Goal: Information Seeking & Learning: Learn about a topic

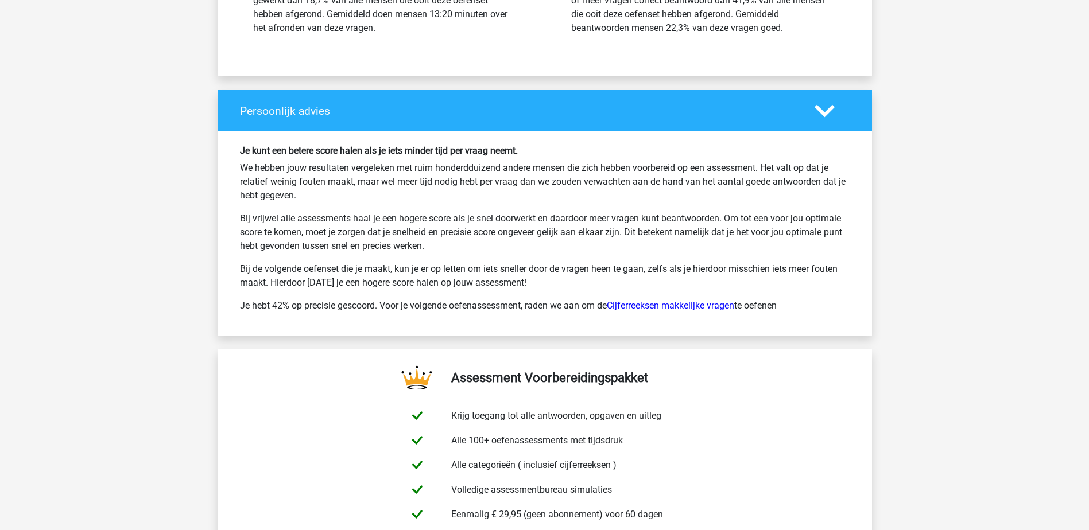
scroll to position [12822, 0]
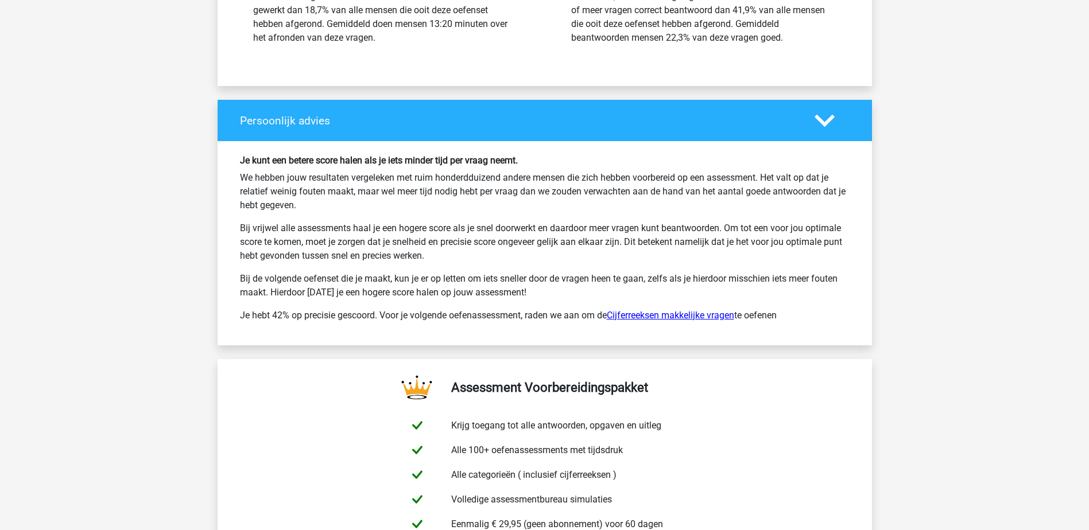
click at [635, 320] on link "Cijferreeksen makkelijke vragen" at bounding box center [670, 315] width 127 height 11
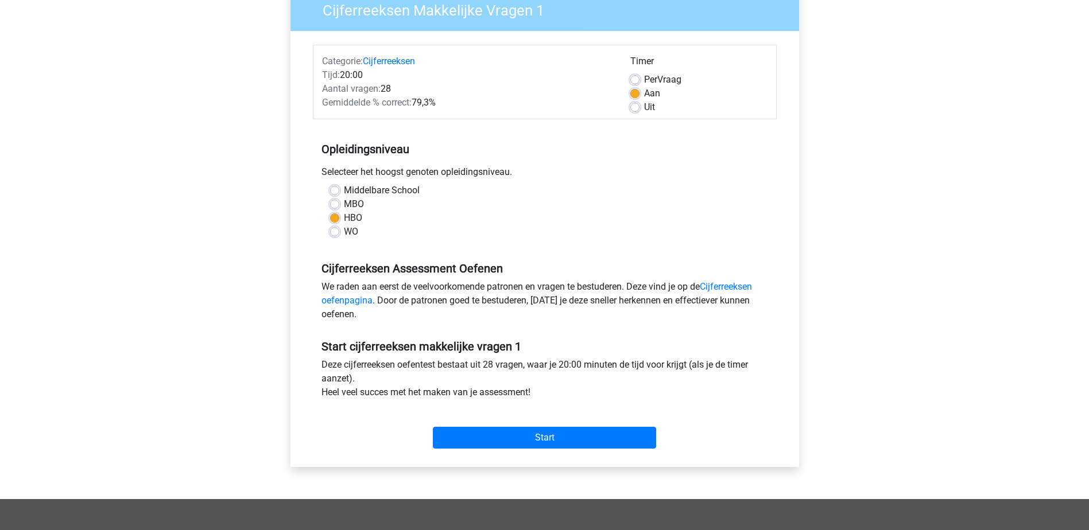
scroll to position [115, 0]
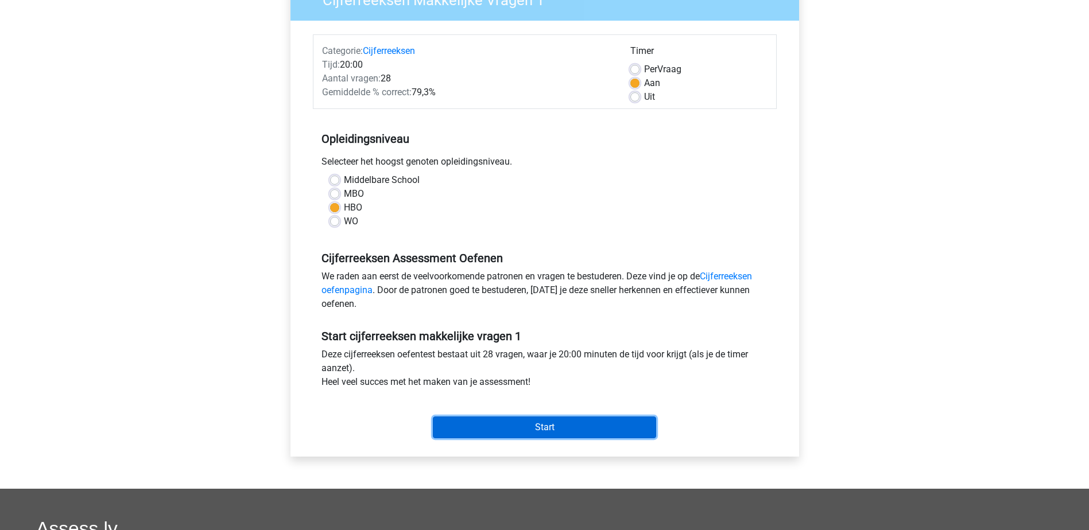
click at [536, 421] on input "Start" at bounding box center [544, 428] width 223 height 22
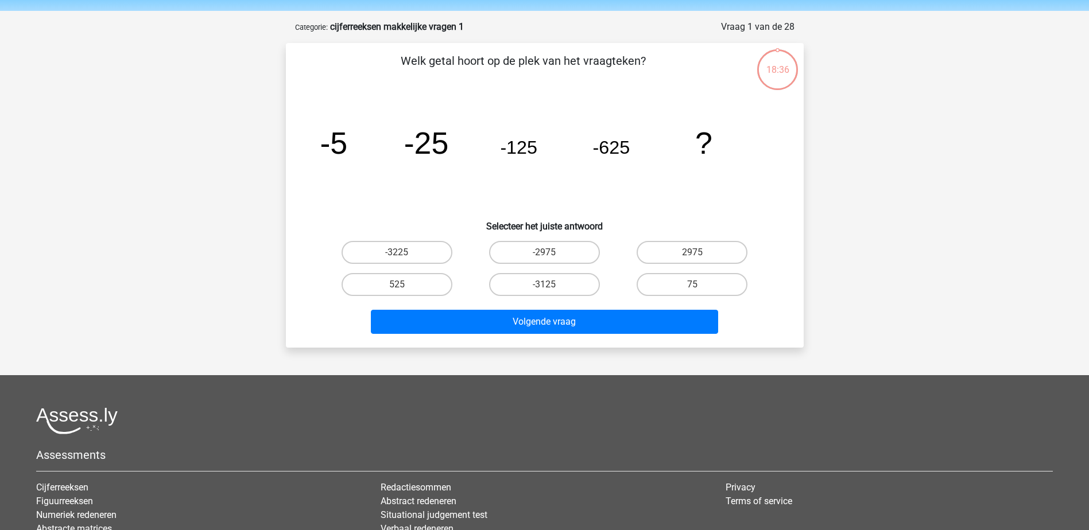
scroll to position [57, 0]
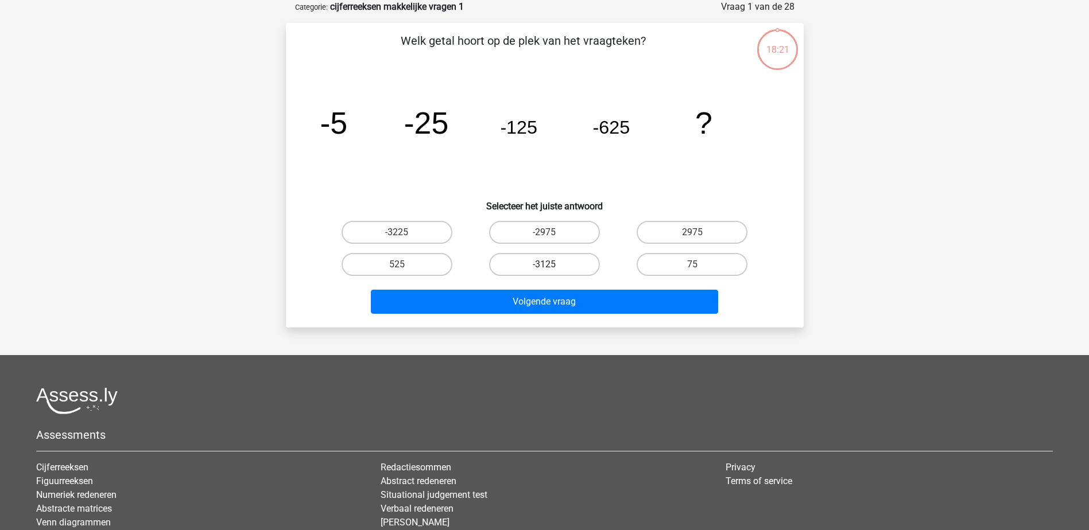
click at [545, 262] on label "-3125" at bounding box center [544, 264] width 111 height 23
click at [545, 265] on input "-3125" at bounding box center [547, 268] width 7 height 7
radio input "true"
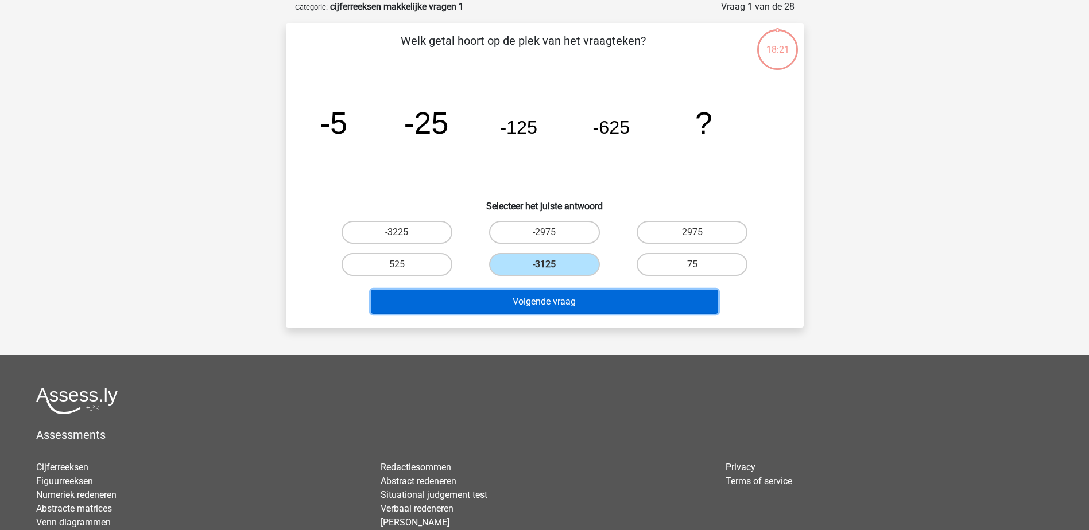
click at [548, 304] on button "Volgende vraag" at bounding box center [544, 302] width 347 height 24
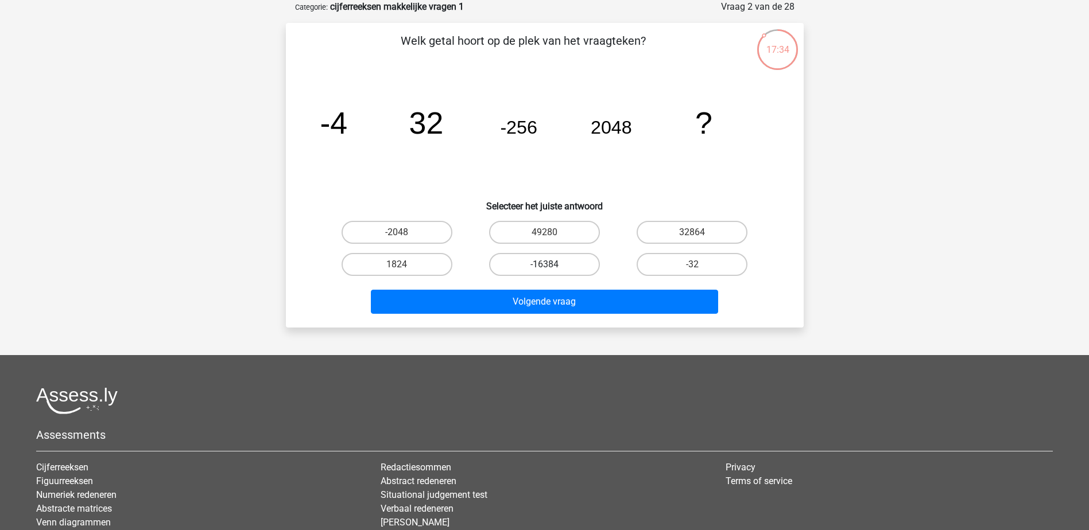
click at [532, 268] on label "-16384" at bounding box center [544, 264] width 111 height 23
click at [544, 268] on input "-16384" at bounding box center [547, 268] width 7 height 7
radio input "true"
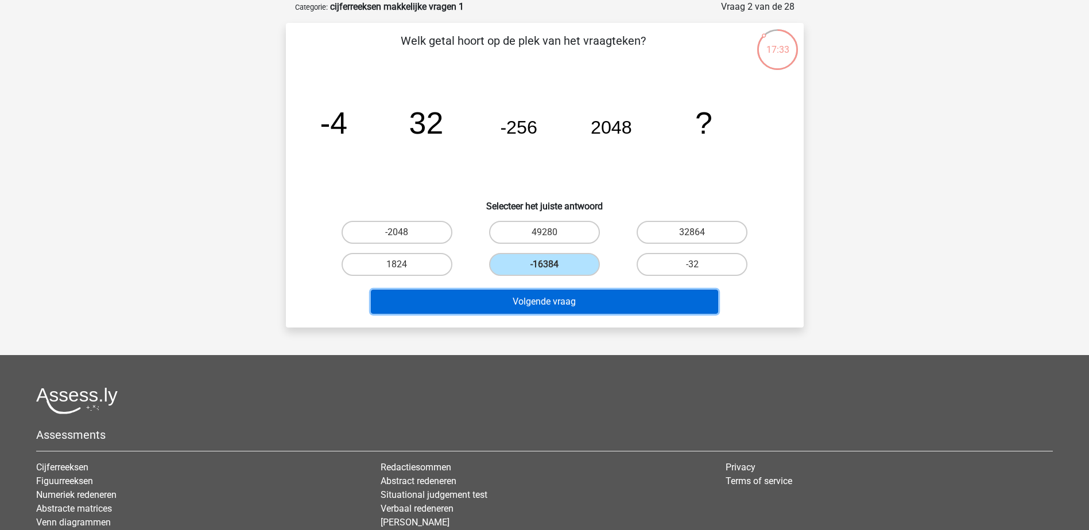
click at [538, 299] on button "Volgende vraag" at bounding box center [544, 302] width 347 height 24
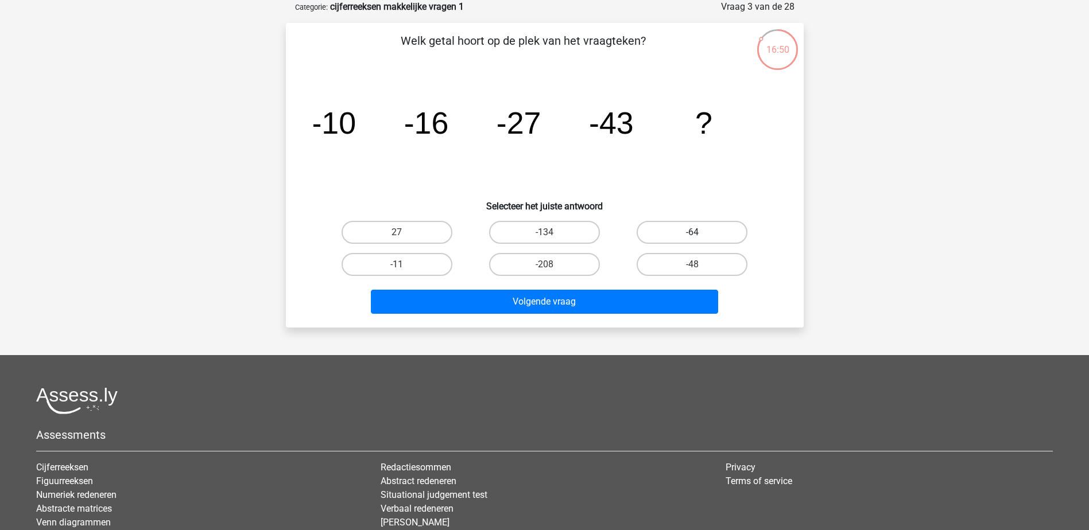
click at [674, 236] on label "-64" at bounding box center [692, 232] width 111 height 23
click at [692, 236] on input "-64" at bounding box center [695, 235] width 7 height 7
radio input "true"
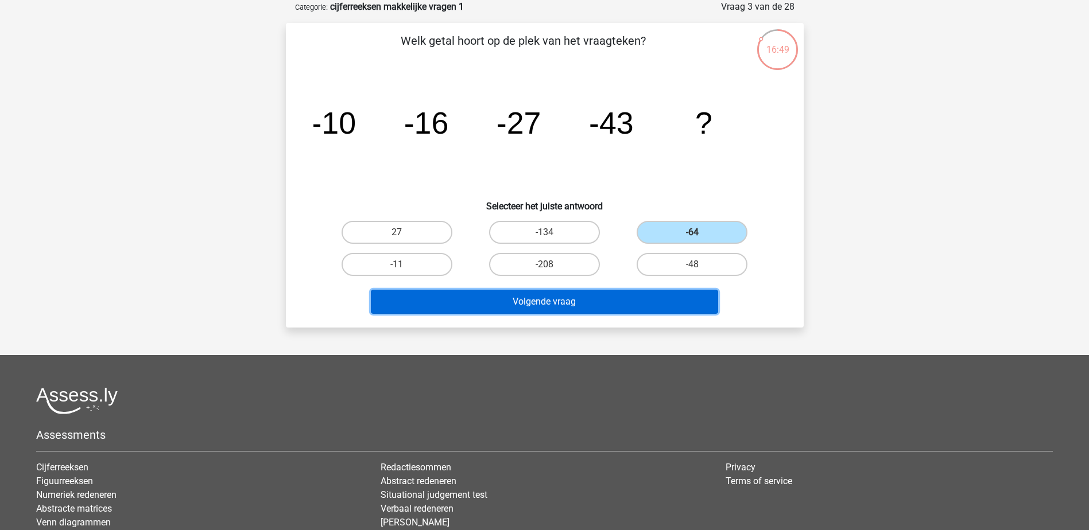
click at [587, 294] on button "Volgende vraag" at bounding box center [544, 302] width 347 height 24
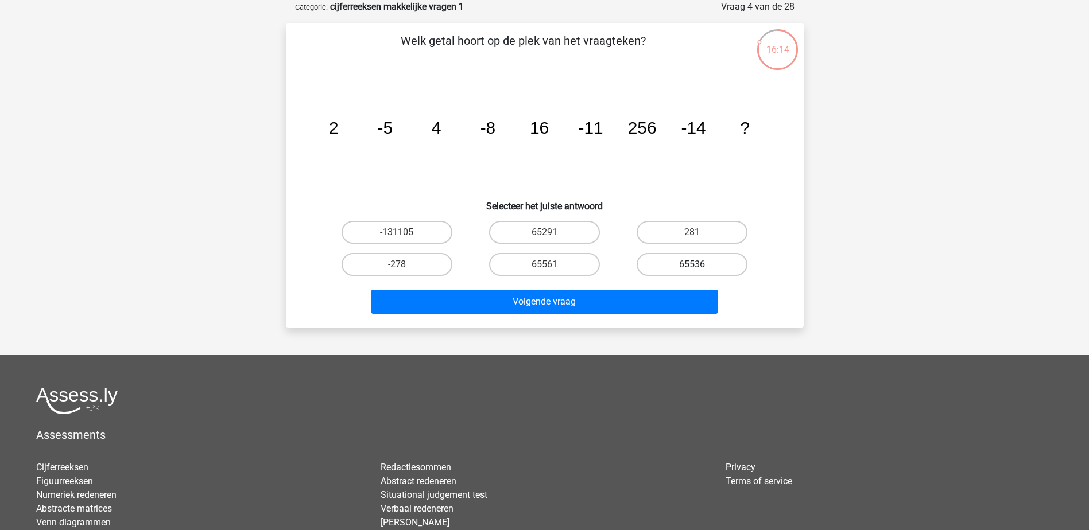
click at [669, 267] on label "65536" at bounding box center [692, 264] width 111 height 23
click at [692, 267] on input "65536" at bounding box center [695, 268] width 7 height 7
radio input "true"
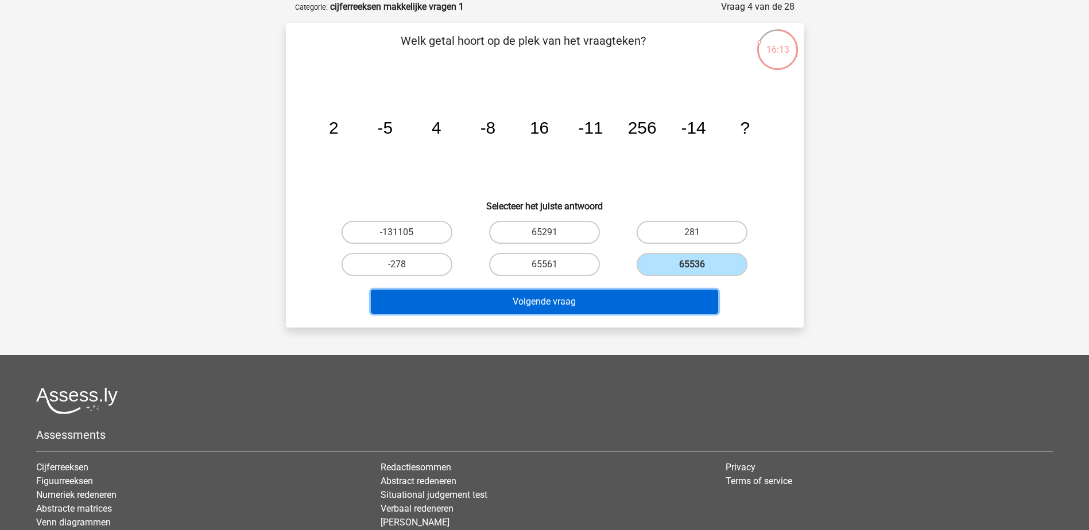
click at [636, 296] on button "Volgende vraag" at bounding box center [544, 302] width 347 height 24
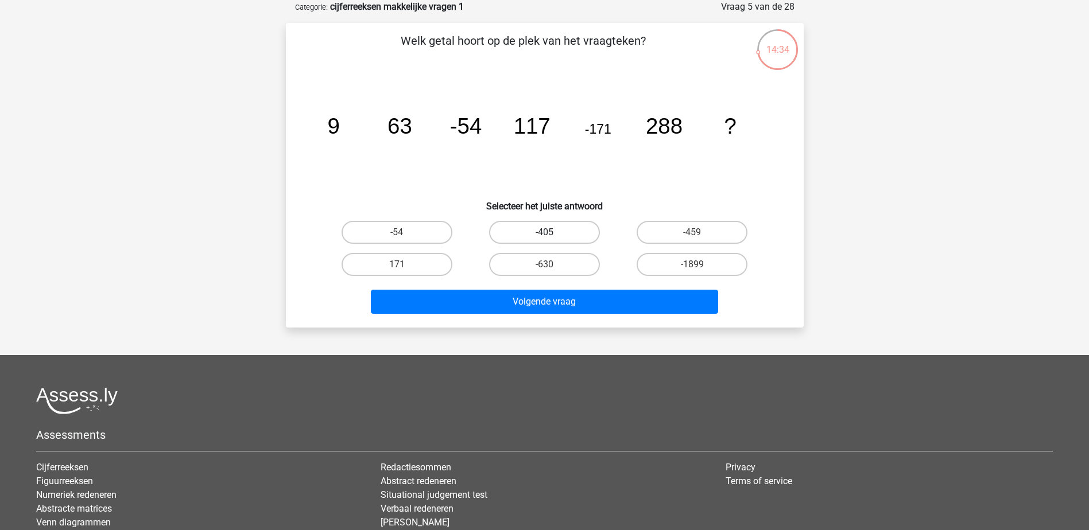
click at [510, 231] on label "-405" at bounding box center [544, 232] width 111 height 23
click at [544, 232] on input "-405" at bounding box center [547, 235] width 7 height 7
radio input "true"
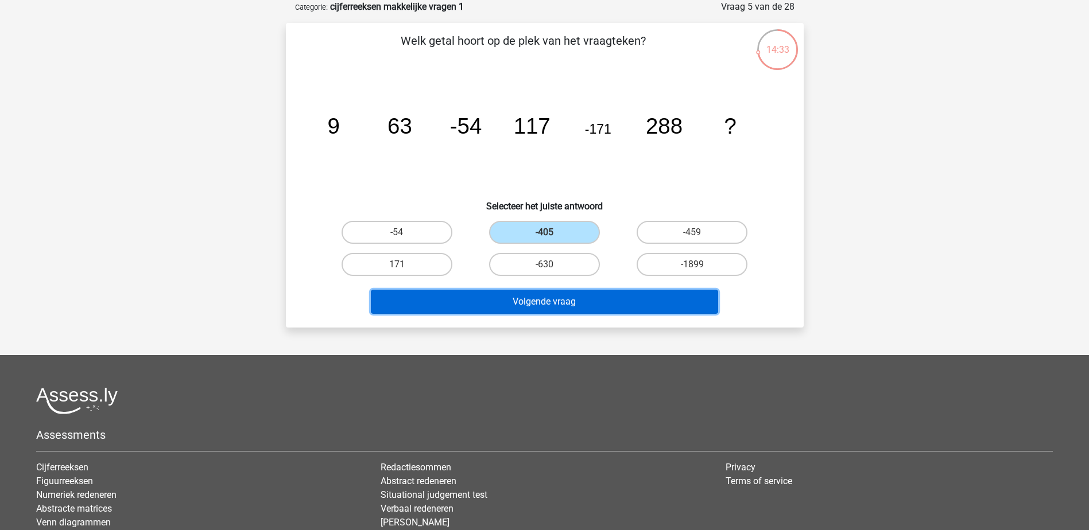
click at [535, 295] on button "Volgende vraag" at bounding box center [544, 302] width 347 height 24
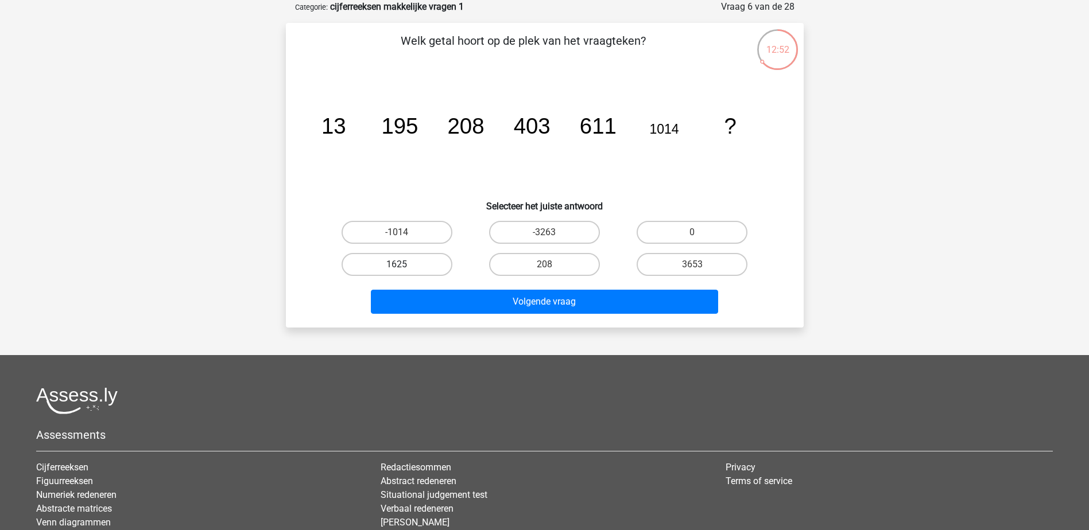
click at [382, 259] on label "1625" at bounding box center [397, 264] width 111 height 23
click at [397, 265] on input "1625" at bounding box center [400, 268] width 7 height 7
radio input "true"
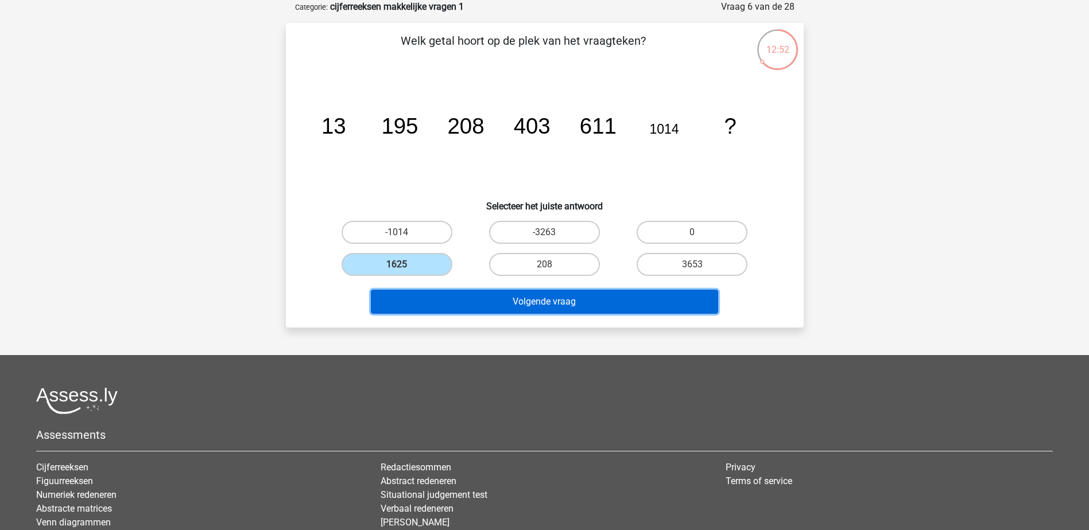
click at [431, 306] on button "Volgende vraag" at bounding box center [544, 302] width 347 height 24
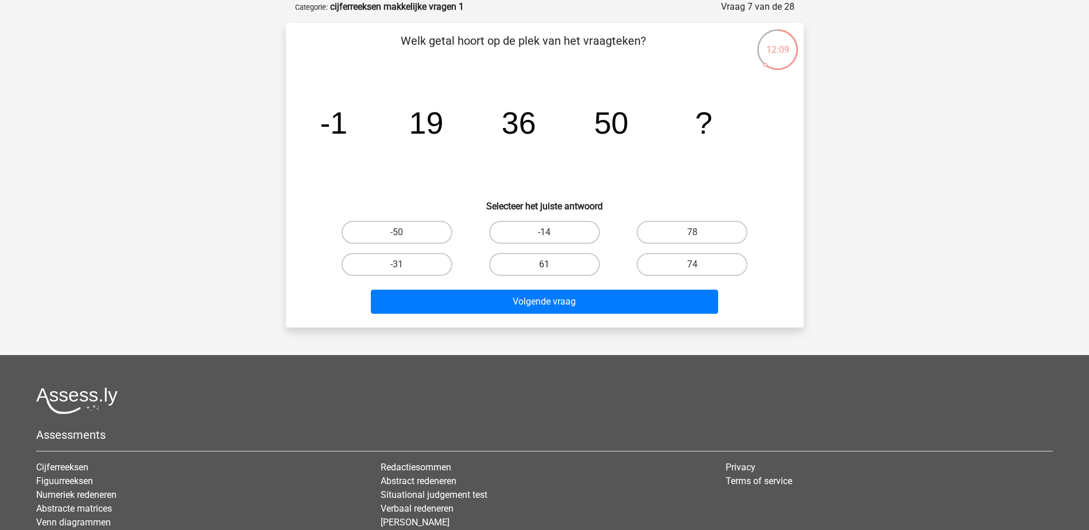
click at [496, 262] on label "61" at bounding box center [544, 264] width 111 height 23
click at [544, 265] on input "61" at bounding box center [547, 268] width 7 height 7
radio input "true"
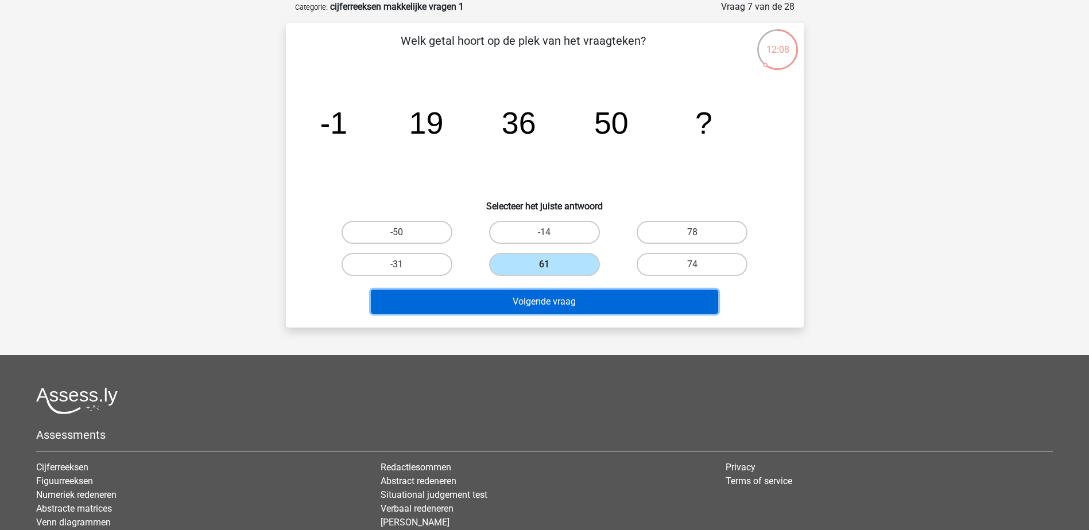
click at [500, 303] on button "Volgende vraag" at bounding box center [544, 302] width 347 height 24
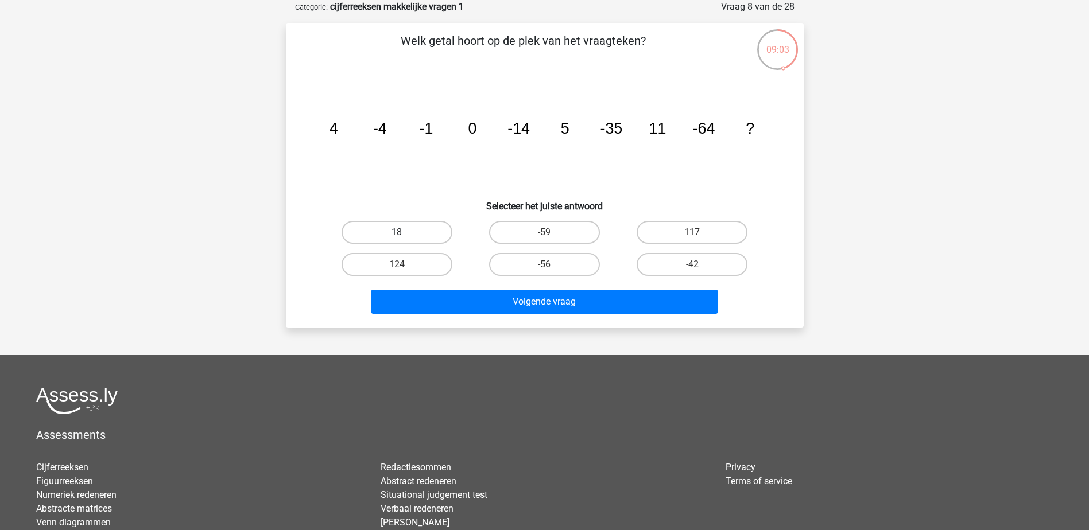
click at [420, 230] on label "18" at bounding box center [397, 232] width 111 height 23
click at [404, 232] on input "18" at bounding box center [400, 235] width 7 height 7
radio input "true"
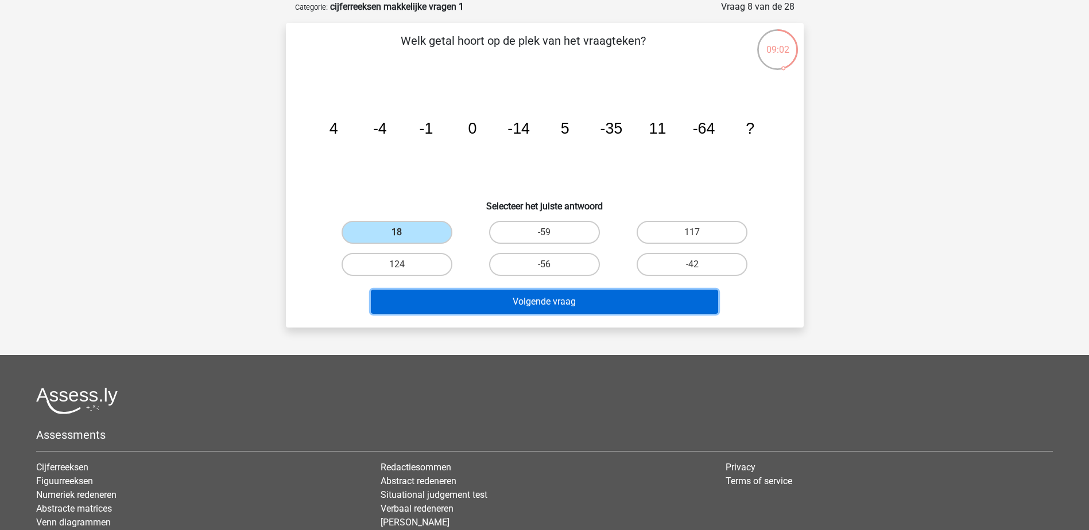
click at [466, 305] on button "Volgende vraag" at bounding box center [544, 302] width 347 height 24
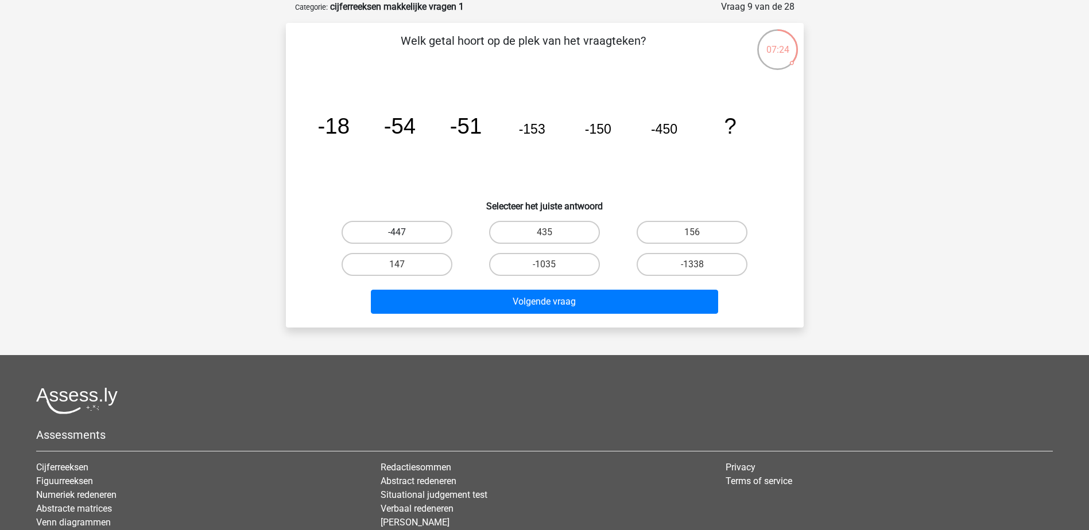
click at [424, 235] on label "-447" at bounding box center [397, 232] width 111 height 23
click at [404, 235] on input "-447" at bounding box center [400, 235] width 7 height 7
radio input "true"
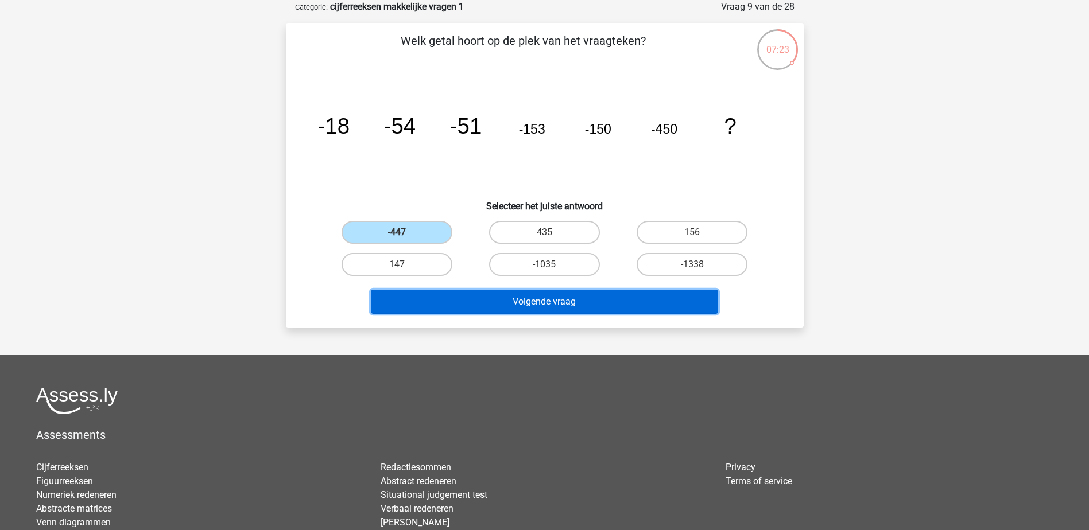
click at [486, 308] on button "Volgende vraag" at bounding box center [544, 302] width 347 height 24
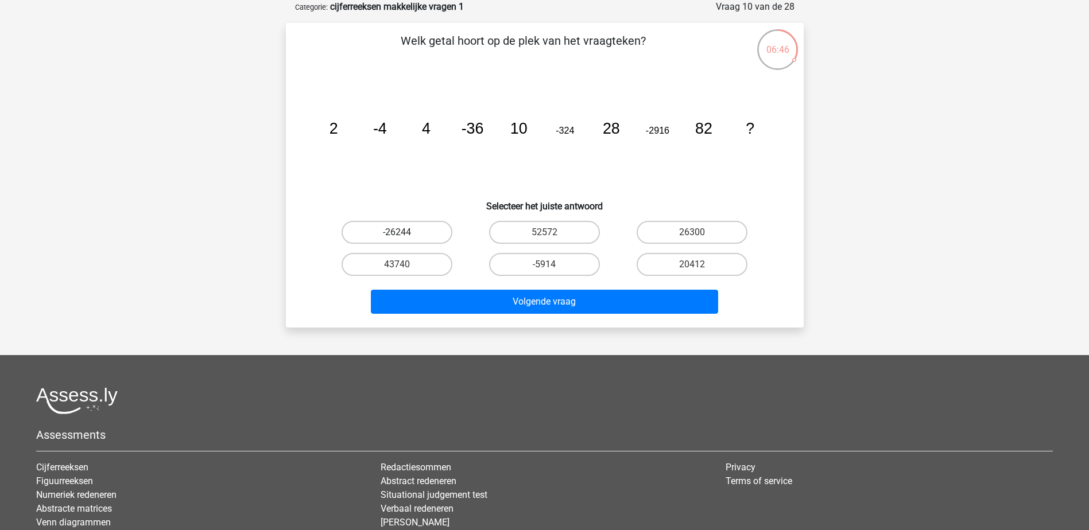
click at [426, 232] on label "-26244" at bounding box center [397, 232] width 111 height 23
click at [404, 232] on input "-26244" at bounding box center [400, 235] width 7 height 7
radio input "true"
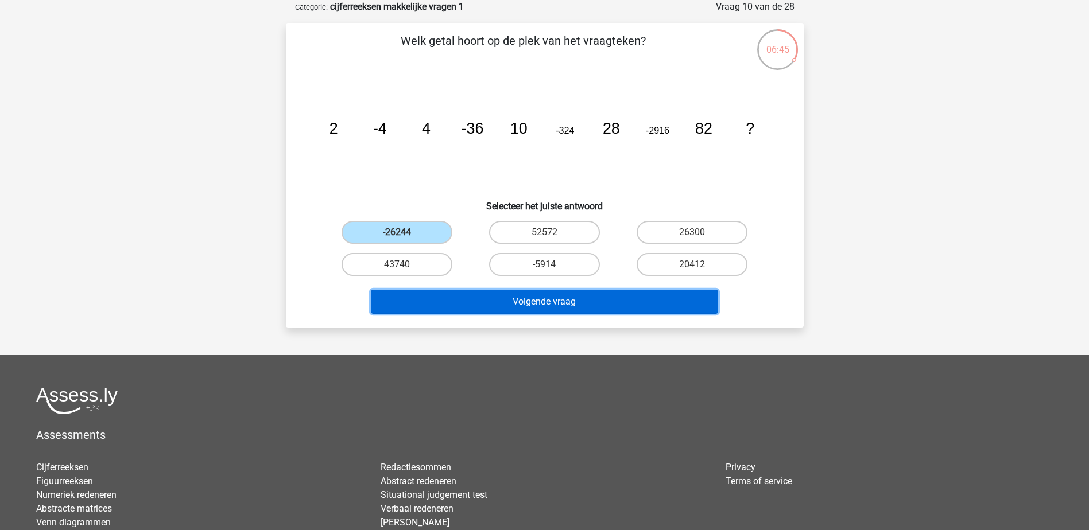
click at [545, 308] on button "Volgende vraag" at bounding box center [544, 302] width 347 height 24
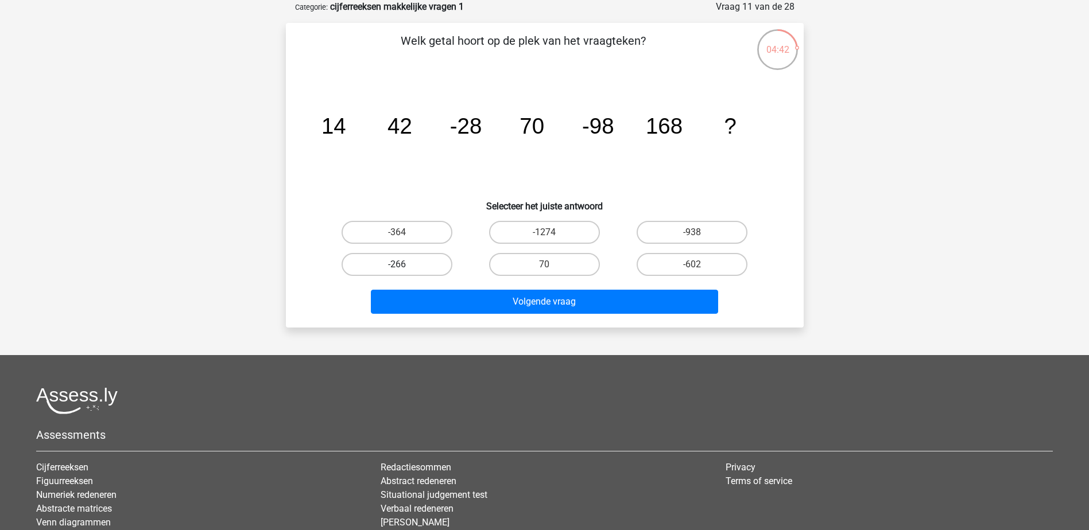
click at [431, 261] on label "-266" at bounding box center [397, 264] width 111 height 23
click at [404, 265] on input "-266" at bounding box center [400, 268] width 7 height 7
radio input "true"
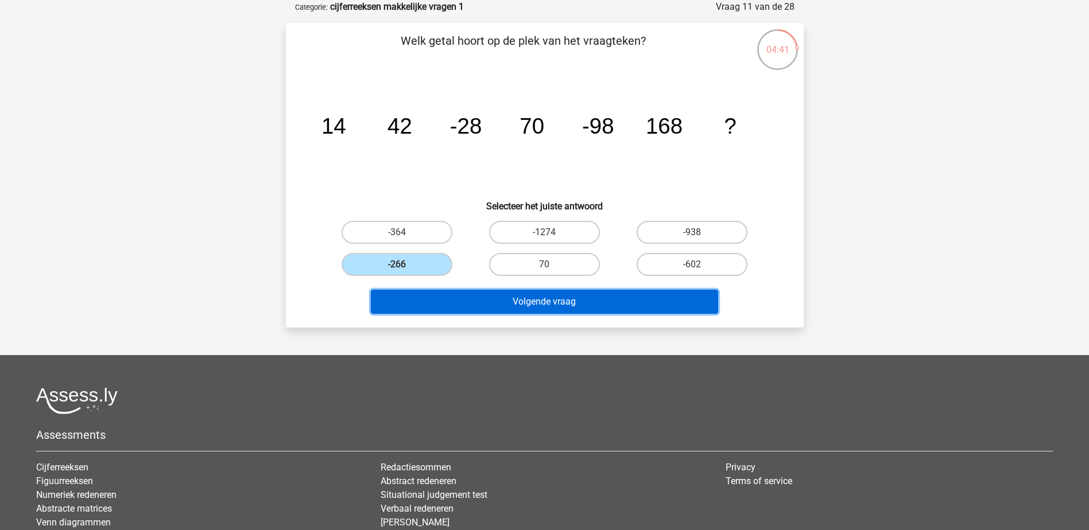
click at [484, 301] on button "Volgende vraag" at bounding box center [544, 302] width 347 height 24
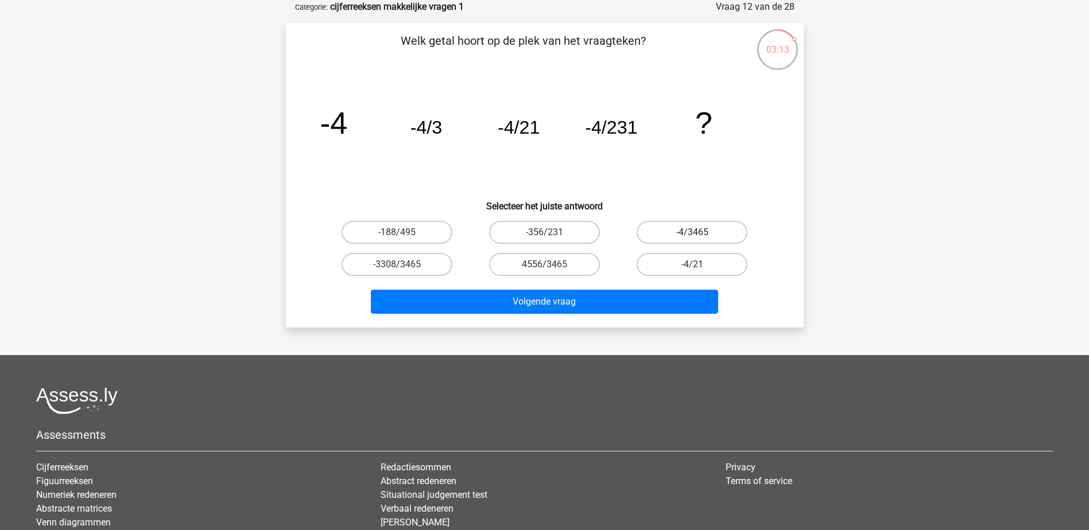
click at [658, 231] on label "-4/3465" at bounding box center [692, 232] width 111 height 23
click at [692, 232] on input "-4/3465" at bounding box center [695, 235] width 7 height 7
radio input "true"
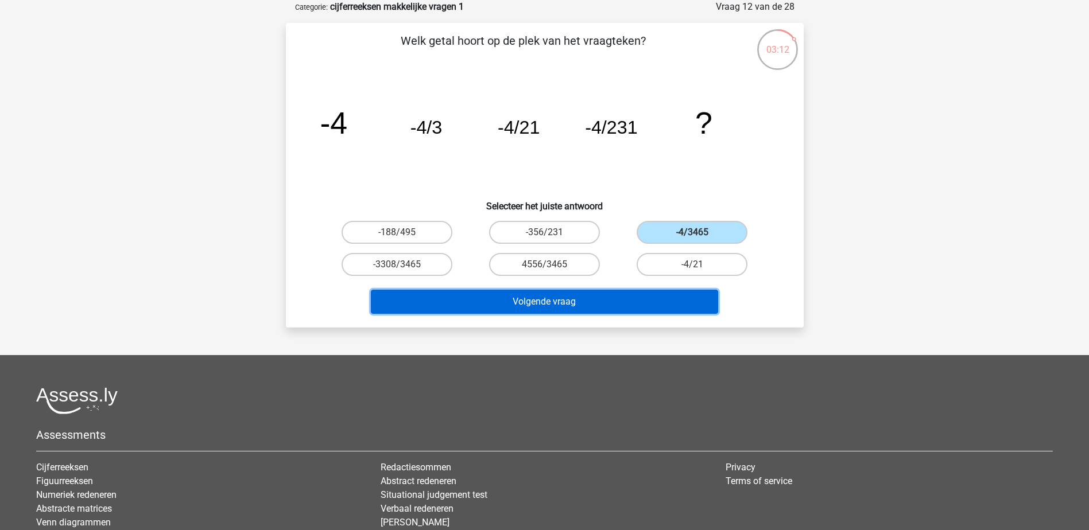
click at [628, 307] on button "Volgende vraag" at bounding box center [544, 302] width 347 height 24
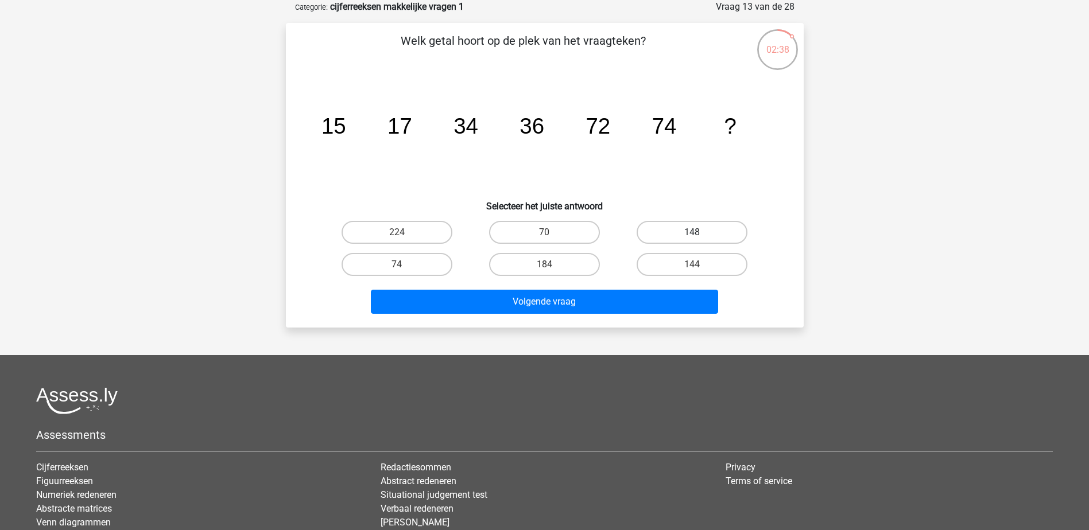
click at [677, 224] on label "148" at bounding box center [692, 232] width 111 height 23
click at [692, 232] on input "148" at bounding box center [695, 235] width 7 height 7
radio input "true"
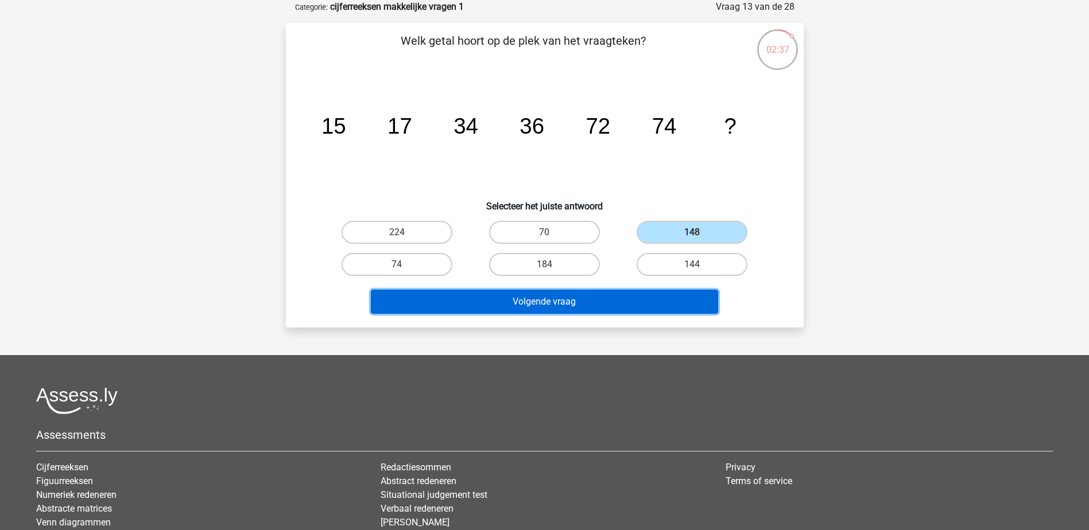
click at [608, 304] on button "Volgende vraag" at bounding box center [544, 302] width 347 height 24
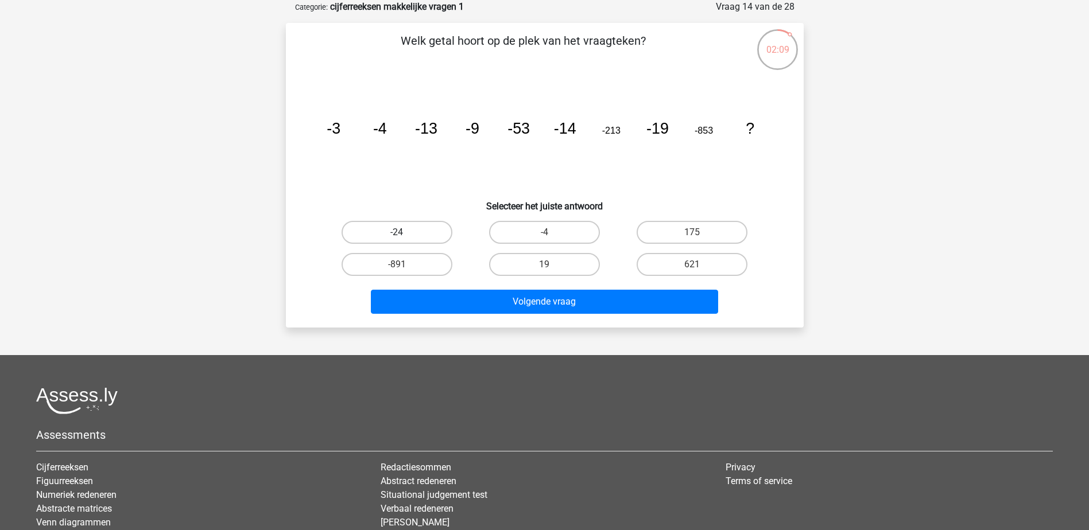
click at [444, 227] on label "-24" at bounding box center [397, 232] width 111 height 23
click at [404, 232] on input "-24" at bounding box center [400, 235] width 7 height 7
radio input "true"
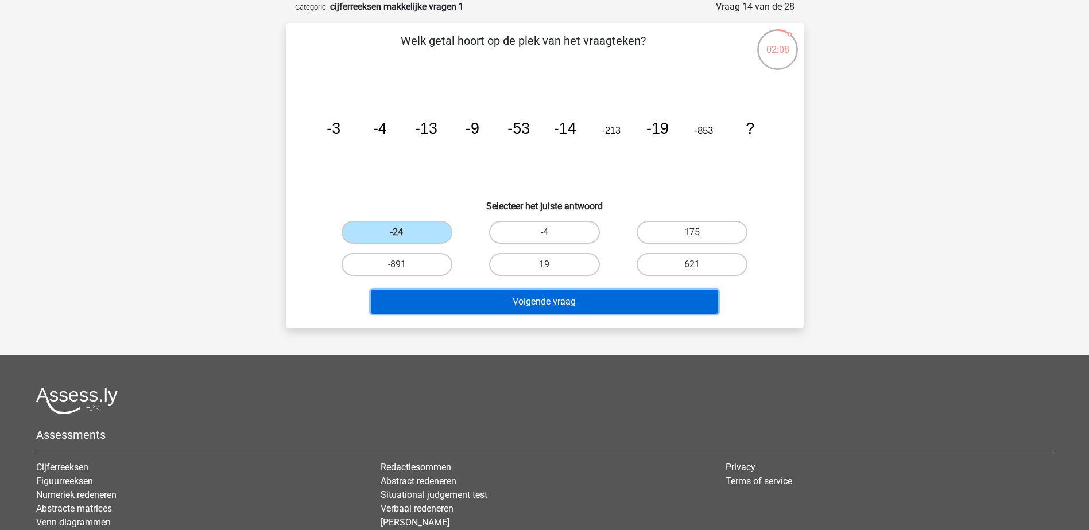
click at [459, 299] on button "Volgende vraag" at bounding box center [544, 302] width 347 height 24
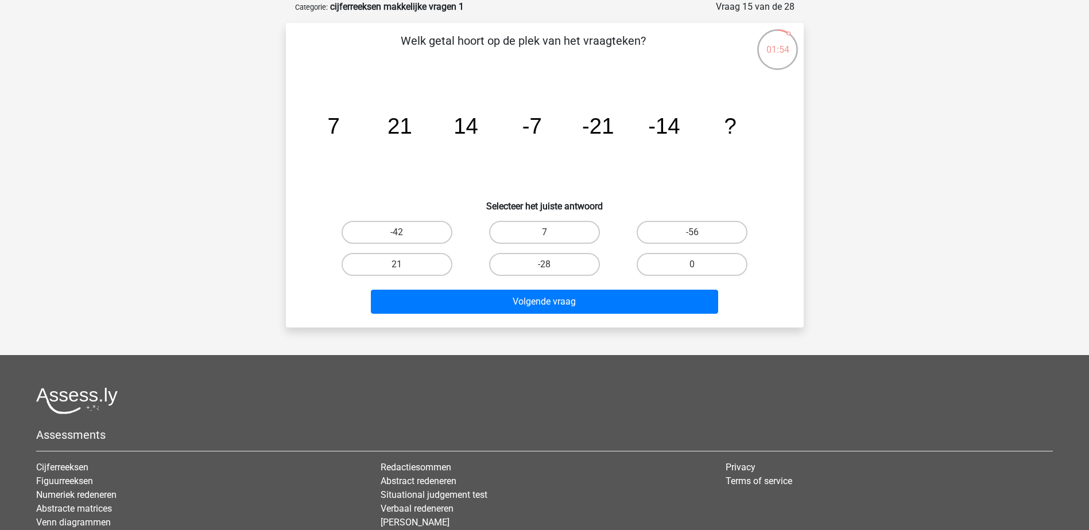
click at [548, 234] on input "7" at bounding box center [547, 235] width 7 height 7
radio input "true"
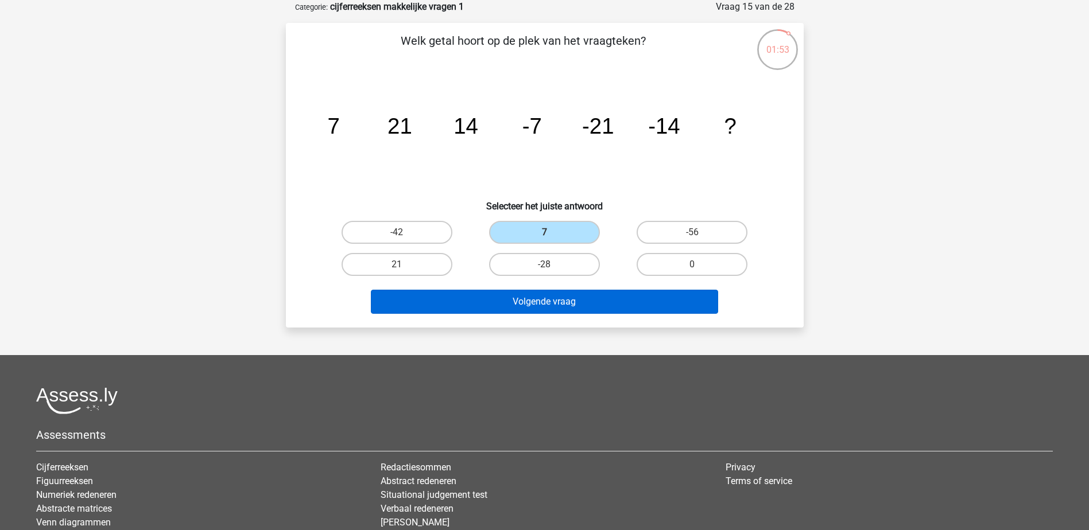
drag, startPoint x: 521, startPoint y: 315, endPoint x: 521, endPoint y: 307, distance: 7.5
click at [521, 312] on div "Volgende vraag" at bounding box center [544, 304] width 443 height 29
click at [520, 306] on button "Volgende vraag" at bounding box center [544, 302] width 347 height 24
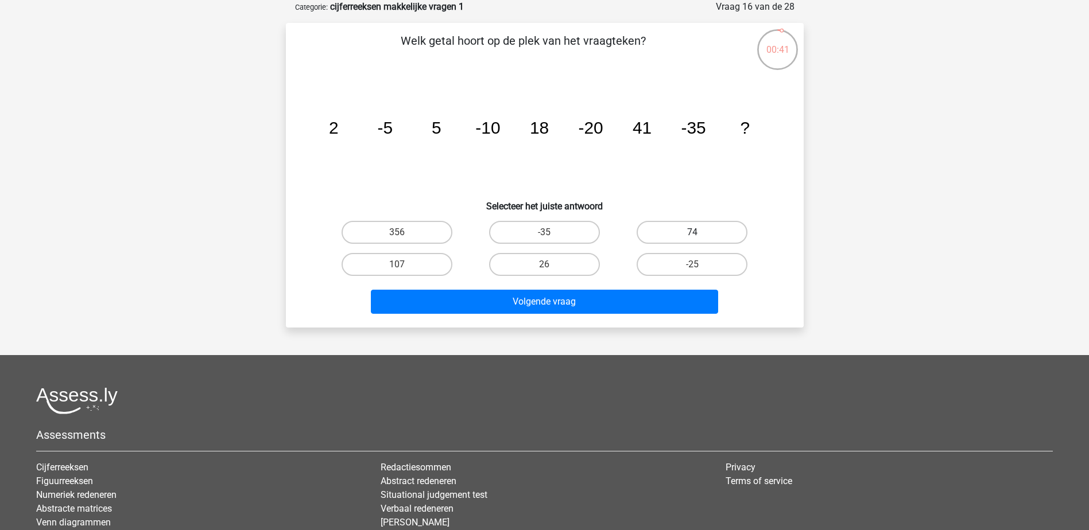
click at [671, 237] on label "74" at bounding box center [692, 232] width 111 height 23
click at [692, 237] on input "74" at bounding box center [695, 235] width 7 height 7
radio input "true"
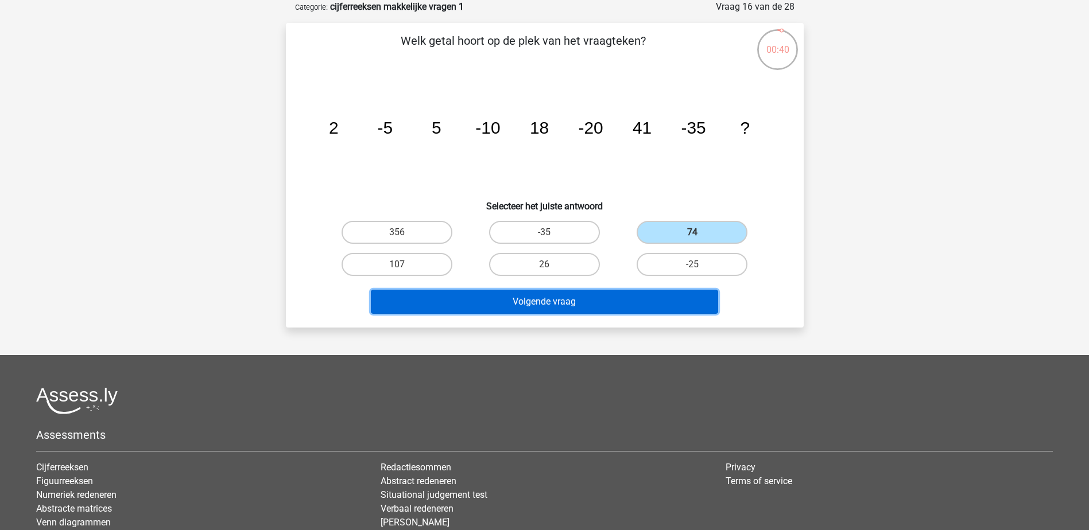
click at [608, 309] on button "Volgende vraag" at bounding box center [544, 302] width 347 height 24
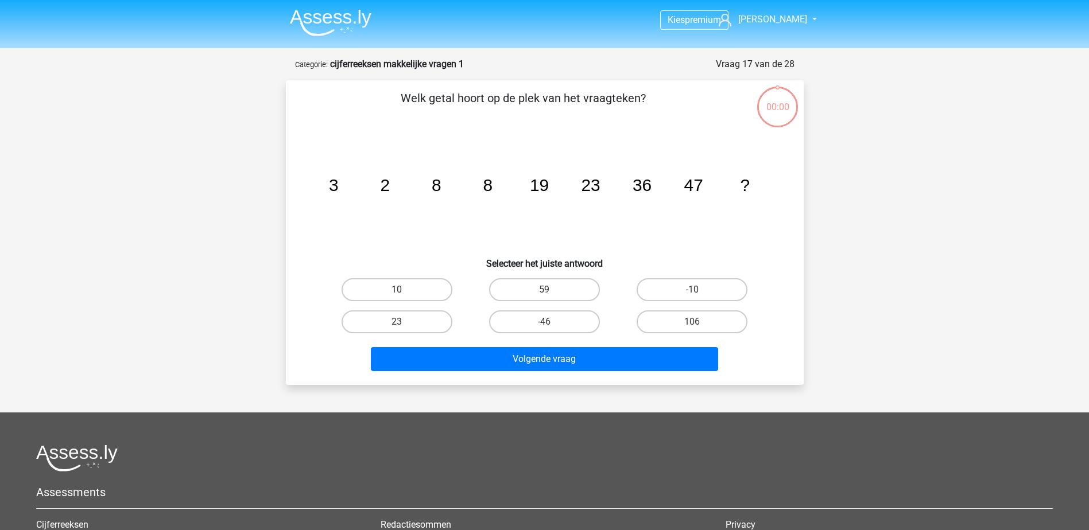
scroll to position [57, 0]
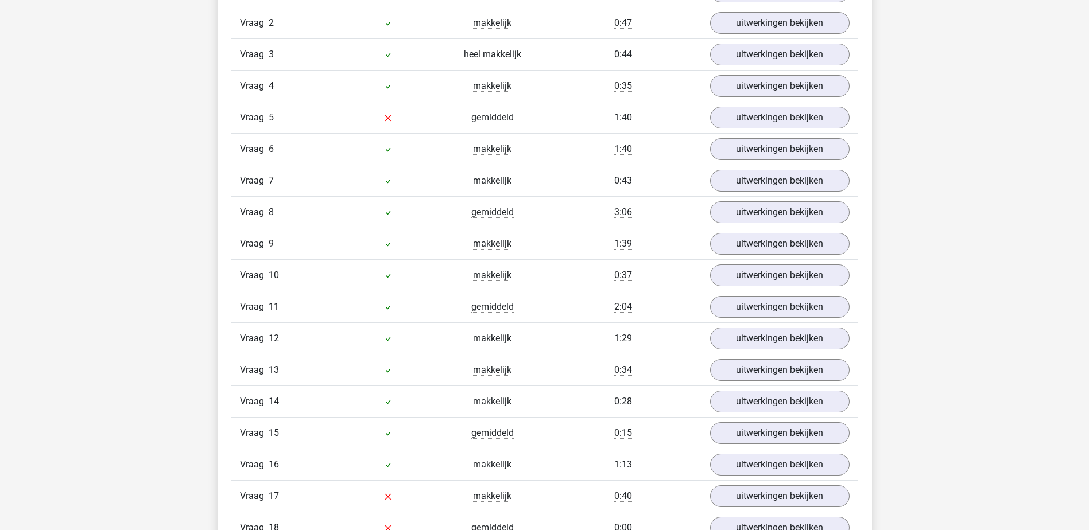
scroll to position [976, 0]
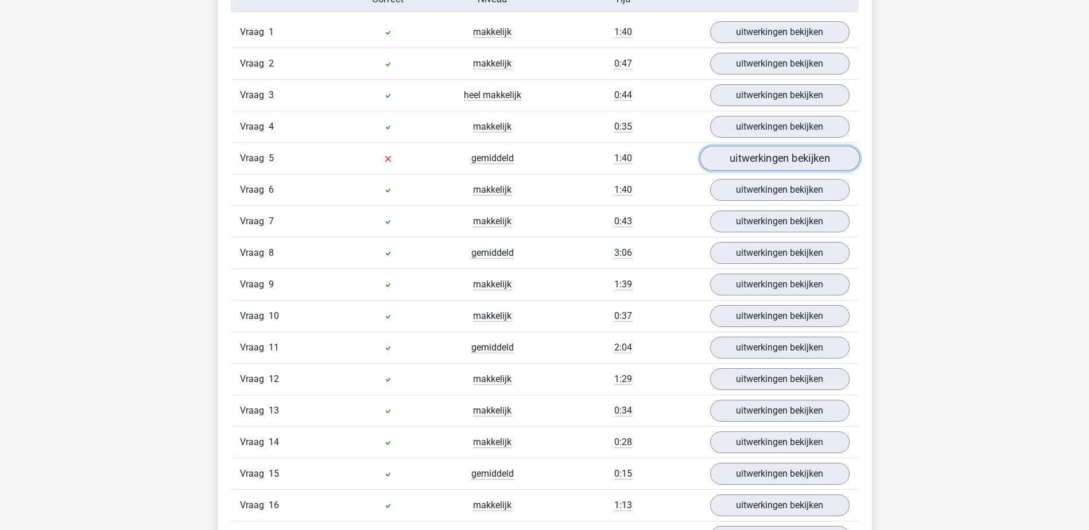
click at [754, 161] on link "uitwerkingen bekijken" at bounding box center [779, 158] width 160 height 25
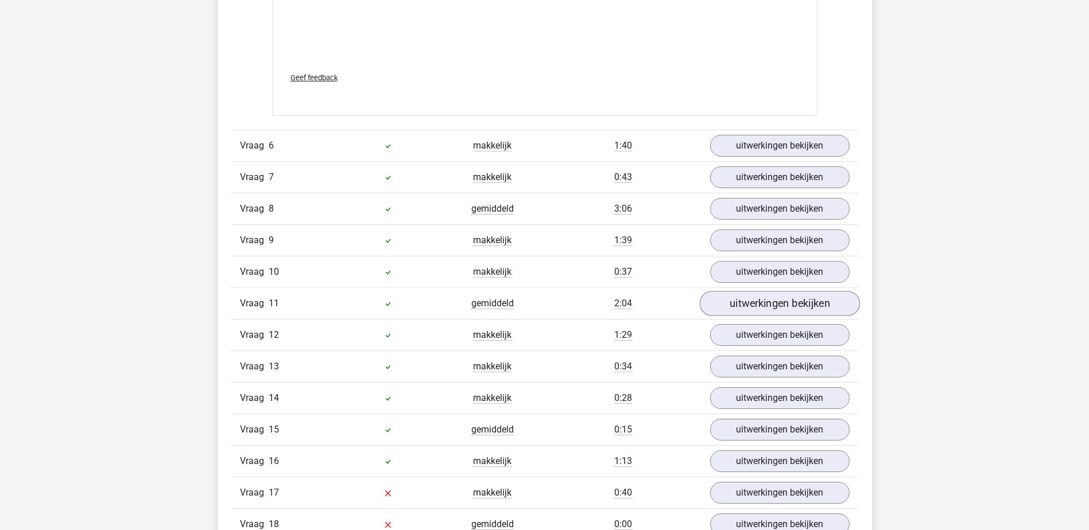
scroll to position [1842, 0]
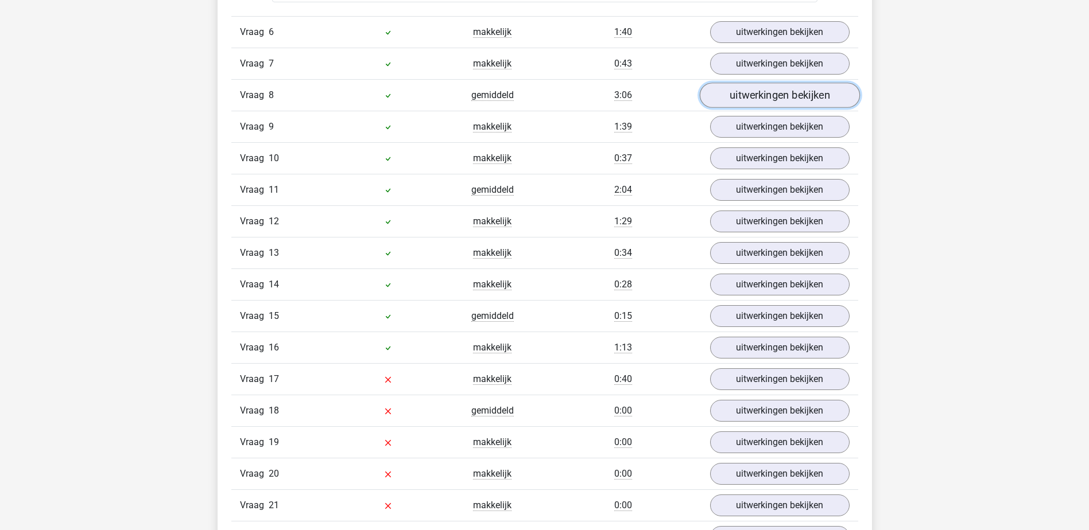
click at [761, 98] on link "uitwerkingen bekijken" at bounding box center [779, 95] width 160 height 25
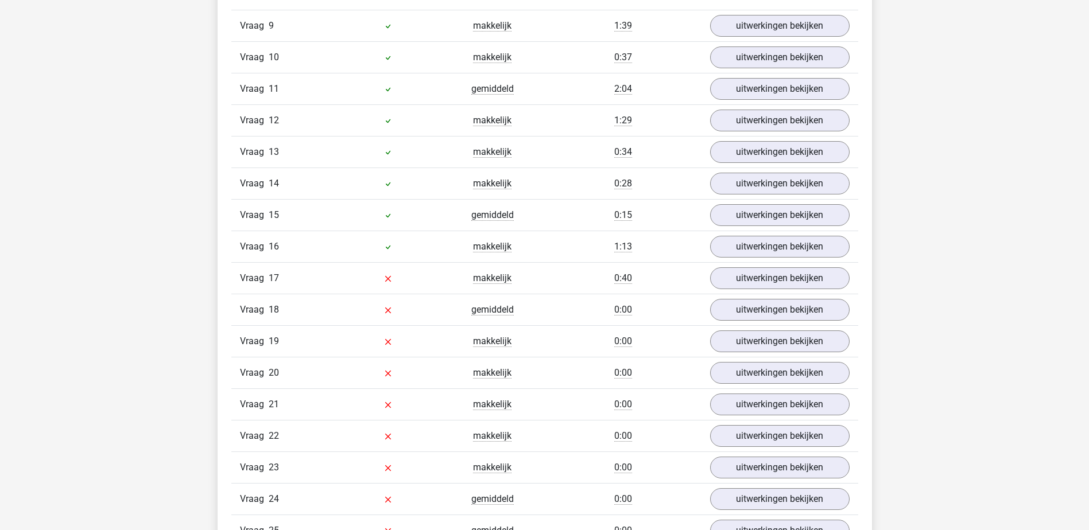
scroll to position [2646, 0]
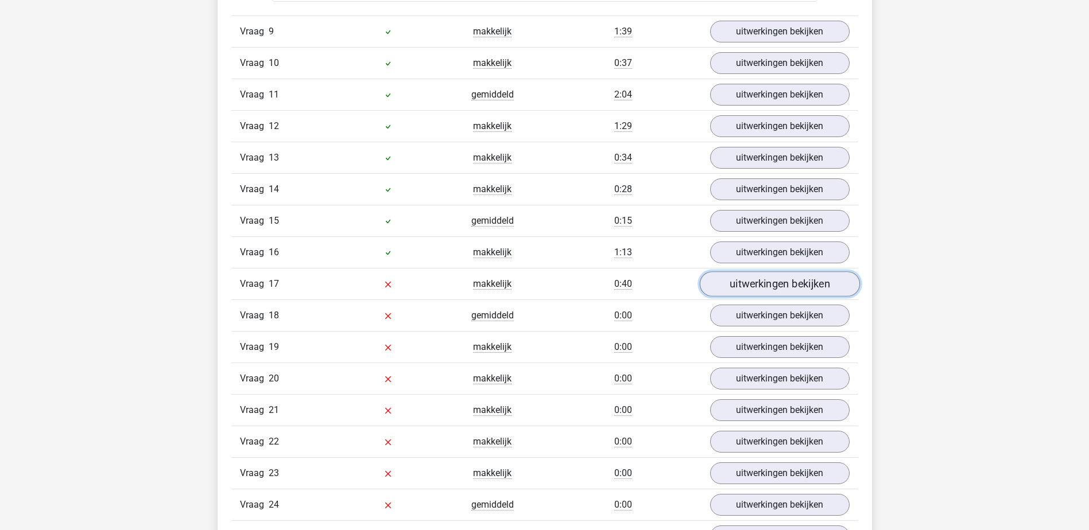
click at [775, 278] on link "uitwerkingen bekijken" at bounding box center [779, 284] width 160 height 25
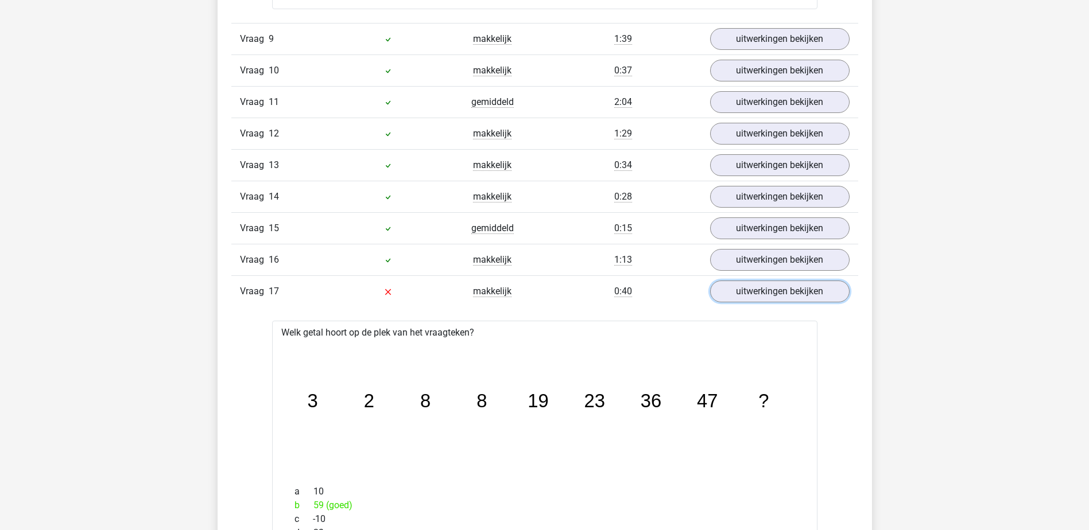
scroll to position [2703, 0]
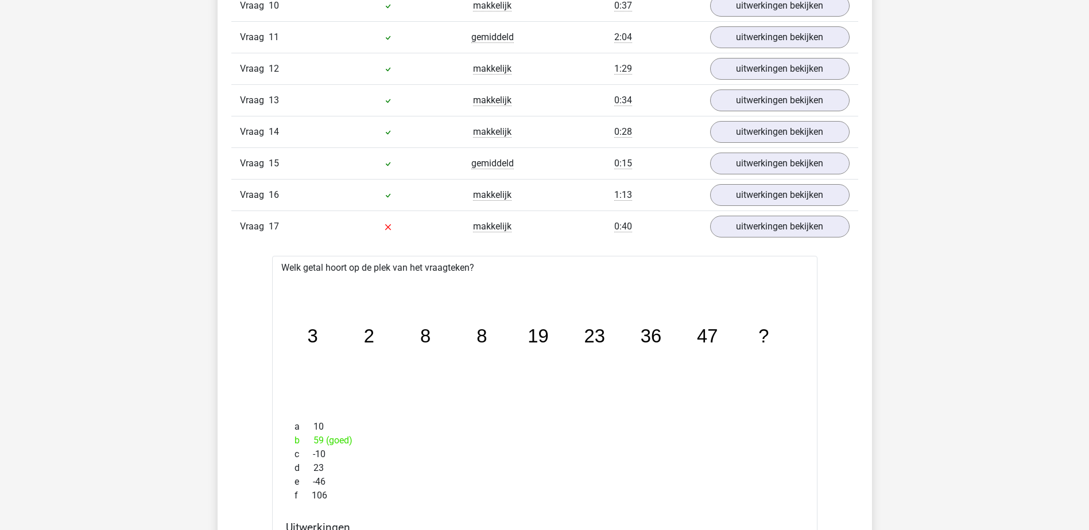
click at [542, 350] on icon "image/svg+xml 3 2 8 8 19 23 36 47 ?" at bounding box center [544, 343] width 509 height 127
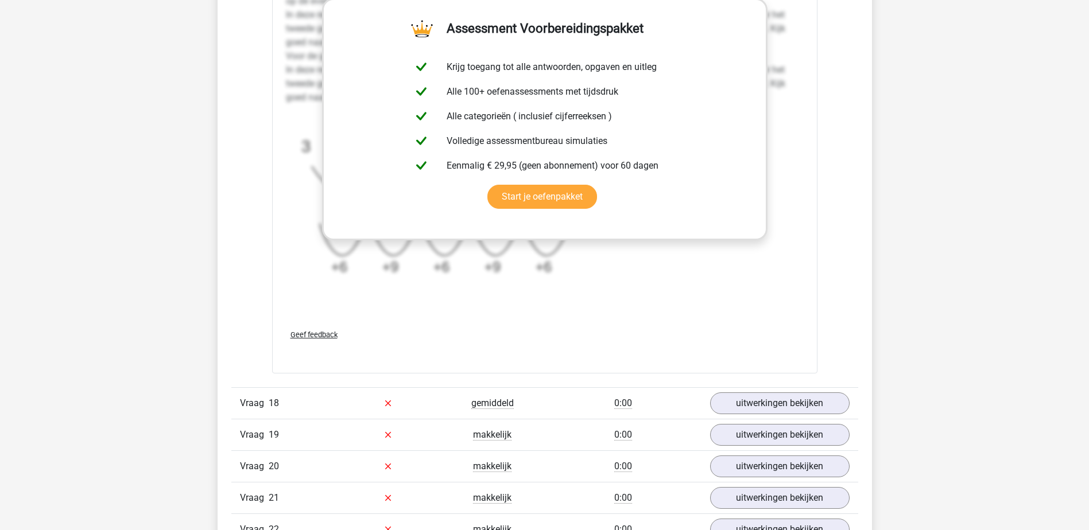
scroll to position [3277, 0]
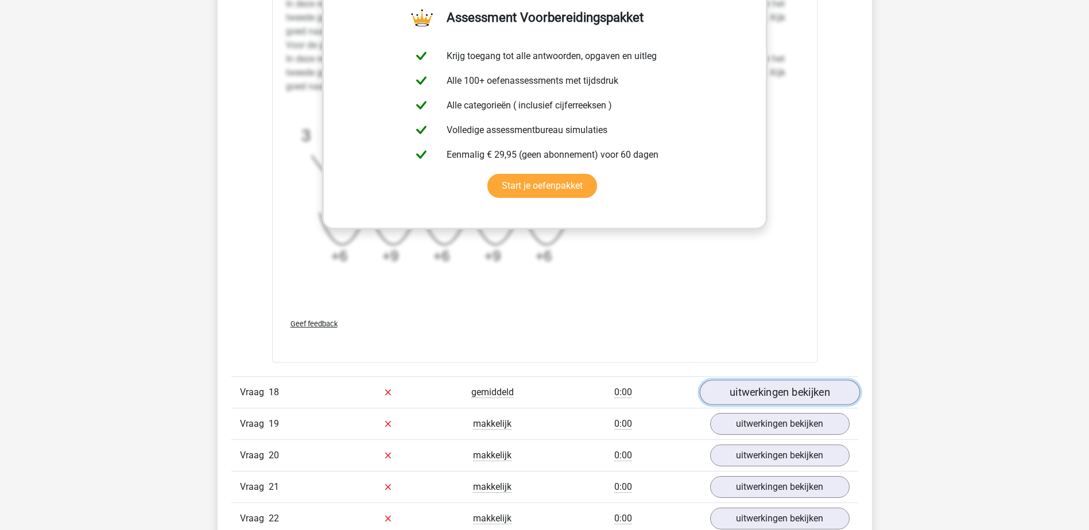
click at [742, 396] on link "uitwerkingen bekijken" at bounding box center [779, 392] width 160 height 25
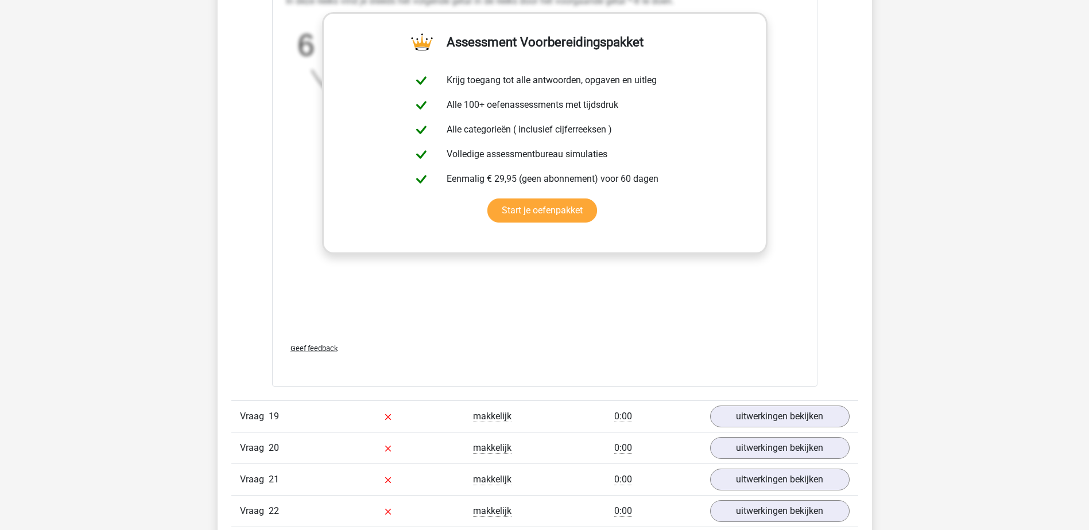
scroll to position [4024, 0]
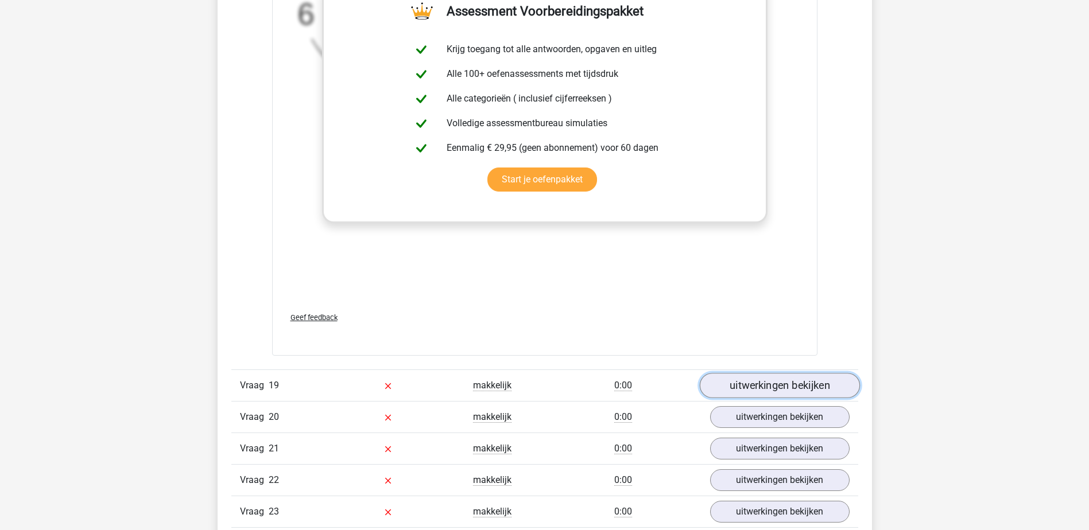
click at [739, 394] on link "uitwerkingen bekijken" at bounding box center [779, 385] width 160 height 25
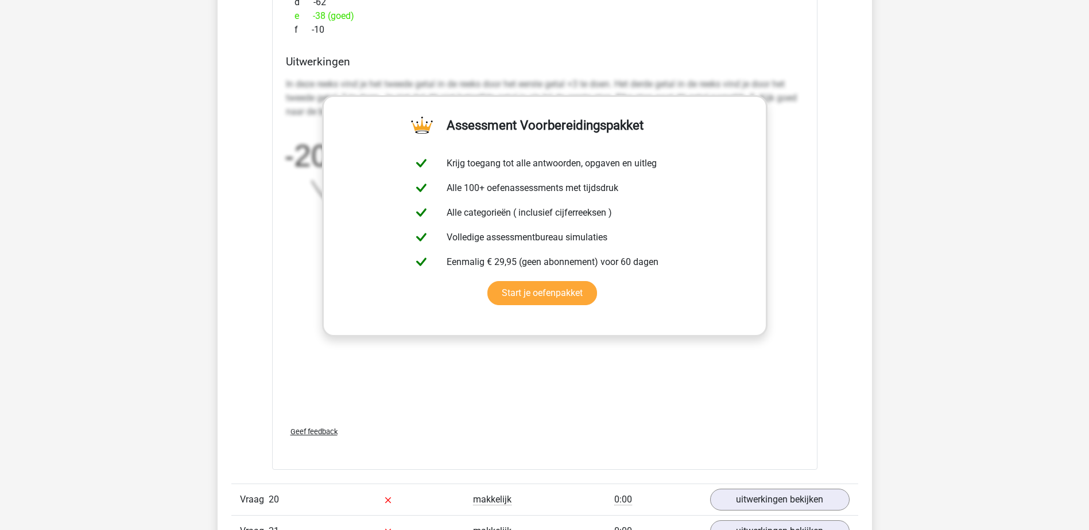
scroll to position [4770, 0]
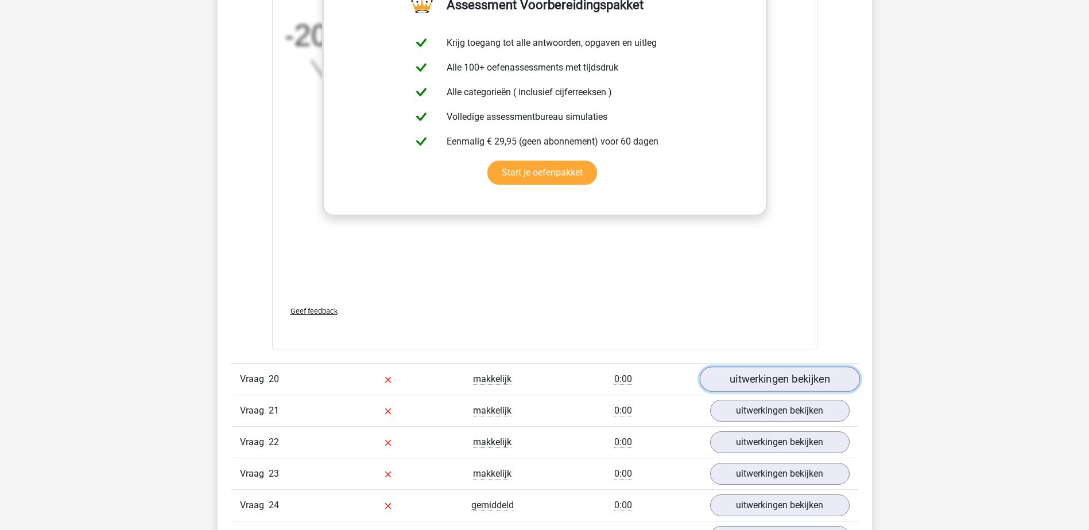
click at [754, 382] on link "uitwerkingen bekijken" at bounding box center [779, 379] width 160 height 25
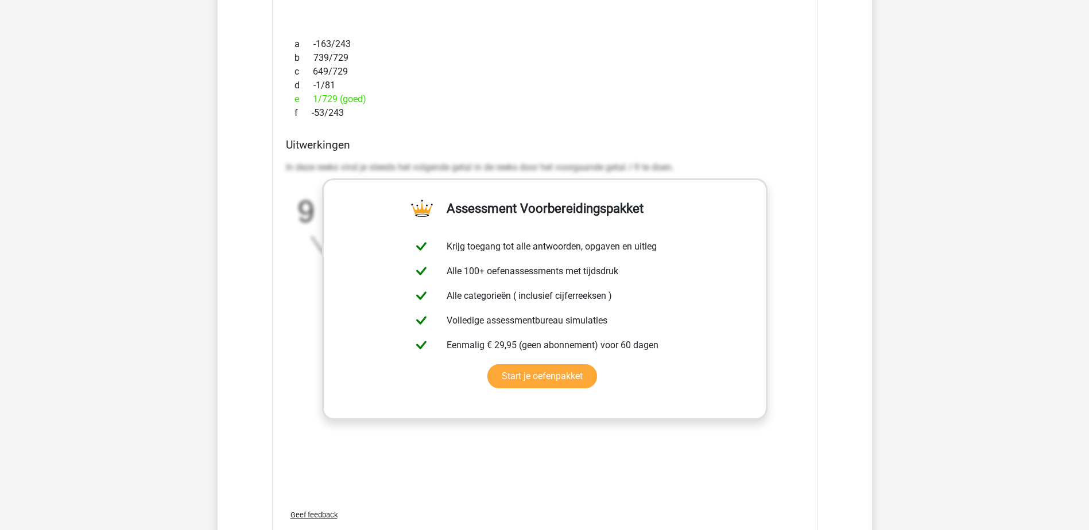
scroll to position [5401, 0]
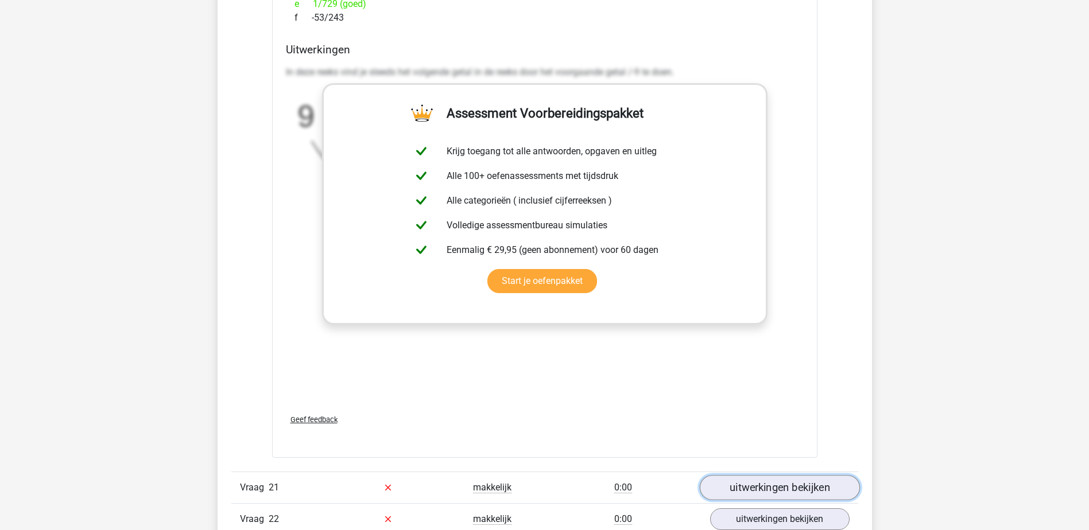
click at [729, 483] on link "uitwerkingen bekijken" at bounding box center [779, 487] width 160 height 25
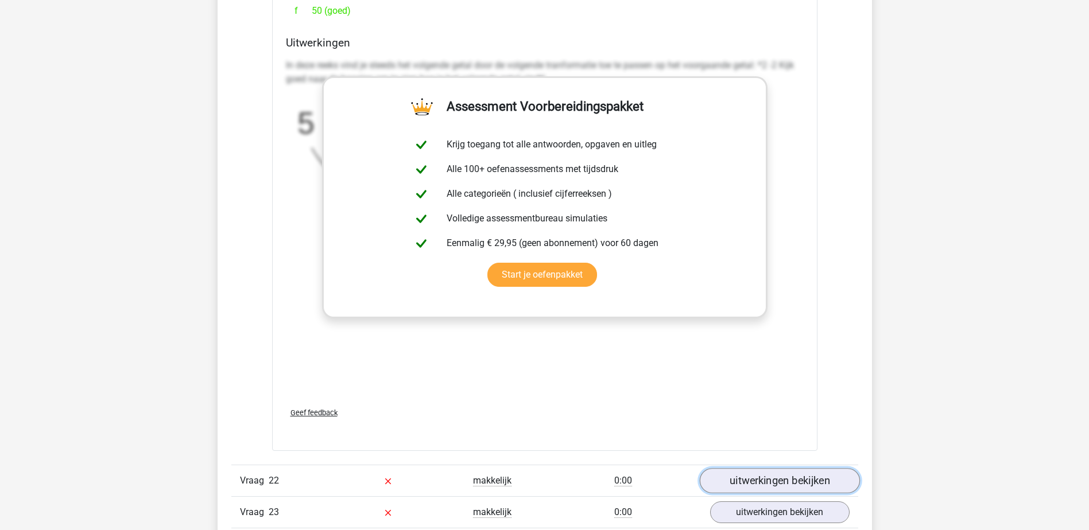
click at [755, 474] on link "uitwerkingen bekijken" at bounding box center [779, 481] width 160 height 25
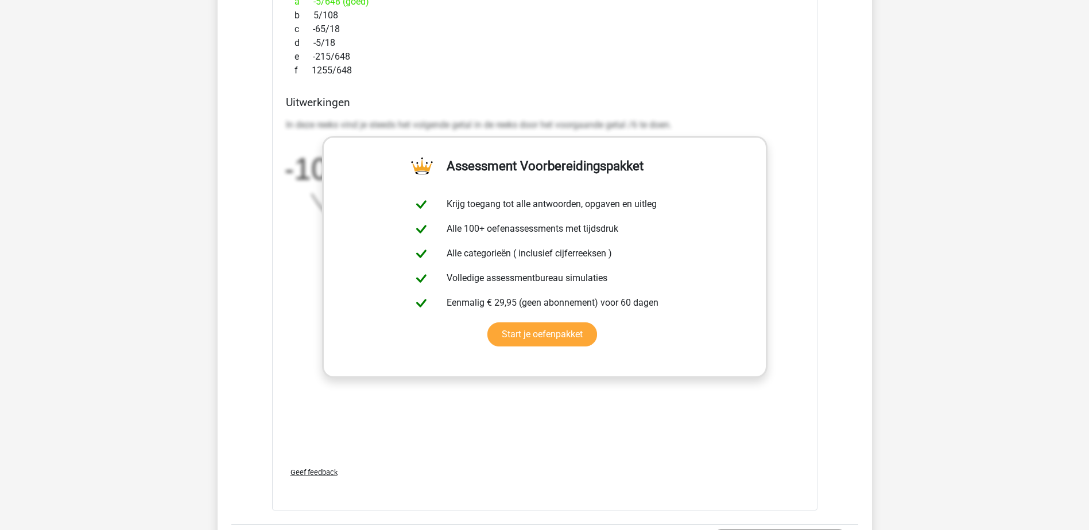
scroll to position [6951, 0]
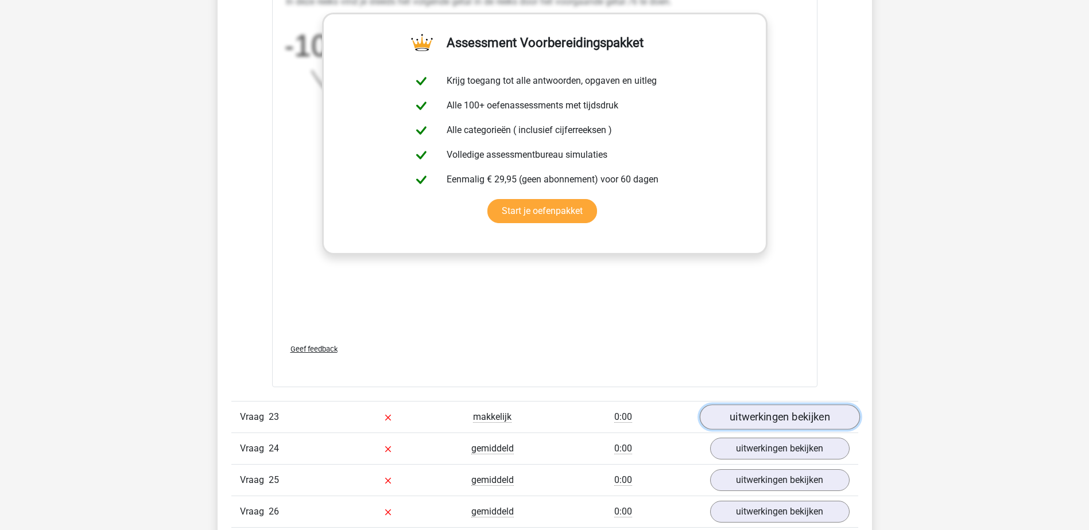
click at [718, 425] on link "uitwerkingen bekijken" at bounding box center [779, 417] width 160 height 25
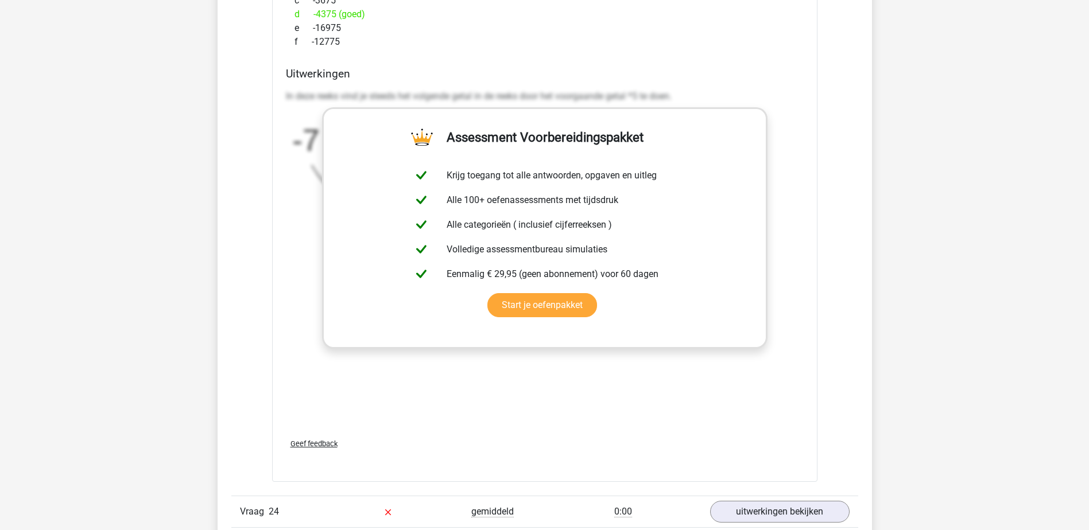
scroll to position [7640, 0]
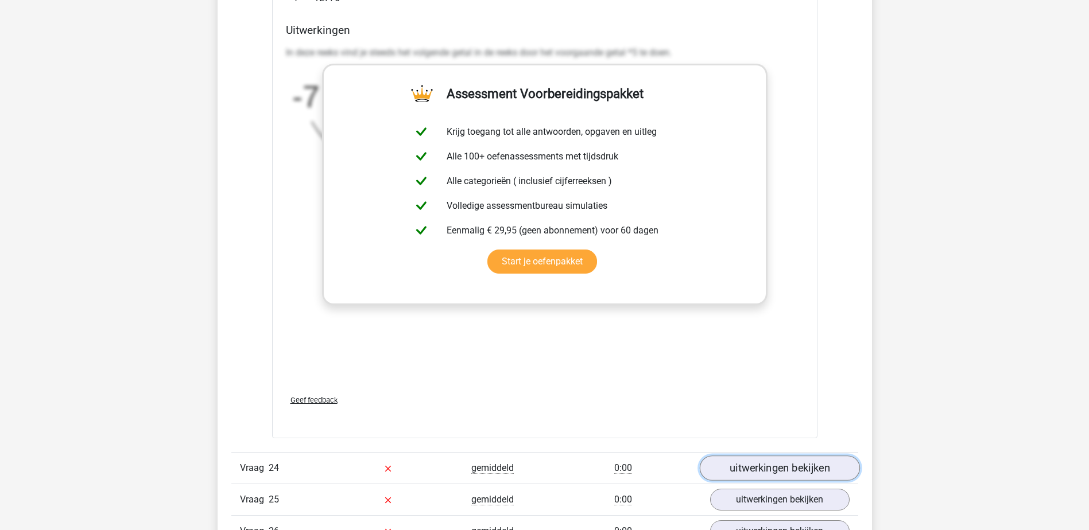
click at [775, 462] on link "uitwerkingen bekijken" at bounding box center [779, 468] width 160 height 25
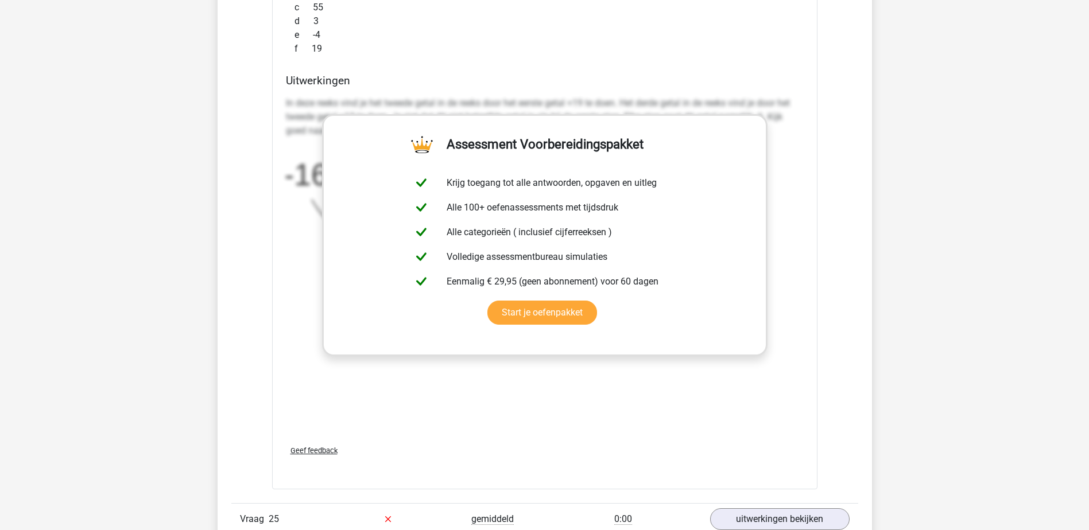
scroll to position [8386, 0]
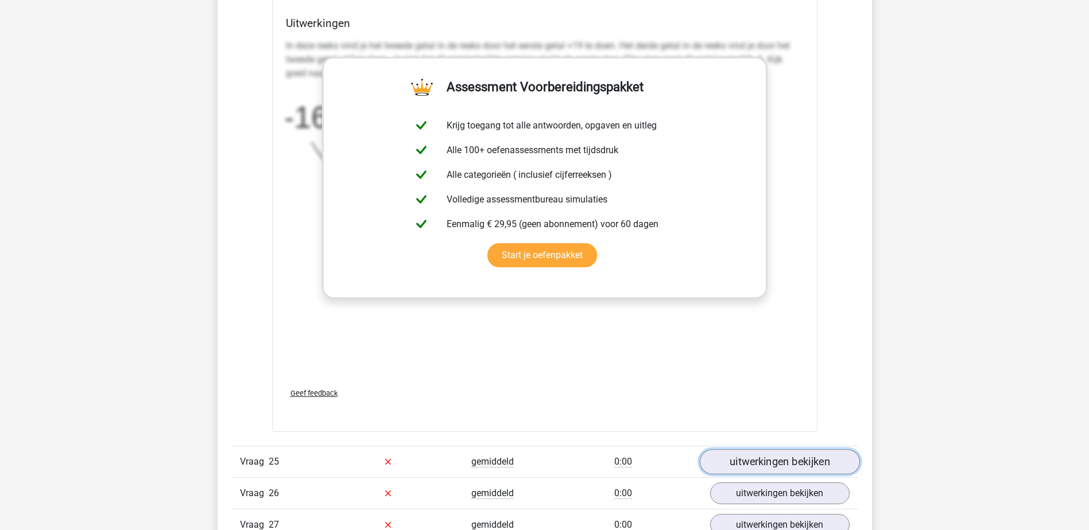
click at [750, 451] on link "uitwerkingen bekijken" at bounding box center [779, 461] width 160 height 25
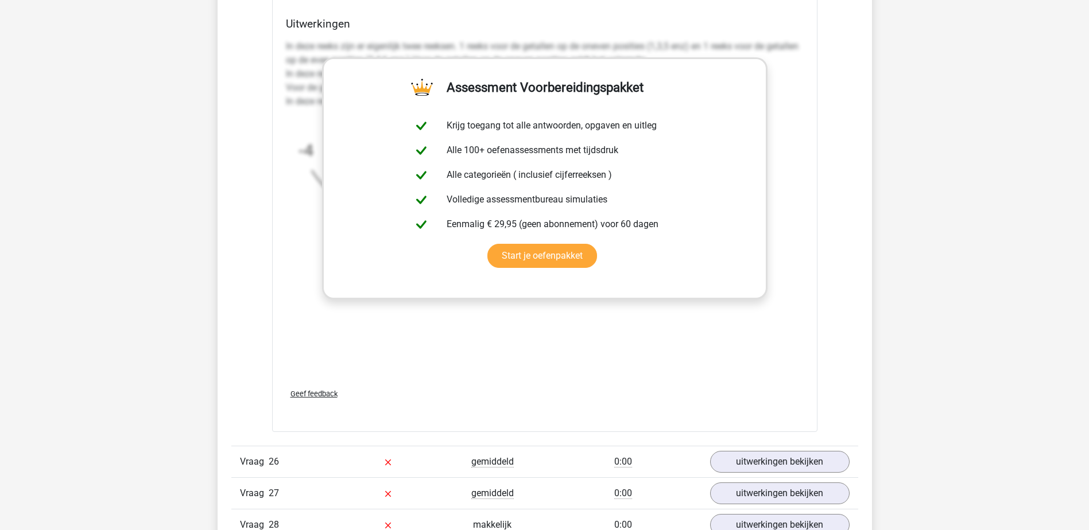
scroll to position [9133, 0]
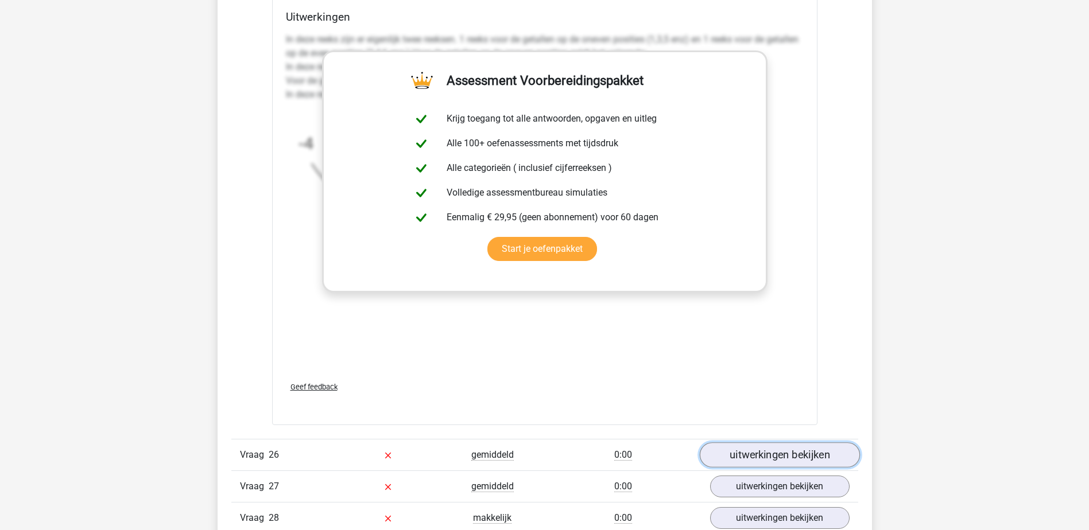
click at [749, 453] on link "uitwerkingen bekijken" at bounding box center [779, 455] width 160 height 25
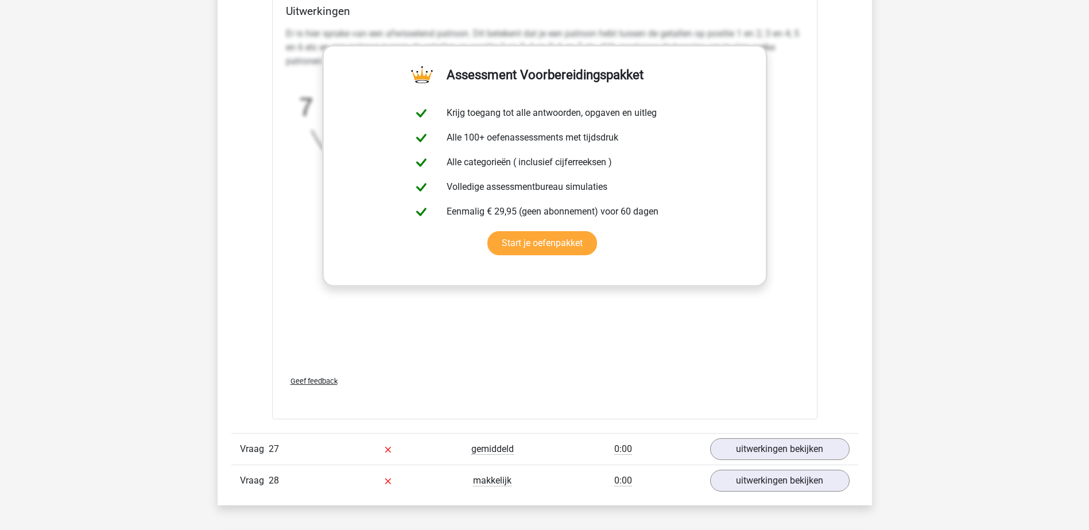
scroll to position [9879, 0]
click at [763, 446] on link "uitwerkingen bekijken" at bounding box center [779, 448] width 160 height 25
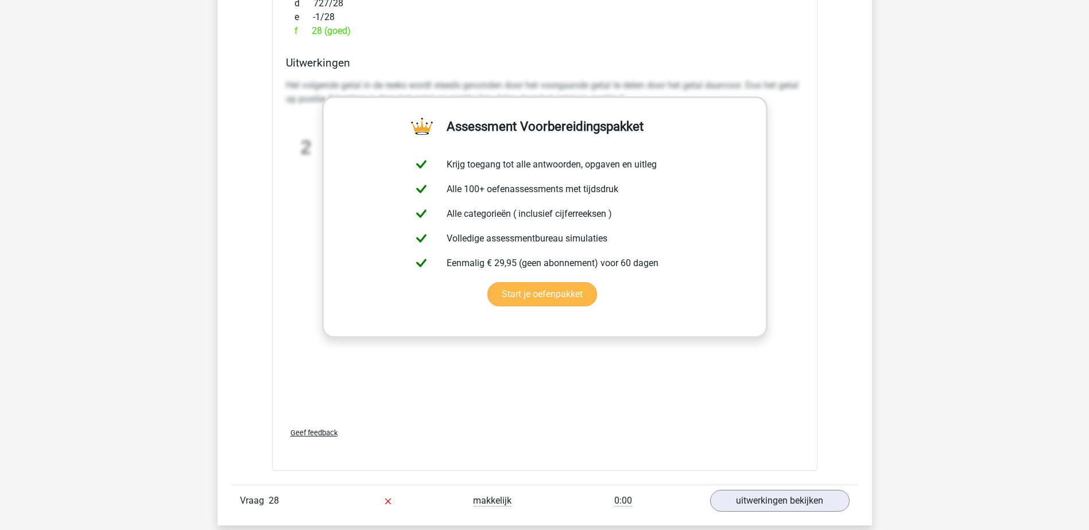
scroll to position [10568, 0]
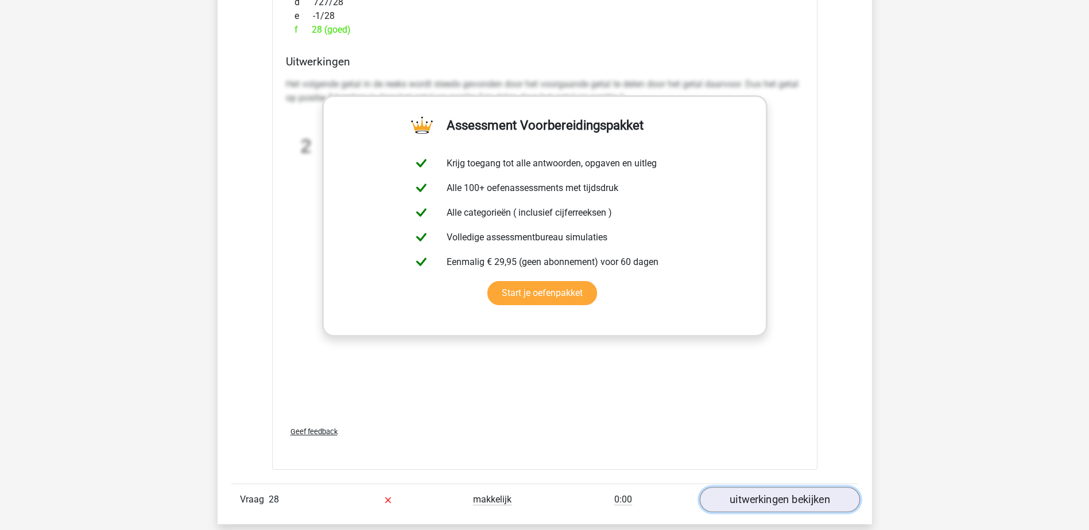
click at [783, 498] on link "uitwerkingen bekijken" at bounding box center [779, 499] width 160 height 25
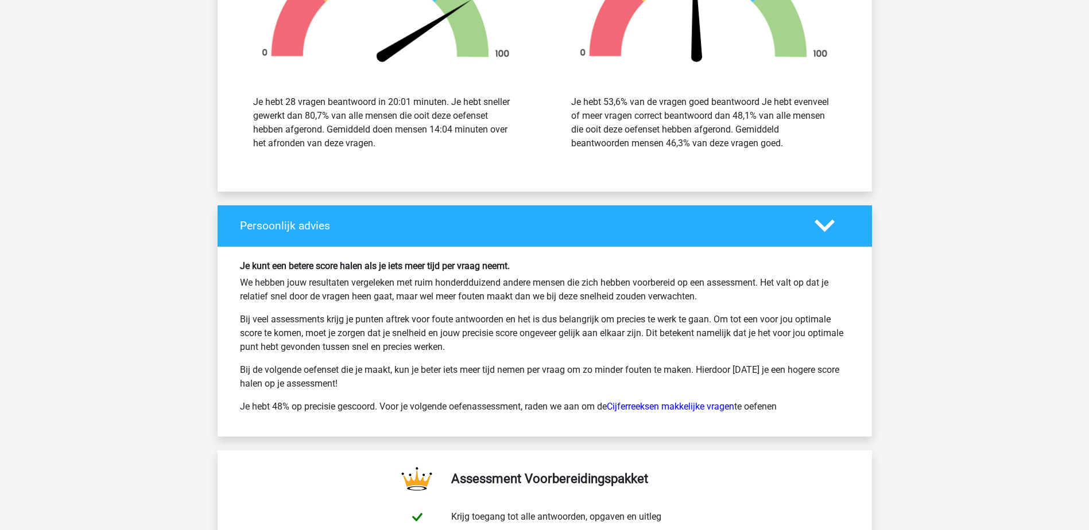
scroll to position [12111, 0]
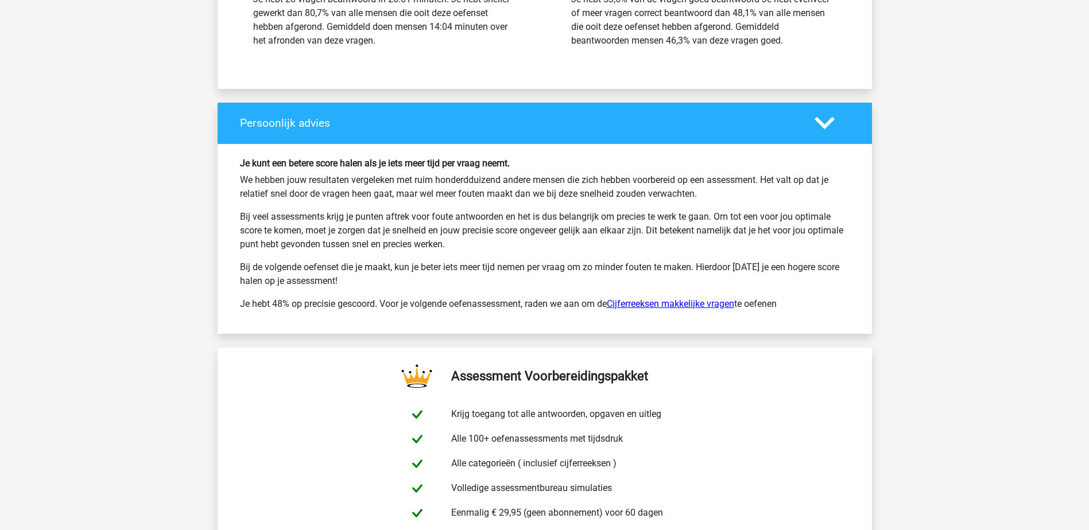
click at [704, 304] on link "Cijferreeksen makkelijke vragen" at bounding box center [670, 304] width 127 height 11
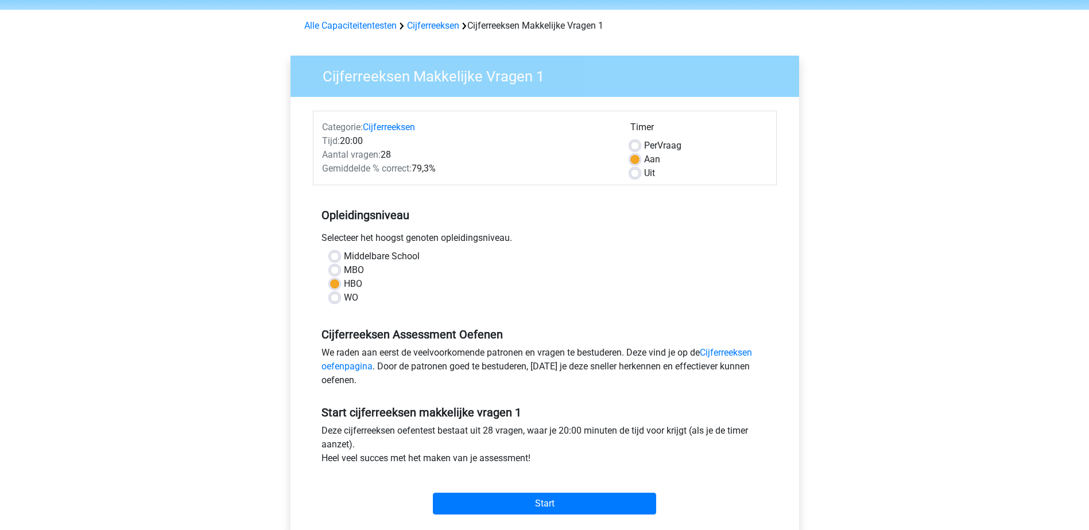
scroll to position [57, 0]
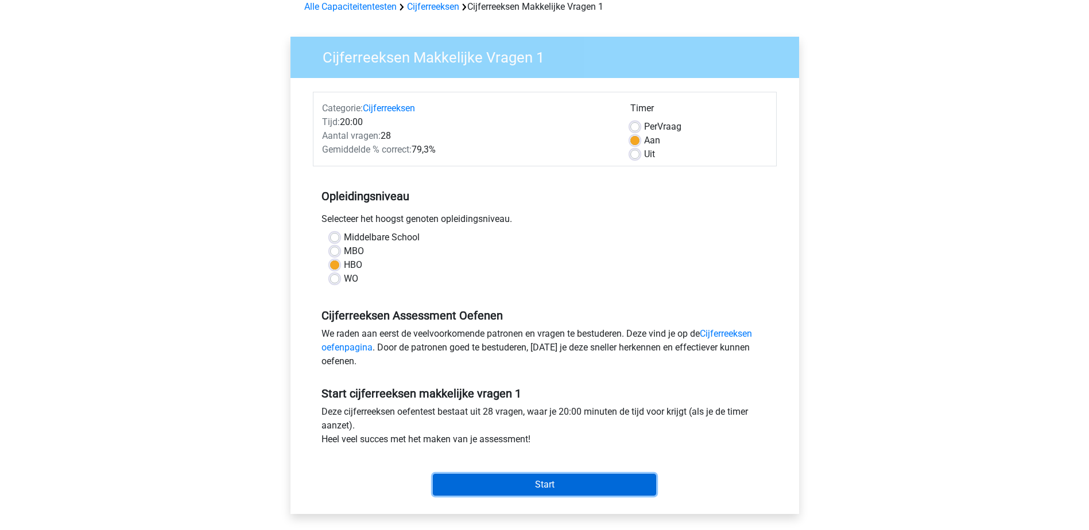
click at [551, 484] on input "Start" at bounding box center [544, 485] width 223 height 22
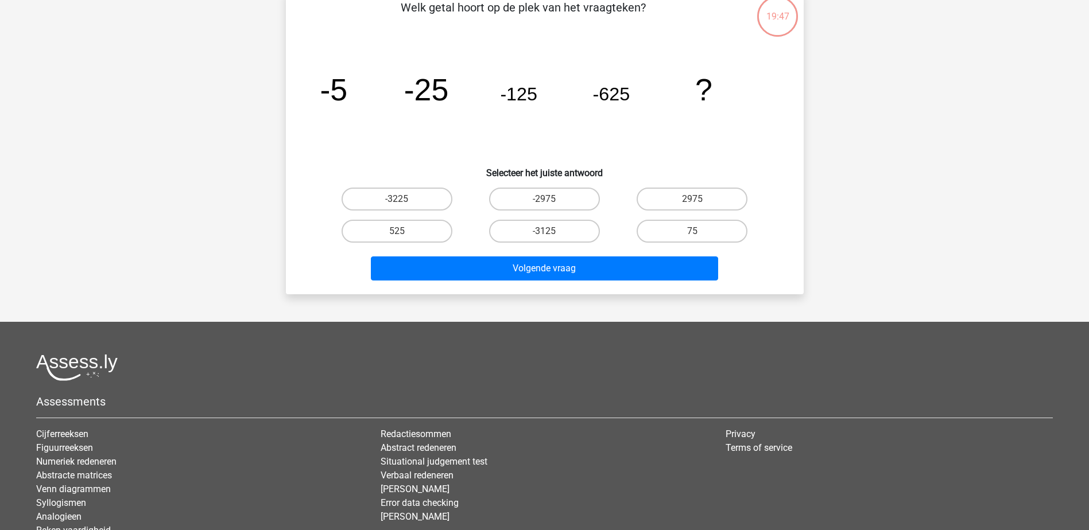
scroll to position [115, 0]
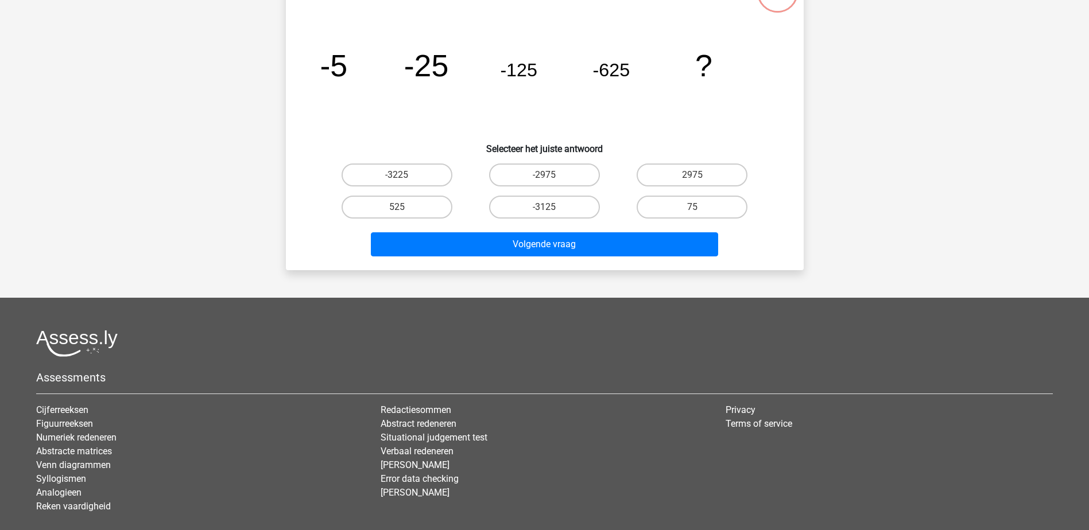
click at [549, 209] on input "-3125" at bounding box center [547, 210] width 7 height 7
radio input "true"
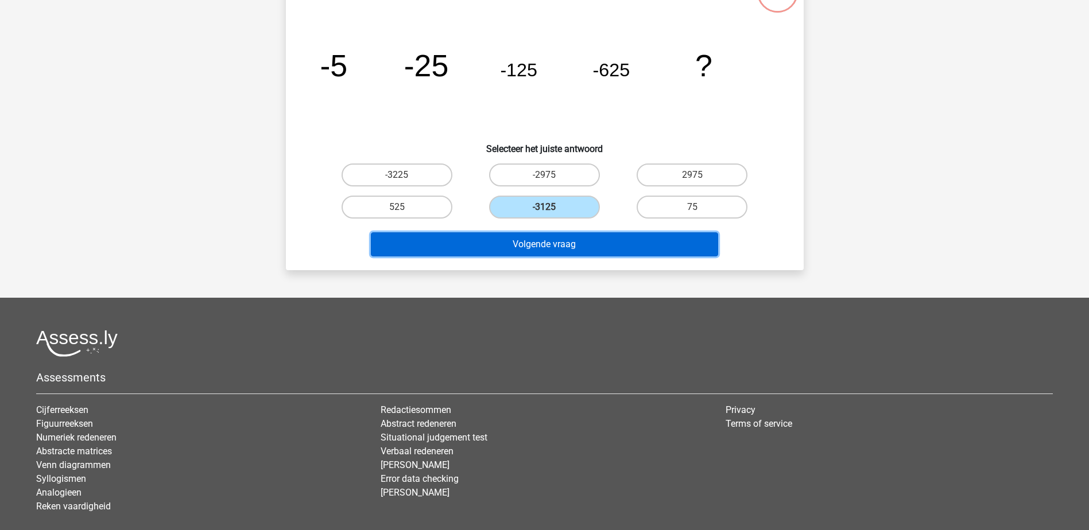
click at [556, 239] on button "Volgende vraag" at bounding box center [544, 244] width 347 height 24
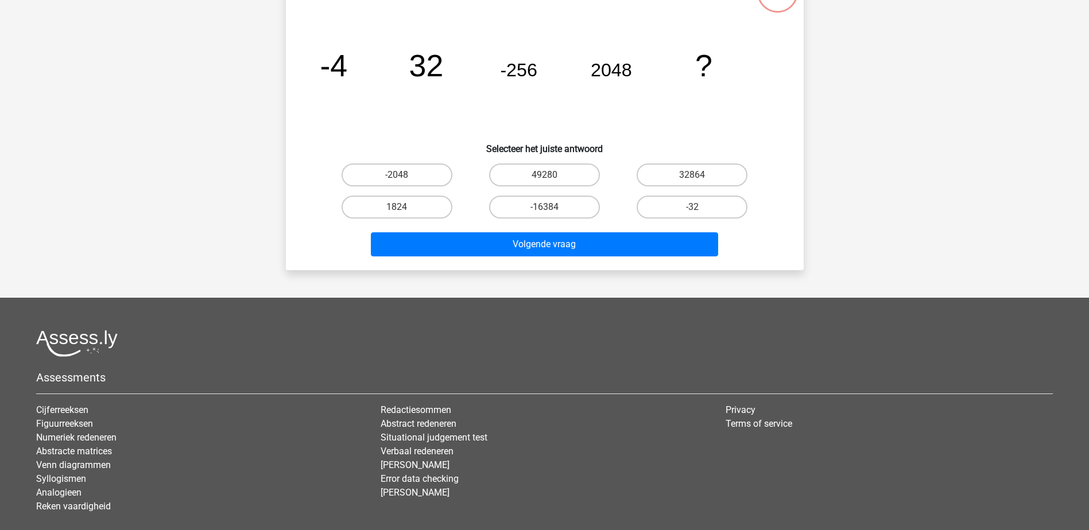
click at [550, 210] on input "-16384" at bounding box center [547, 210] width 7 height 7
radio input "true"
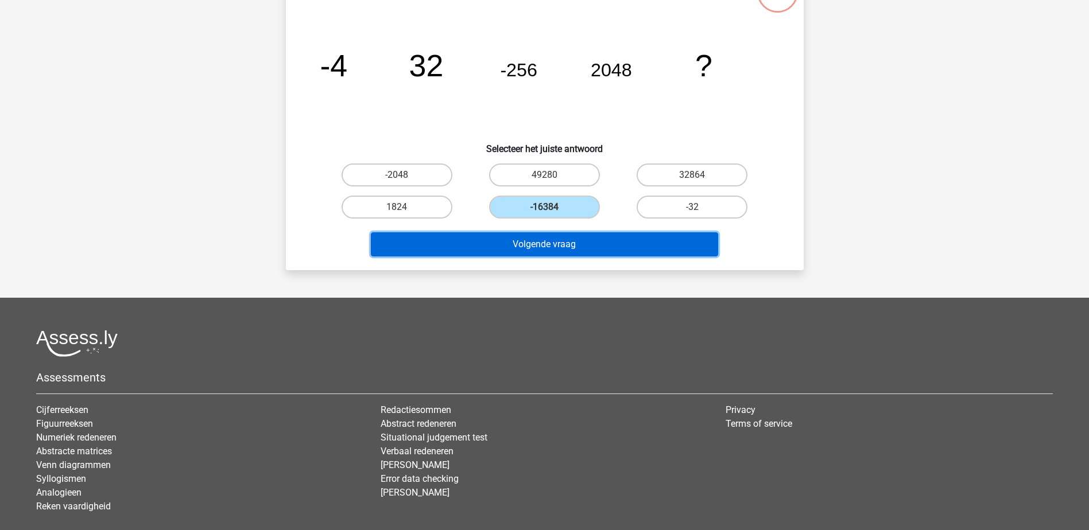
click at [535, 243] on button "Volgende vraag" at bounding box center [544, 244] width 347 height 24
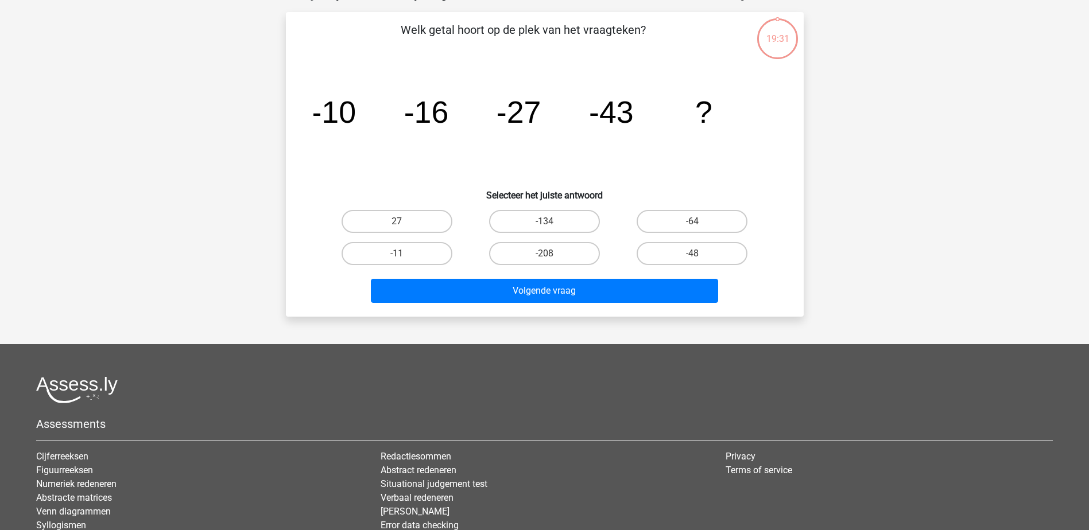
scroll to position [57, 0]
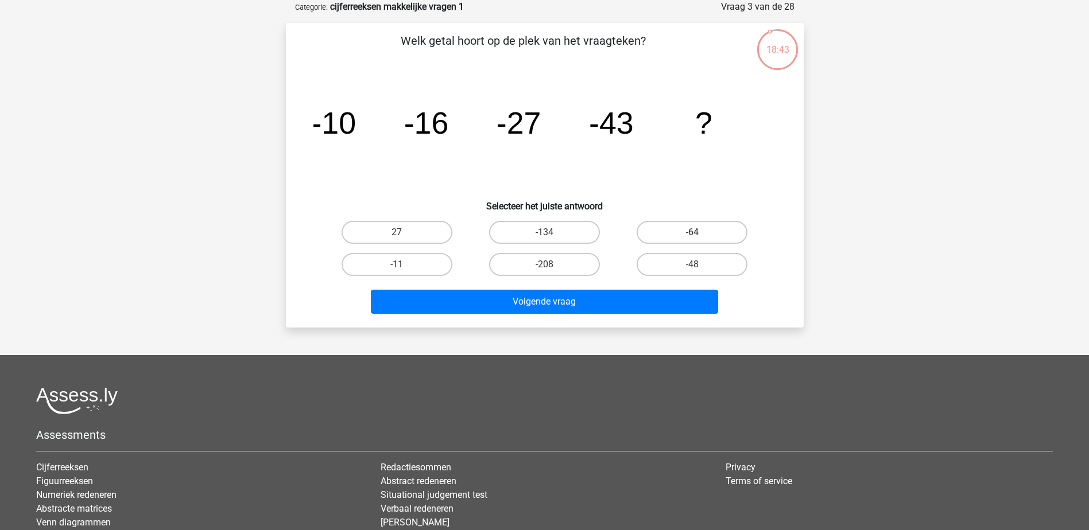
click at [693, 223] on label "-64" at bounding box center [692, 232] width 111 height 23
click at [693, 232] on input "-64" at bounding box center [695, 235] width 7 height 7
radio input "true"
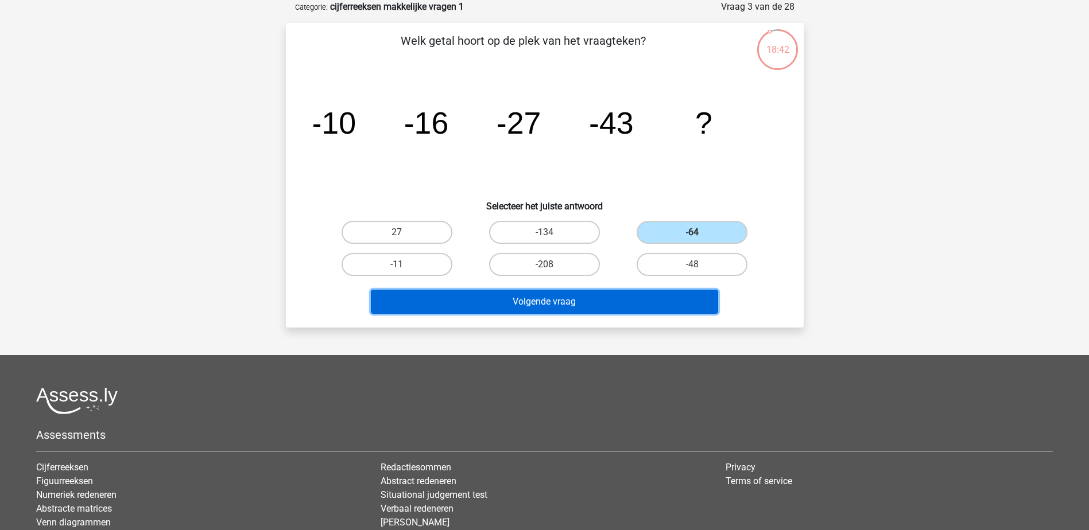
click at [567, 303] on button "Volgende vraag" at bounding box center [544, 302] width 347 height 24
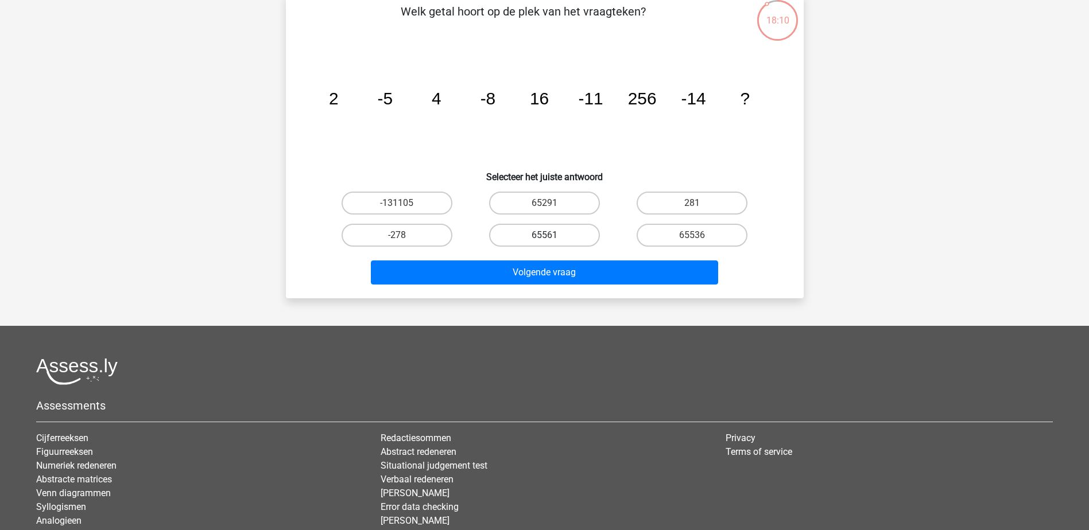
scroll to position [115, 0]
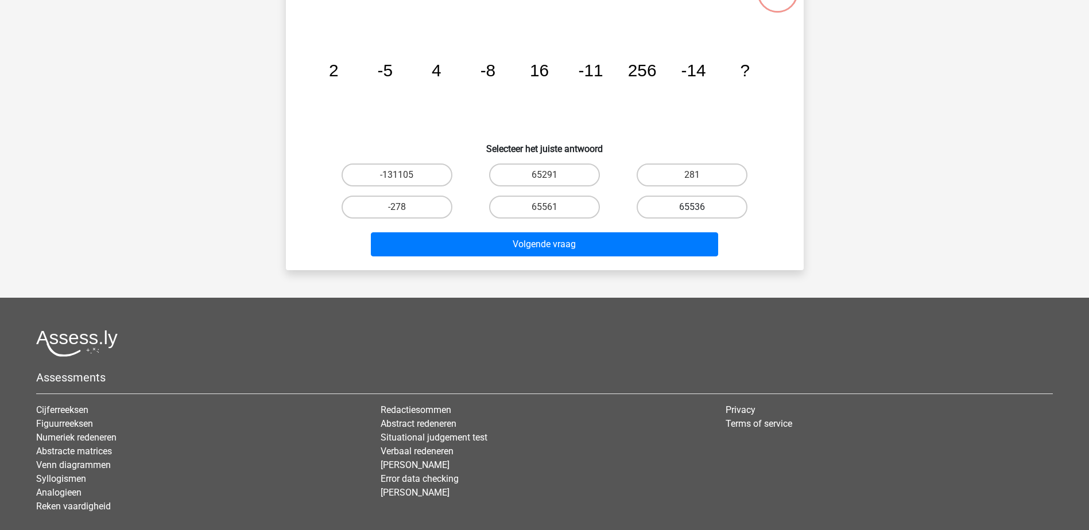
click at [660, 211] on label "65536" at bounding box center [692, 207] width 111 height 23
click at [692, 211] on input "65536" at bounding box center [695, 210] width 7 height 7
radio input "true"
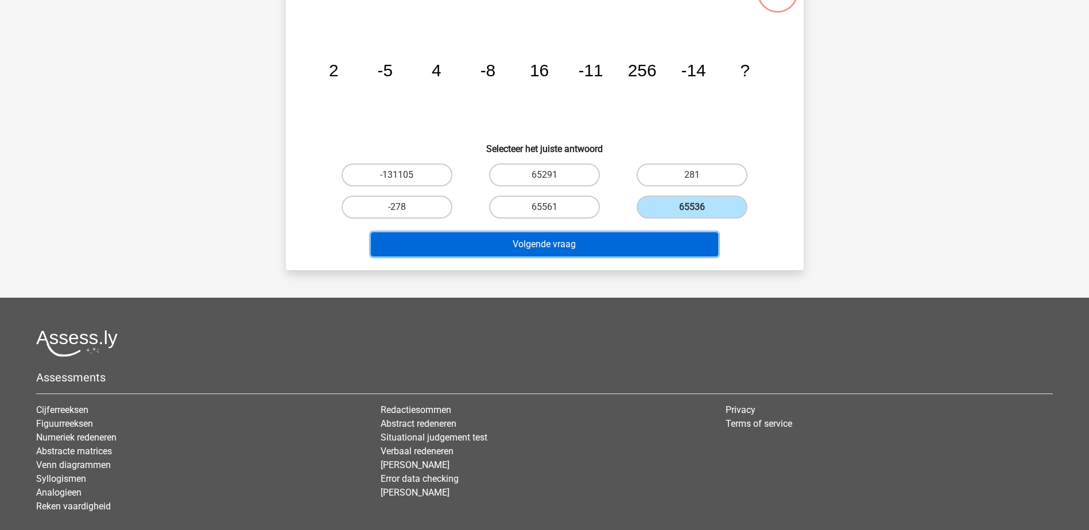
click at [627, 239] on button "Volgende vraag" at bounding box center [544, 244] width 347 height 24
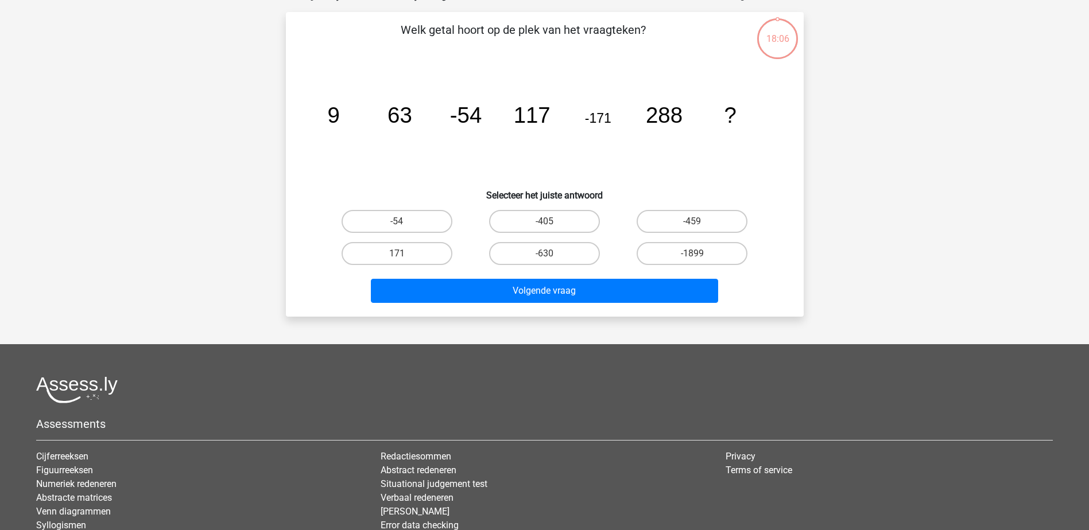
scroll to position [57, 0]
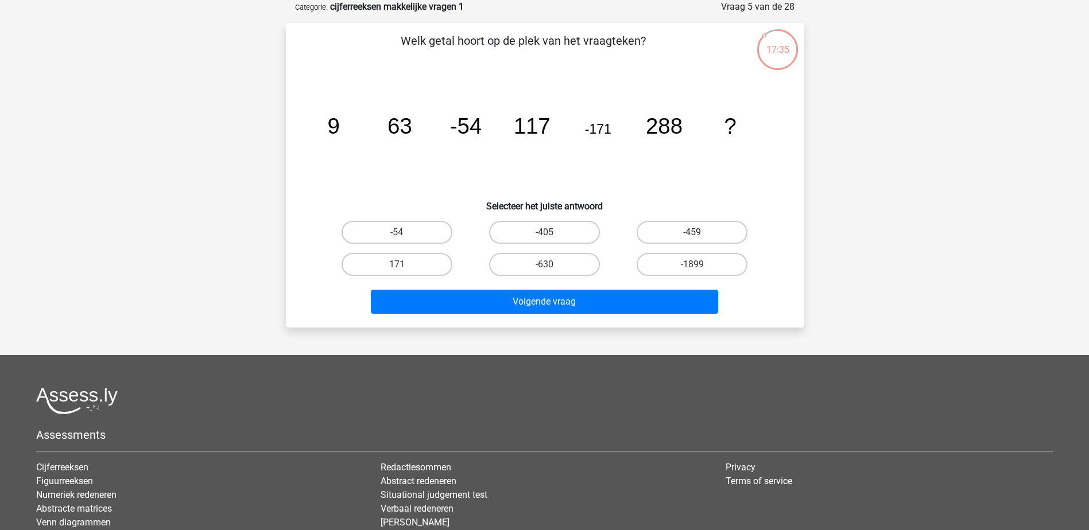
click at [666, 225] on label "-459" at bounding box center [692, 232] width 111 height 23
click at [692, 232] on input "-459" at bounding box center [695, 235] width 7 height 7
radio input "true"
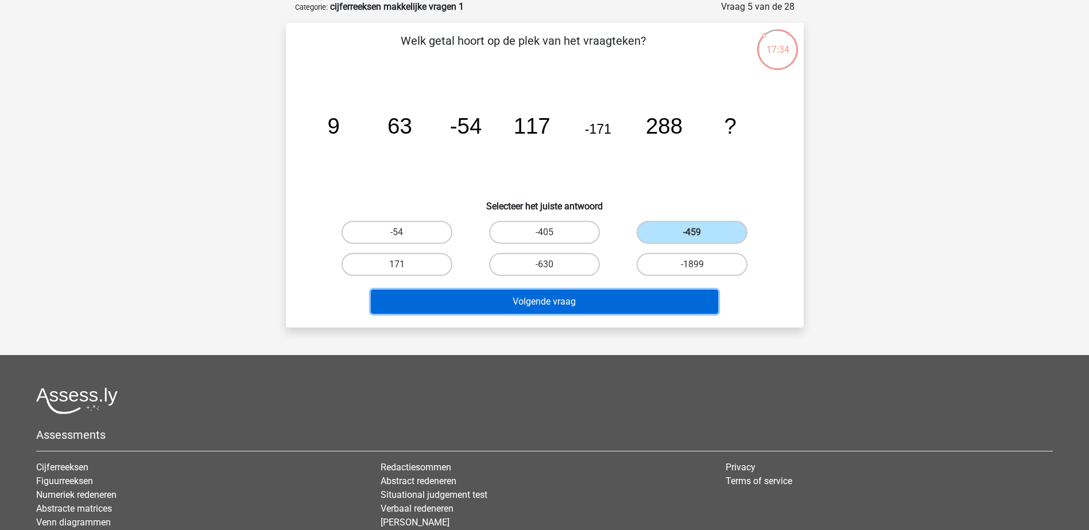
click at [594, 303] on button "Volgende vraag" at bounding box center [544, 302] width 347 height 24
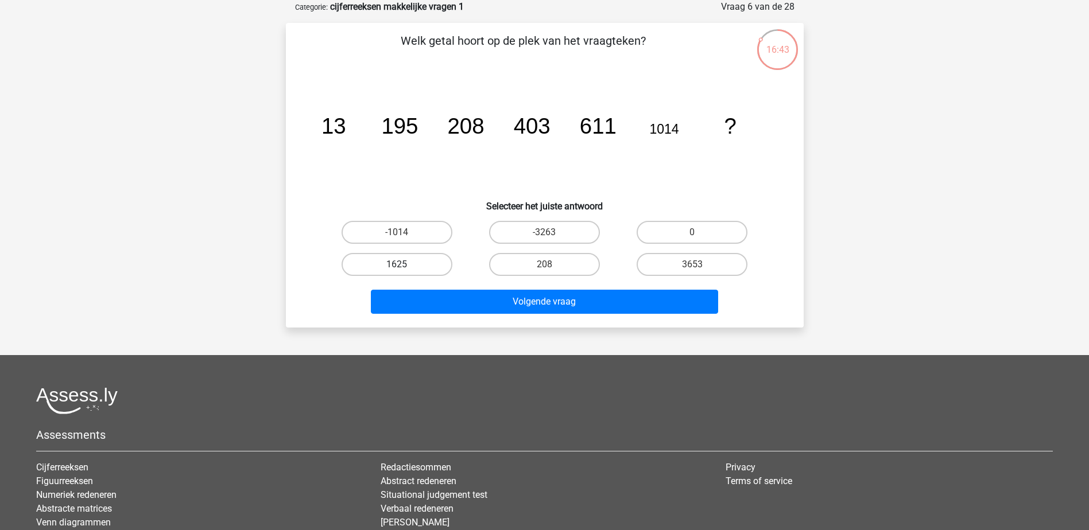
click at [428, 257] on label "1625" at bounding box center [397, 264] width 111 height 23
click at [404, 265] on input "1625" at bounding box center [400, 268] width 7 height 7
radio input "true"
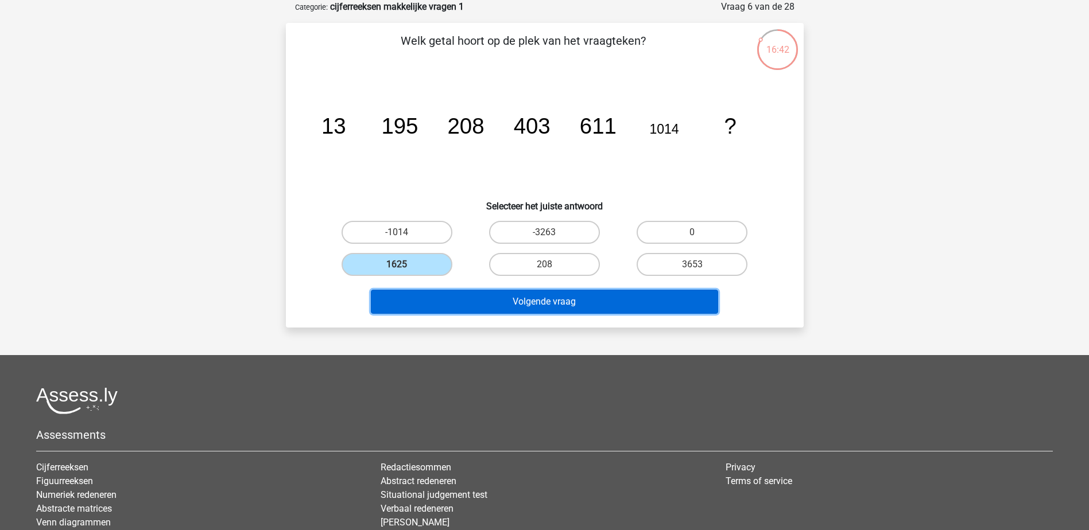
click at [478, 294] on button "Volgende vraag" at bounding box center [544, 302] width 347 height 24
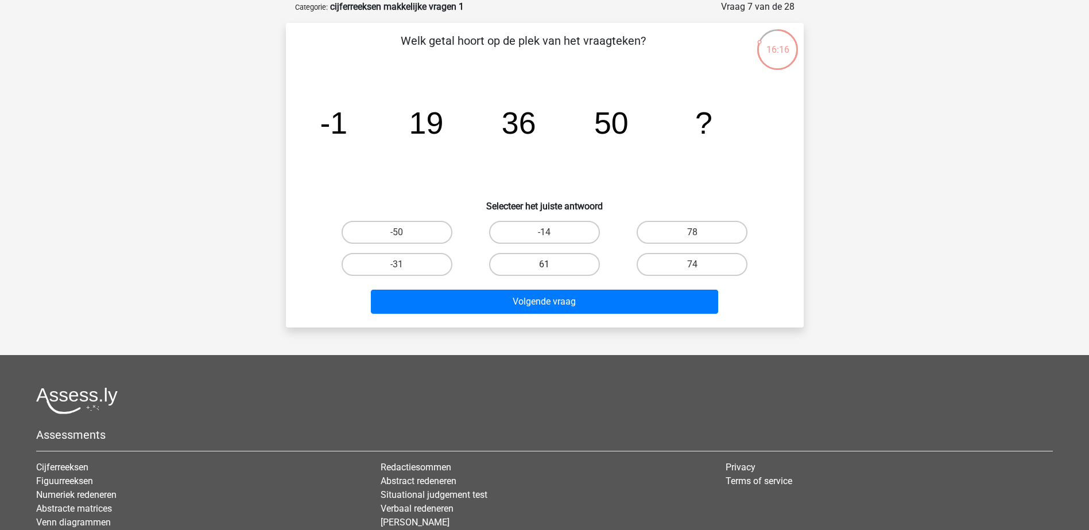
click at [523, 261] on label "61" at bounding box center [544, 264] width 111 height 23
click at [544, 265] on input "61" at bounding box center [547, 268] width 7 height 7
radio input "true"
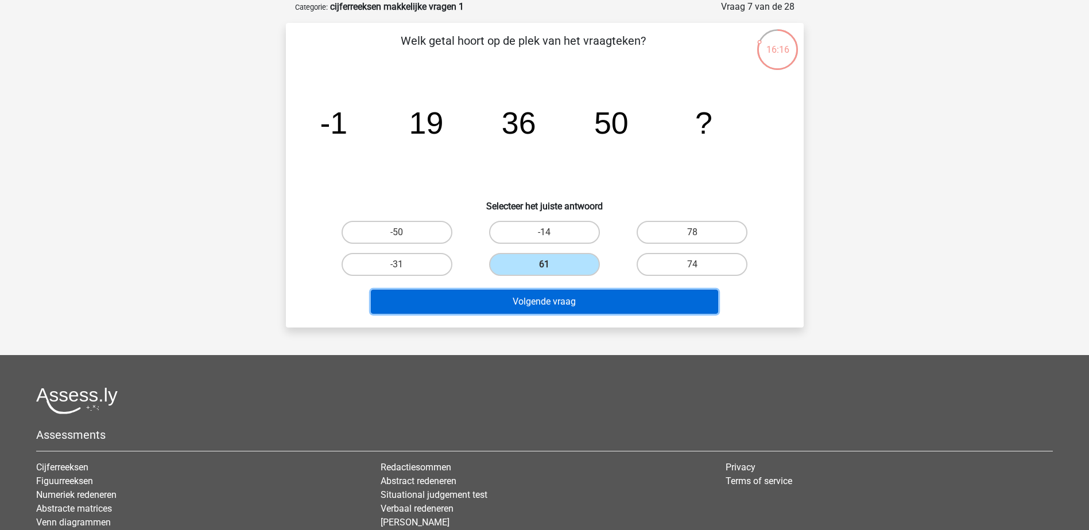
click at [522, 304] on button "Volgende vraag" at bounding box center [544, 302] width 347 height 24
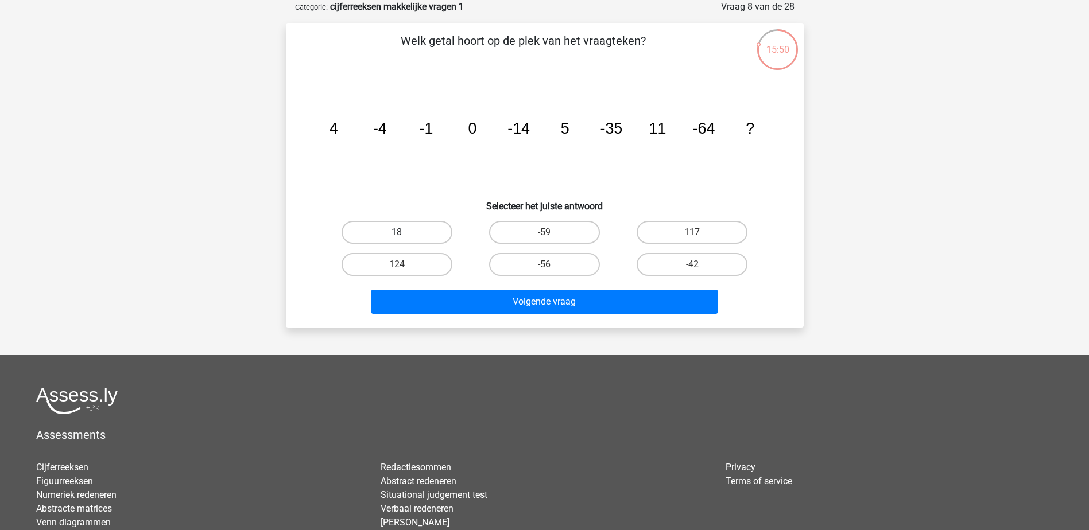
click at [435, 232] on label "18" at bounding box center [397, 232] width 111 height 23
click at [404, 232] on input "18" at bounding box center [400, 235] width 7 height 7
radio input "true"
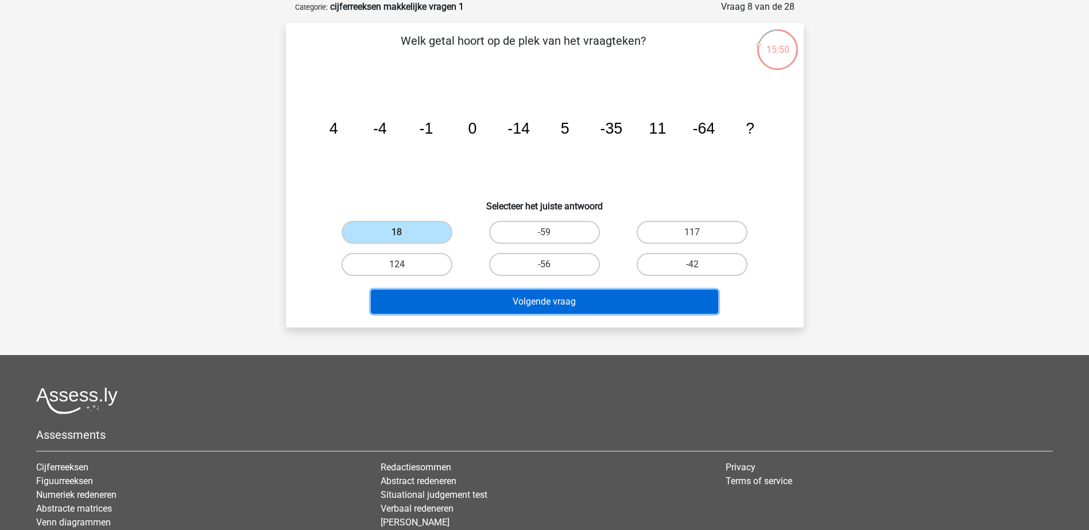
click at [488, 300] on button "Volgende vraag" at bounding box center [544, 302] width 347 height 24
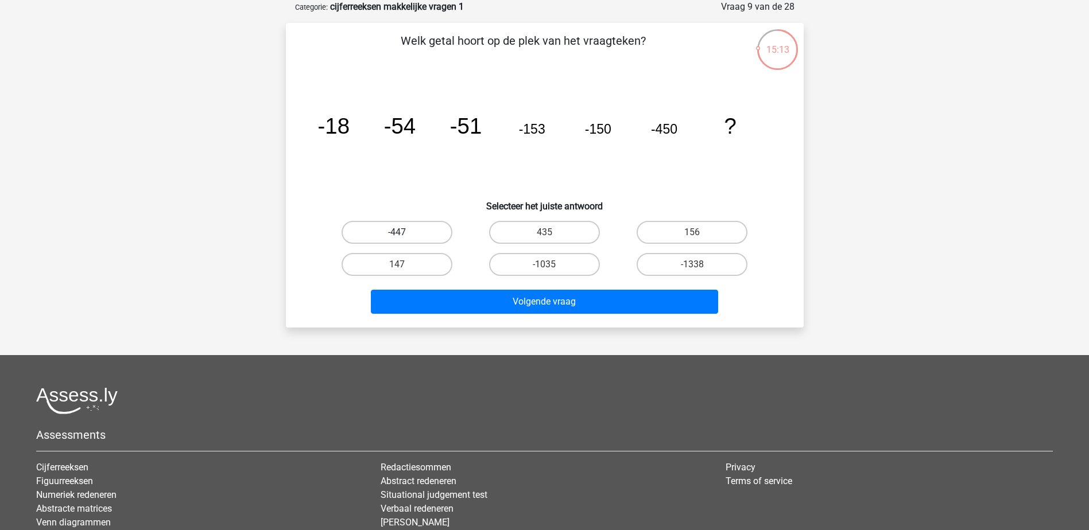
click at [412, 236] on label "-447" at bounding box center [397, 232] width 111 height 23
click at [404, 236] on input "-447" at bounding box center [400, 235] width 7 height 7
radio input "true"
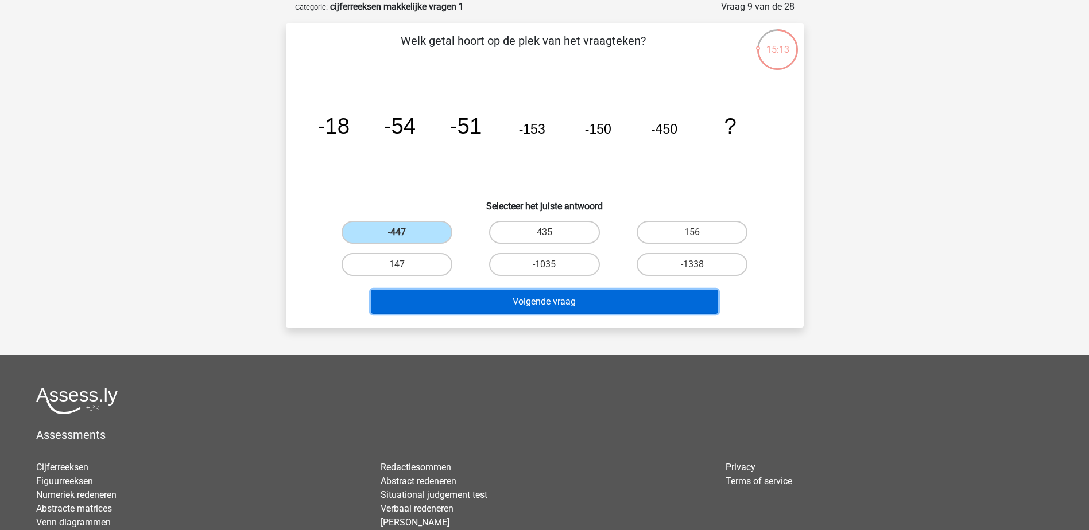
click at [454, 303] on button "Volgende vraag" at bounding box center [544, 302] width 347 height 24
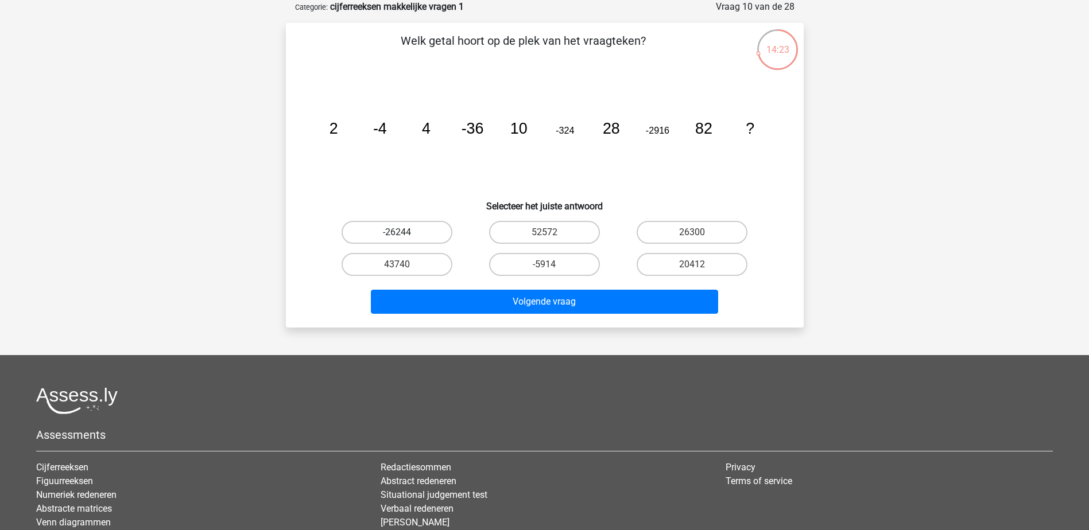
click at [414, 234] on label "-26244" at bounding box center [397, 232] width 111 height 23
click at [404, 234] on input "-26244" at bounding box center [400, 235] width 7 height 7
radio input "true"
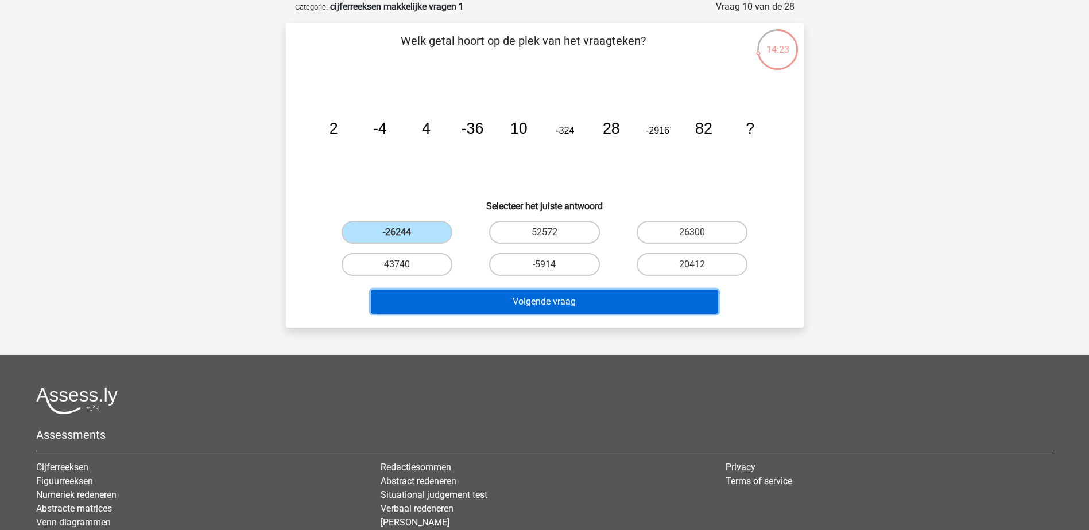
click at [468, 292] on button "Volgende vraag" at bounding box center [544, 302] width 347 height 24
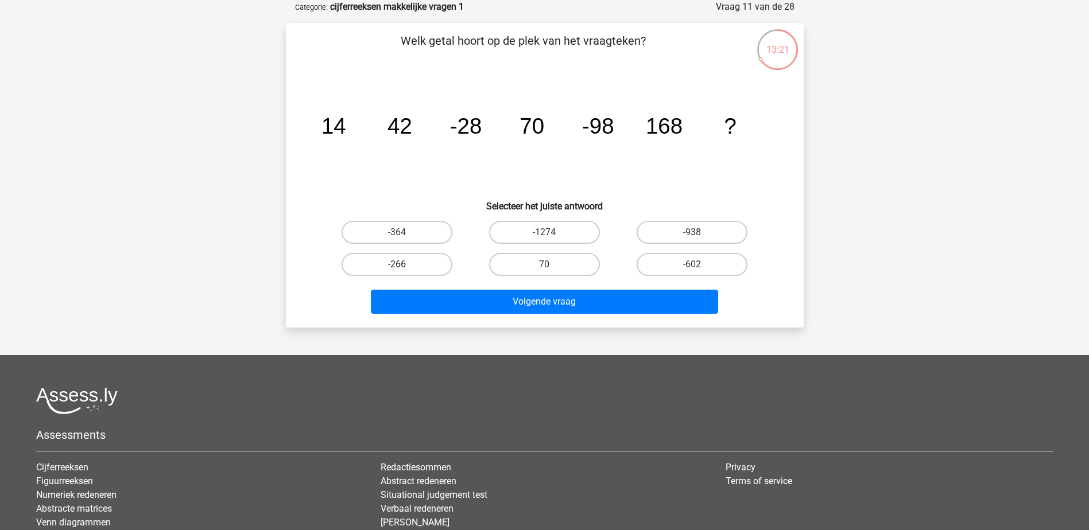
click at [433, 268] on label "-266" at bounding box center [397, 264] width 111 height 23
click at [404, 268] on input "-266" at bounding box center [400, 268] width 7 height 7
radio input "true"
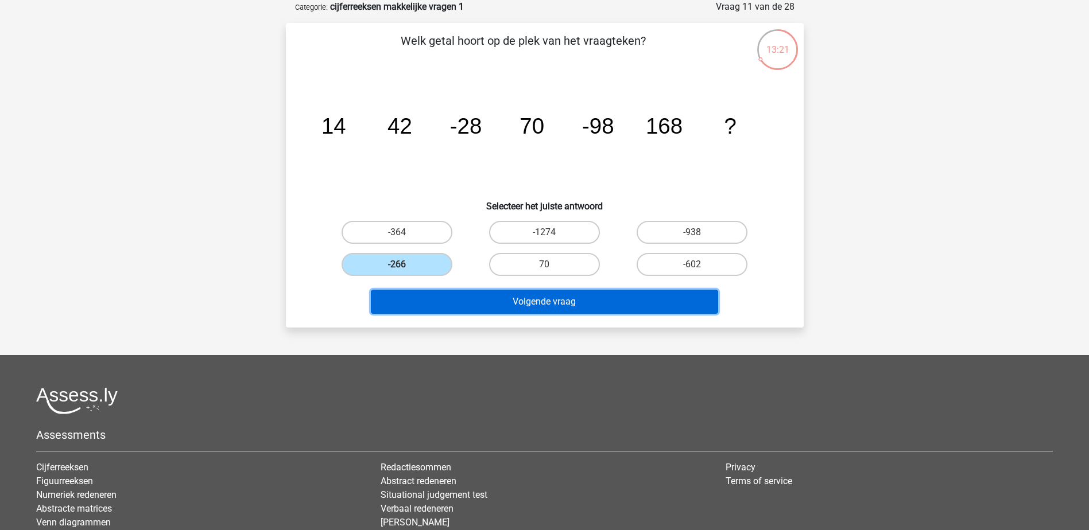
click at [461, 309] on button "Volgende vraag" at bounding box center [544, 302] width 347 height 24
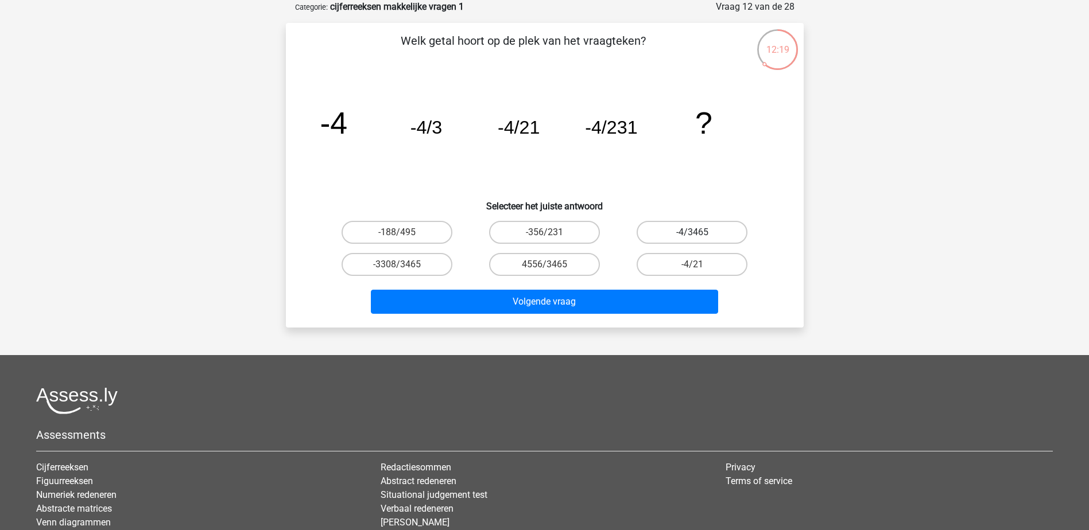
click at [658, 234] on label "-4/3465" at bounding box center [692, 232] width 111 height 23
click at [692, 234] on input "-4/3465" at bounding box center [695, 235] width 7 height 7
radio input "true"
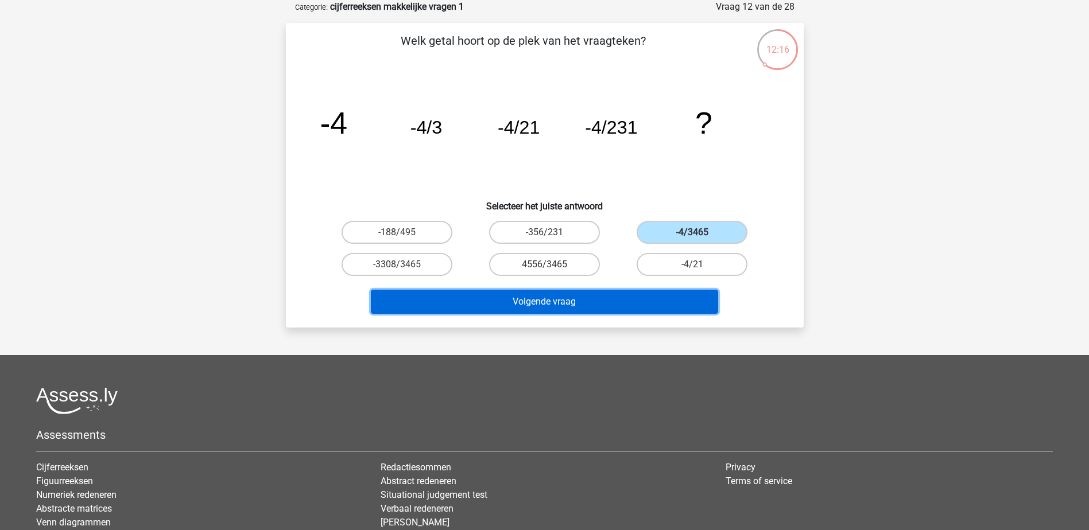
click at [495, 304] on button "Volgende vraag" at bounding box center [544, 302] width 347 height 24
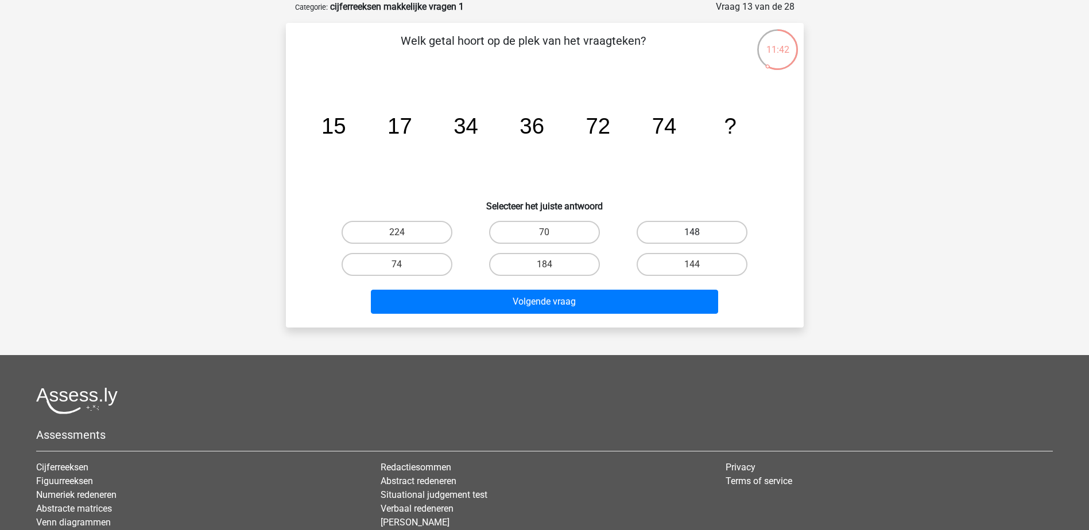
click at [689, 233] on label "148" at bounding box center [692, 232] width 111 height 23
click at [692, 233] on input "148" at bounding box center [695, 235] width 7 height 7
radio input "true"
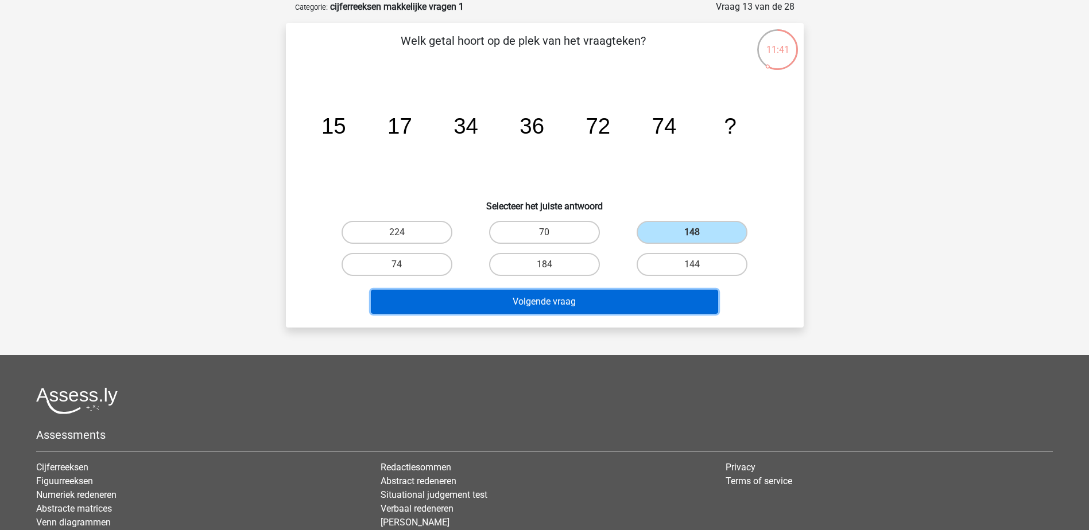
click at [627, 305] on button "Volgende vraag" at bounding box center [544, 302] width 347 height 24
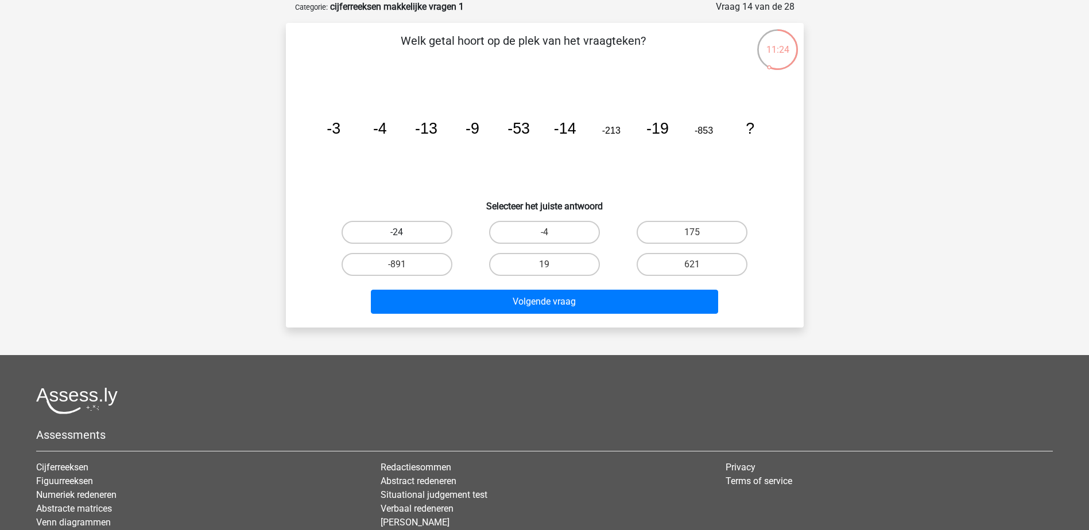
click at [418, 234] on label "-24" at bounding box center [397, 232] width 111 height 23
click at [404, 234] on input "-24" at bounding box center [400, 235] width 7 height 7
radio input "true"
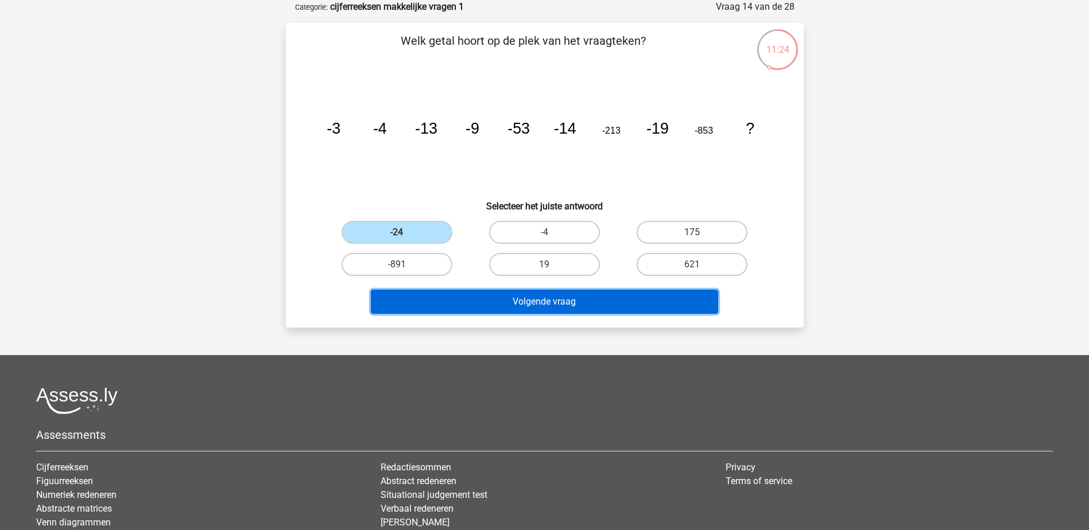
click at [501, 307] on button "Volgende vraag" at bounding box center [544, 302] width 347 height 24
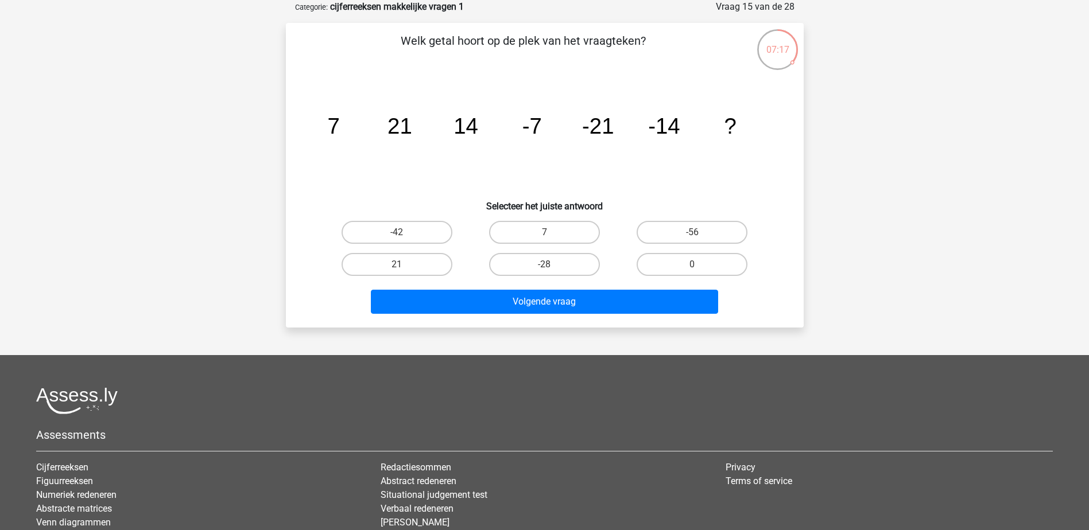
click at [778, 46] on div "07:17" at bounding box center [777, 42] width 43 height 29
click at [518, 261] on label "-28" at bounding box center [544, 264] width 111 height 23
click at [544, 265] on input "-28" at bounding box center [547, 268] width 7 height 7
radio input "true"
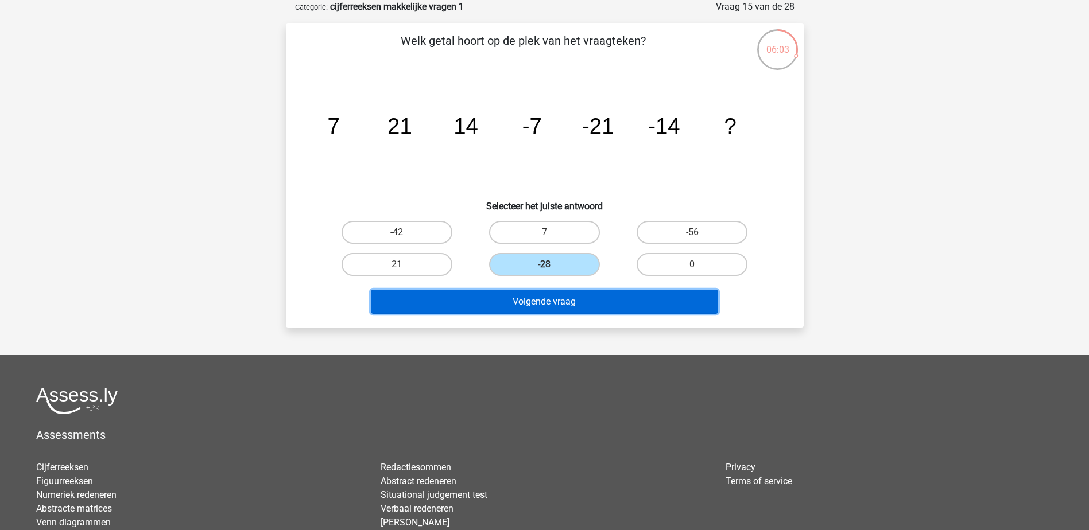
click at [559, 313] on button "Volgende vraag" at bounding box center [544, 302] width 347 height 24
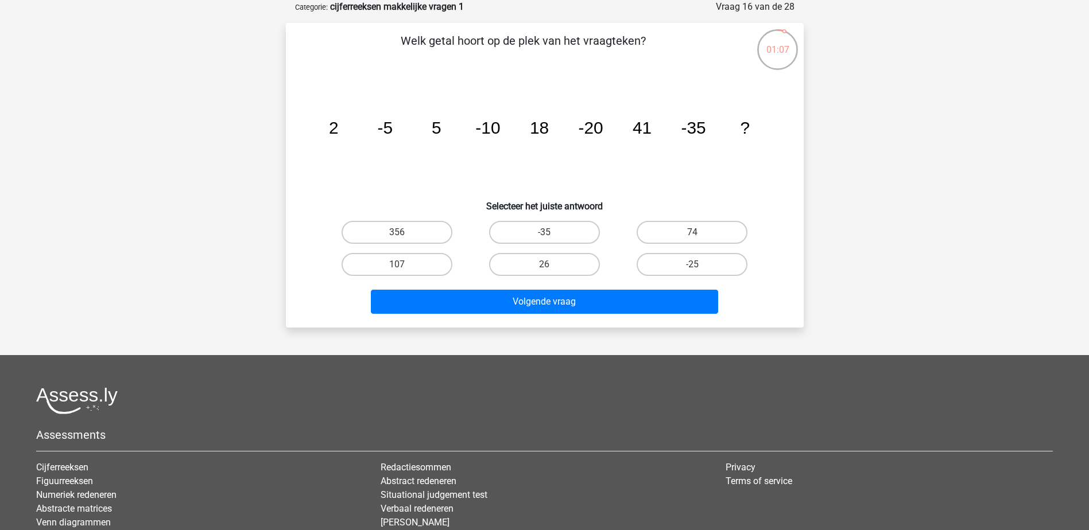
scroll to position [80, 0]
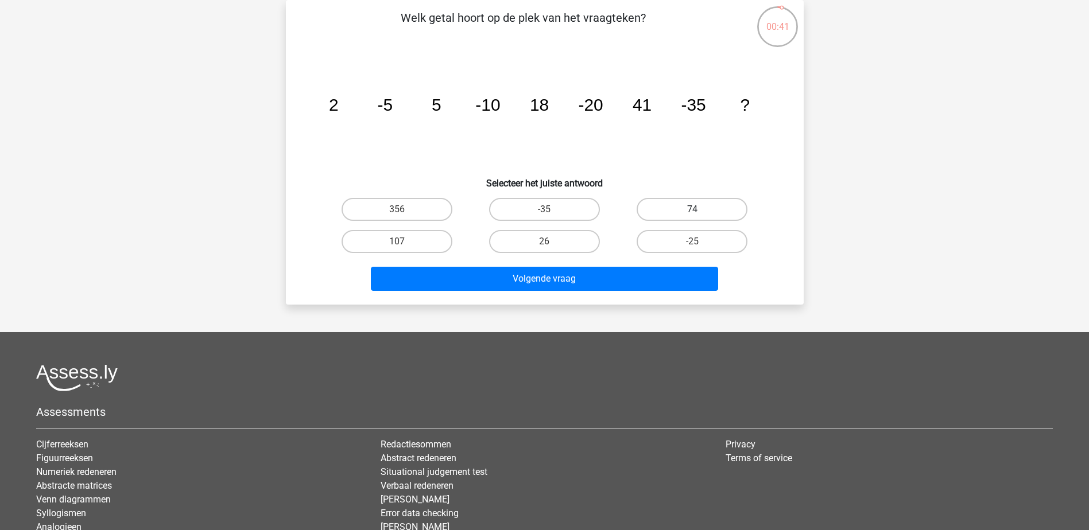
click at [692, 206] on label "74" at bounding box center [692, 209] width 111 height 23
click at [692, 210] on input "74" at bounding box center [695, 213] width 7 height 7
radio input "true"
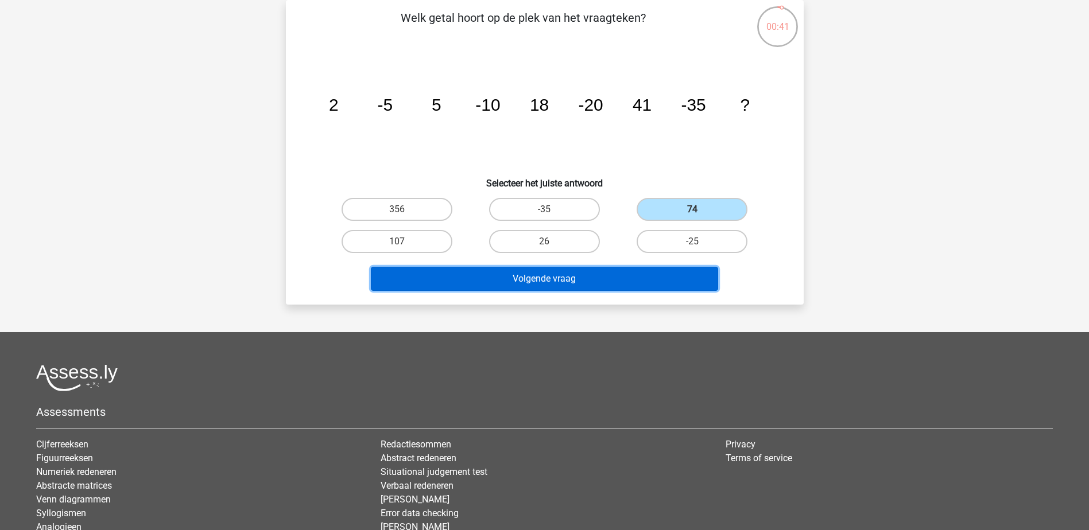
click at [638, 274] on button "Volgende vraag" at bounding box center [544, 279] width 347 height 24
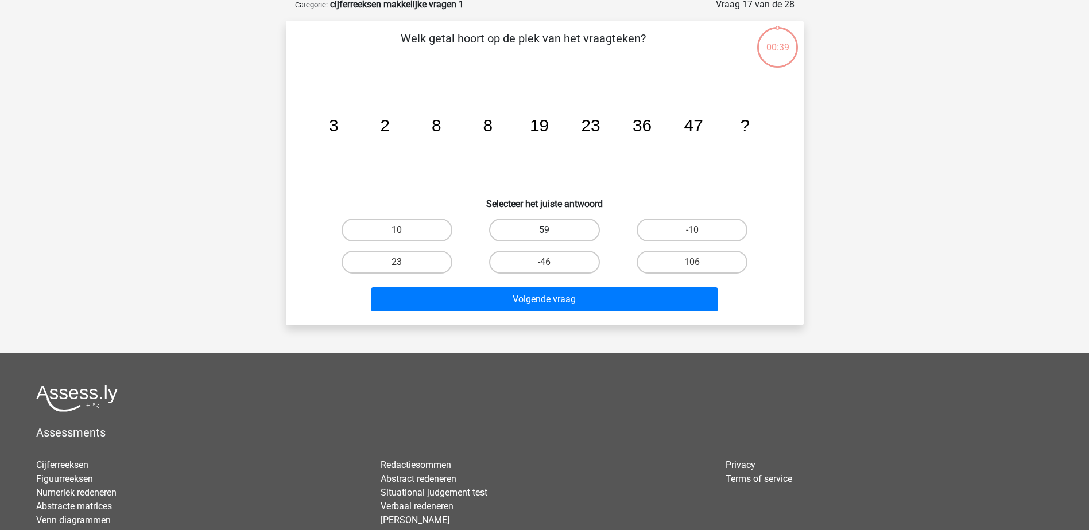
scroll to position [57, 0]
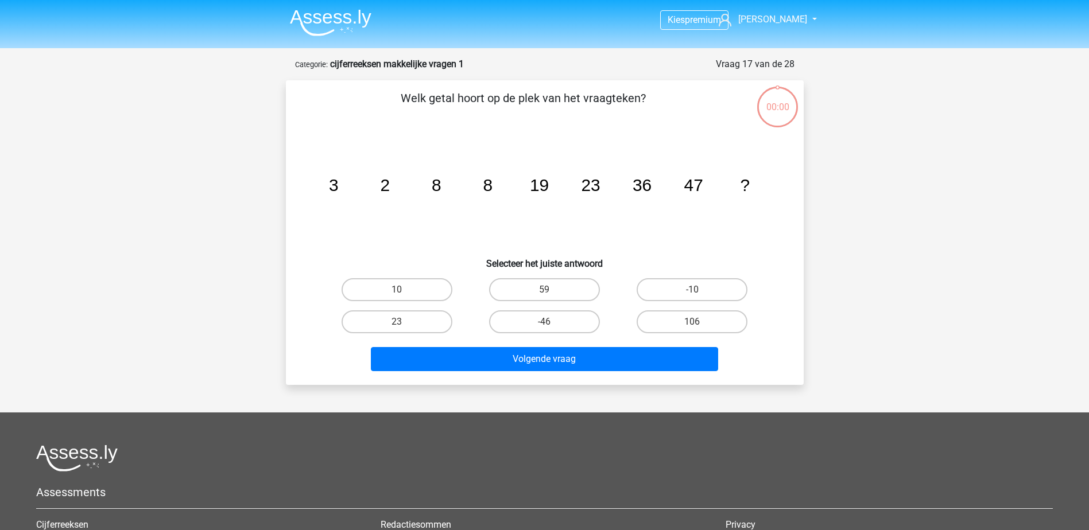
scroll to position [57, 0]
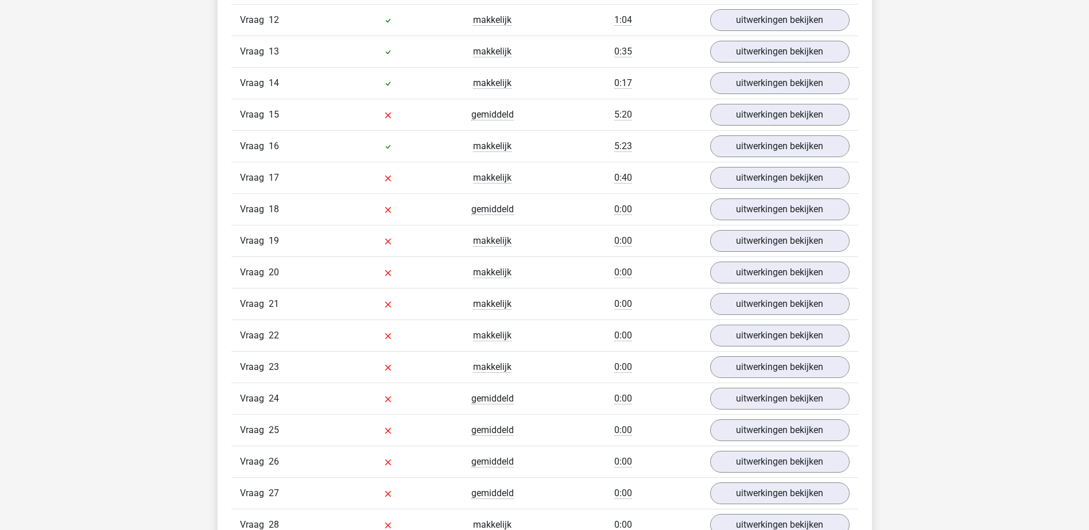
scroll to position [1320, 0]
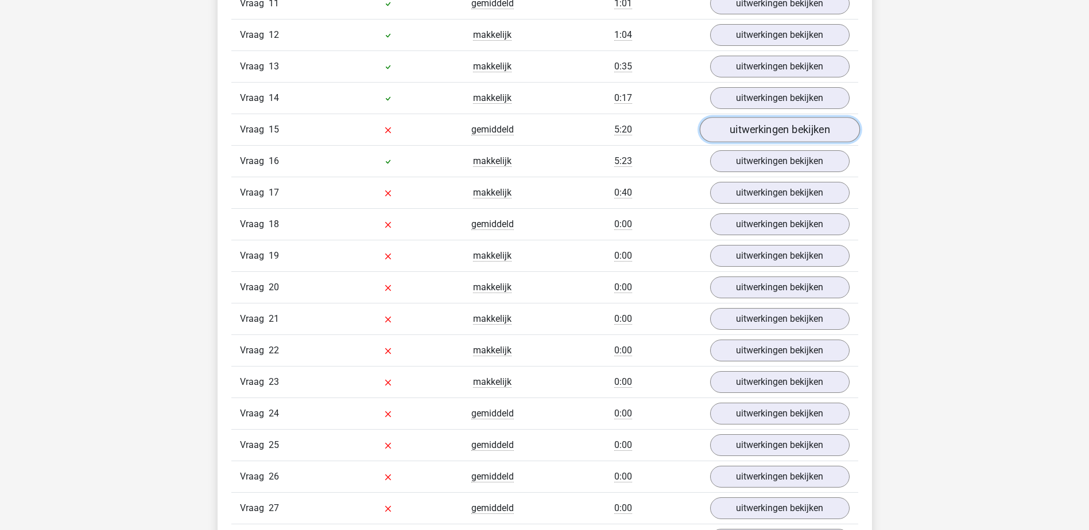
click at [753, 130] on link "uitwerkingen bekijken" at bounding box center [779, 130] width 160 height 25
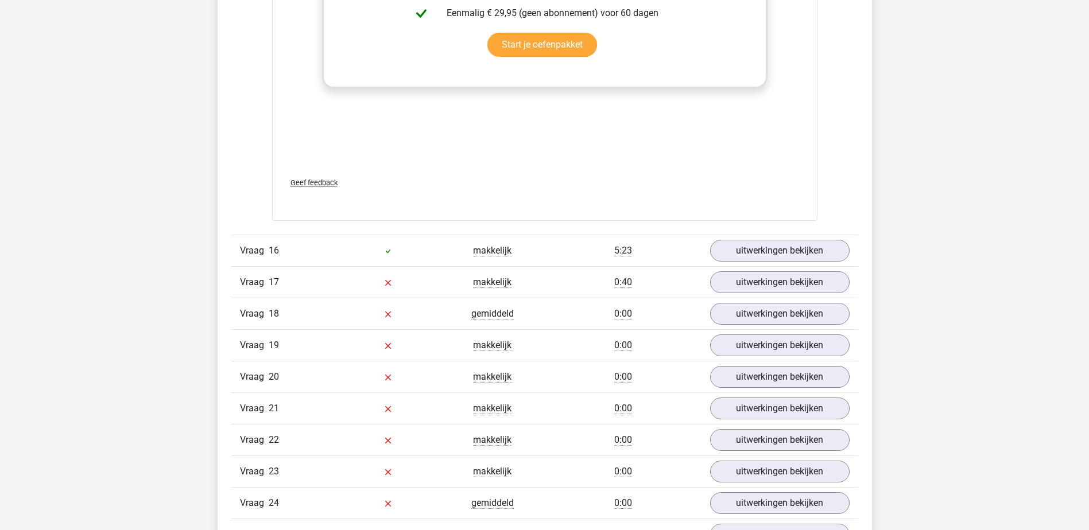
scroll to position [1952, 0]
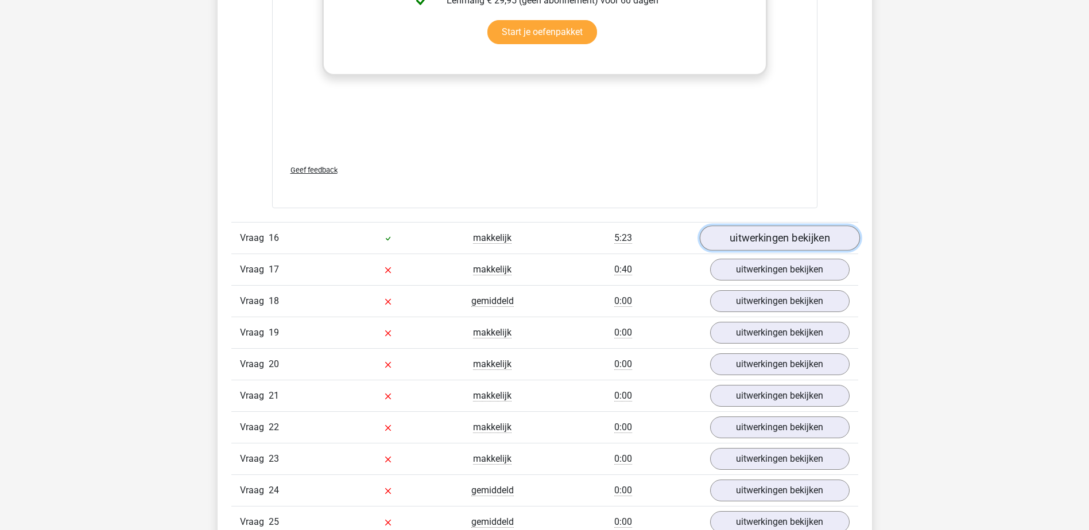
click at [775, 241] on link "uitwerkingen bekijken" at bounding box center [779, 238] width 160 height 25
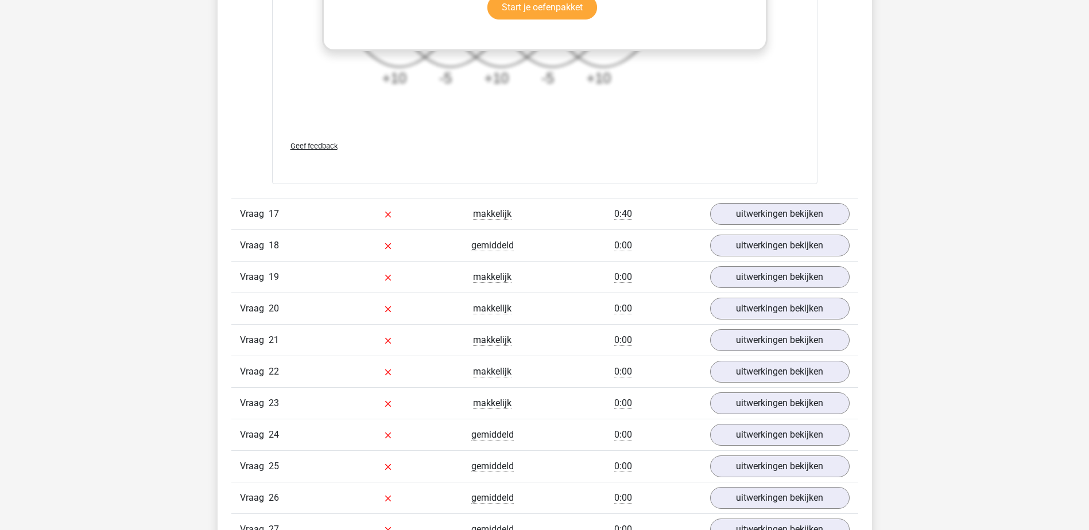
scroll to position [2755, 0]
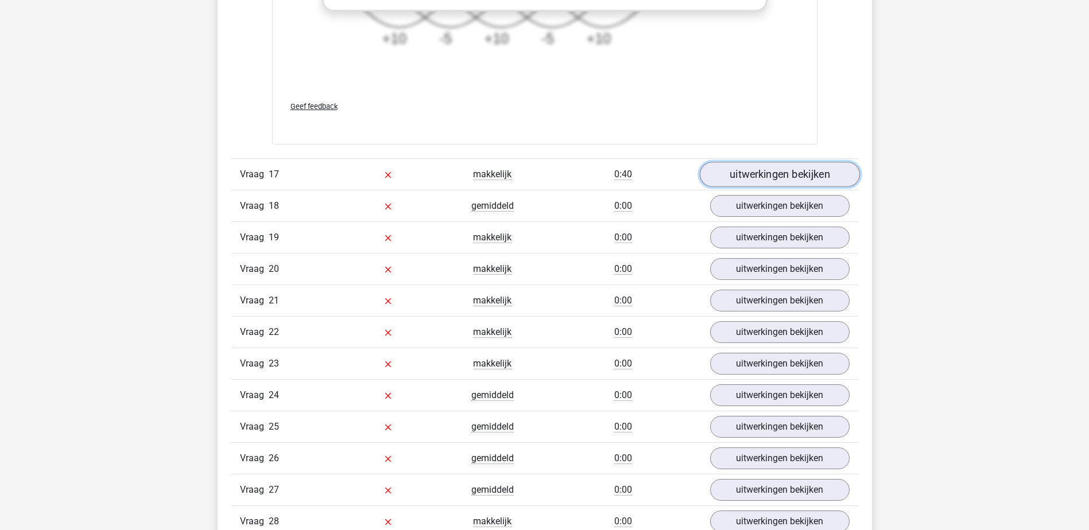
click at [815, 170] on link "uitwerkingen bekijken" at bounding box center [779, 174] width 160 height 25
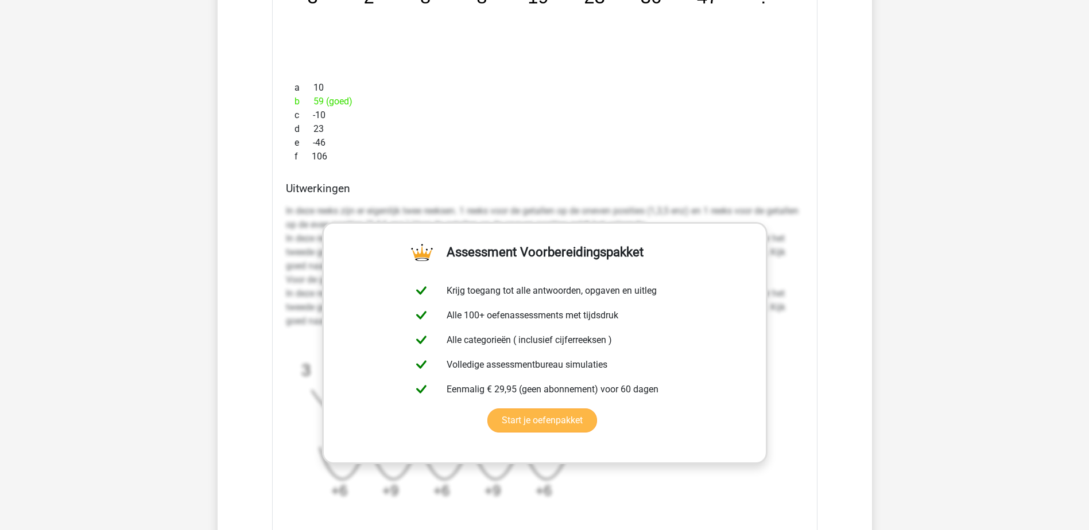
scroll to position [3330, 0]
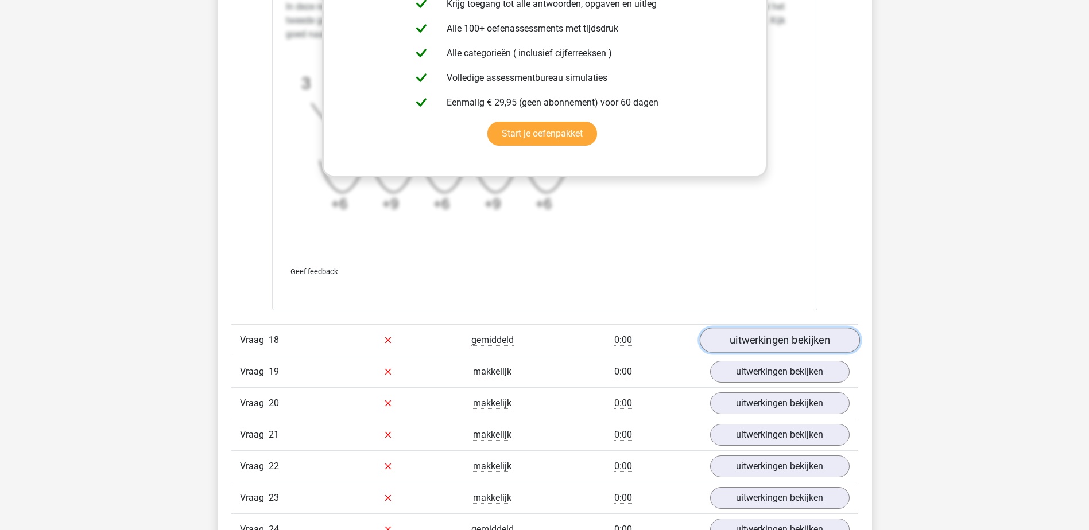
click at [735, 344] on link "uitwerkingen bekijken" at bounding box center [779, 340] width 160 height 25
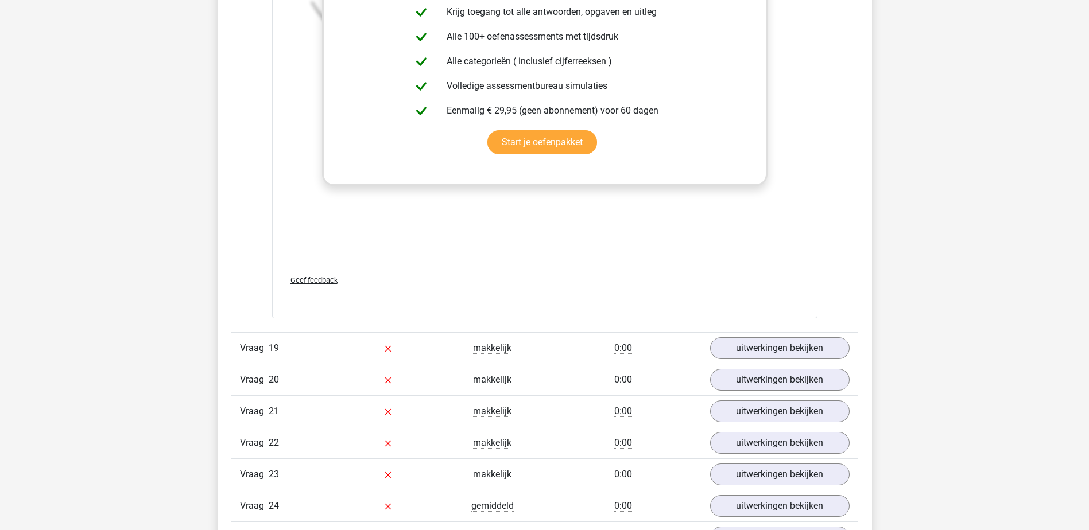
scroll to position [4133, 0]
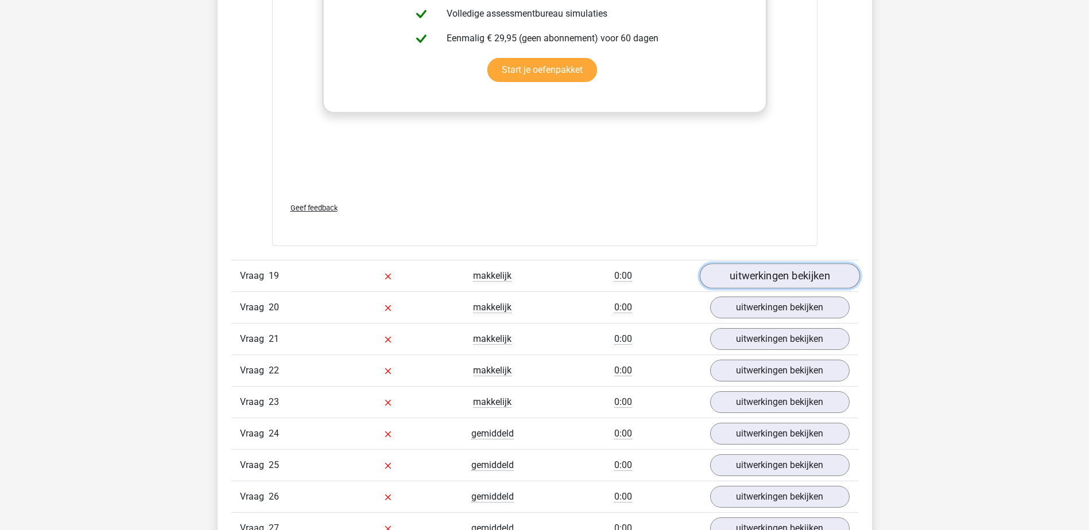
click at [774, 276] on link "uitwerkingen bekijken" at bounding box center [779, 275] width 160 height 25
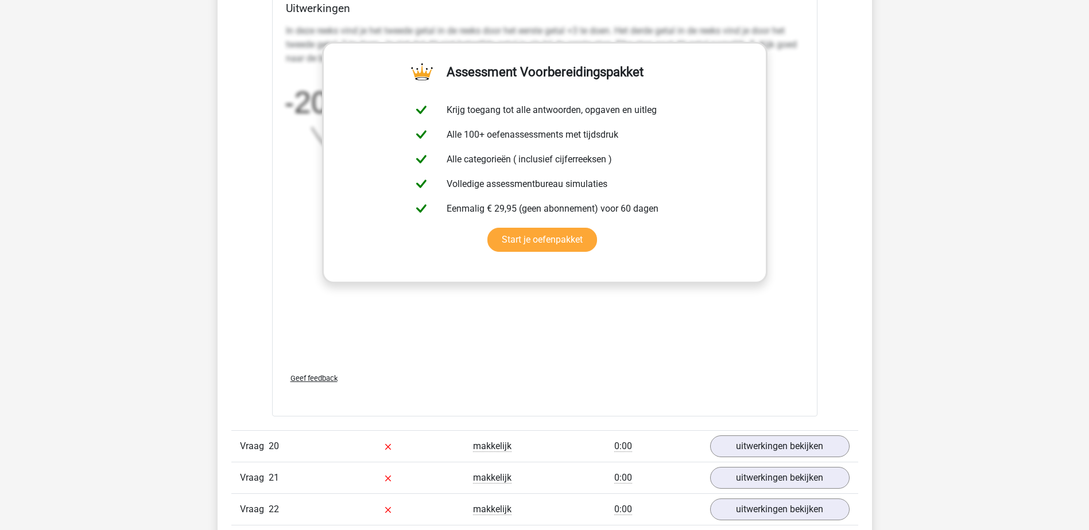
scroll to position [4707, 0]
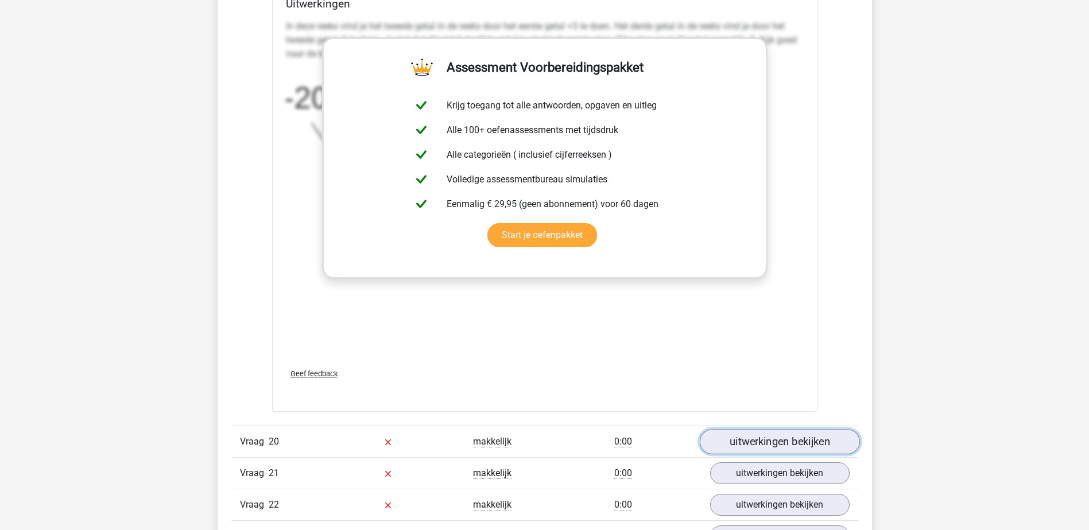
click at [748, 433] on link "uitwerkingen bekijken" at bounding box center [779, 441] width 160 height 25
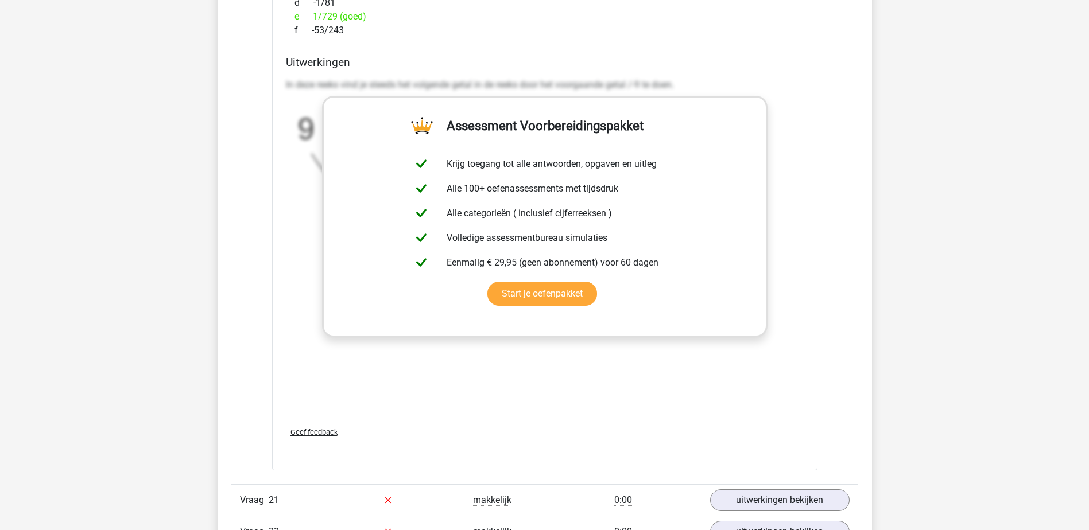
scroll to position [5396, 0]
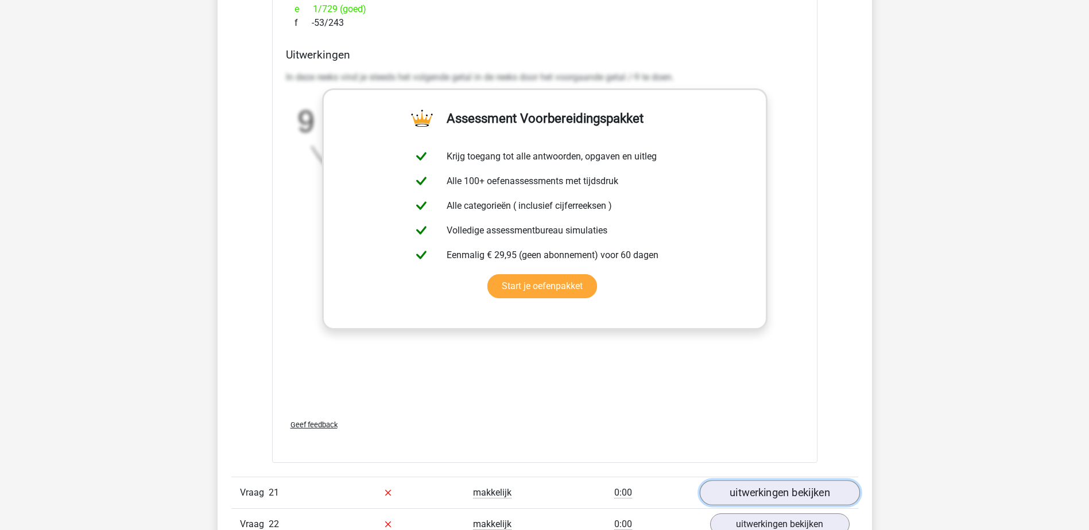
click at [773, 495] on link "uitwerkingen bekijken" at bounding box center [779, 492] width 160 height 25
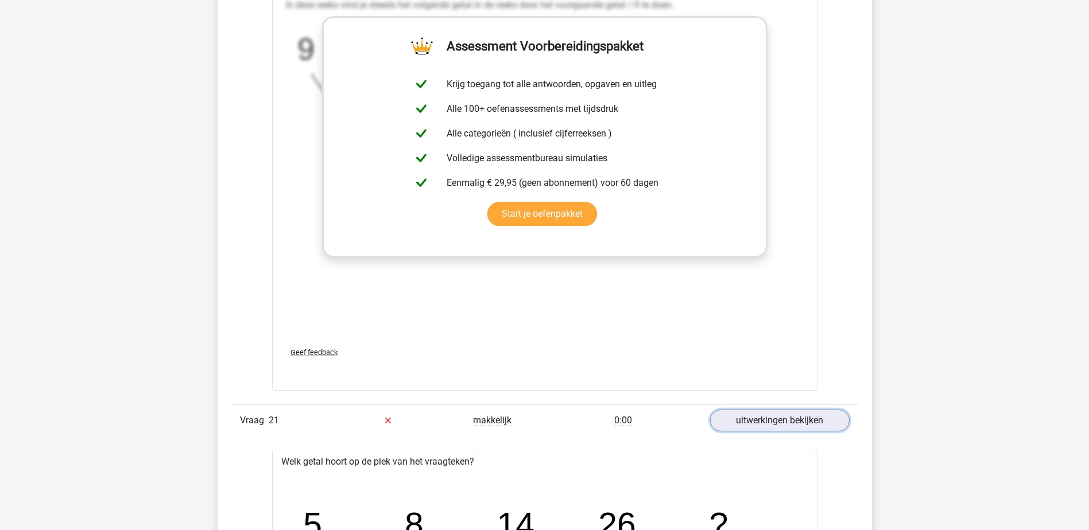
scroll to position [5511, 0]
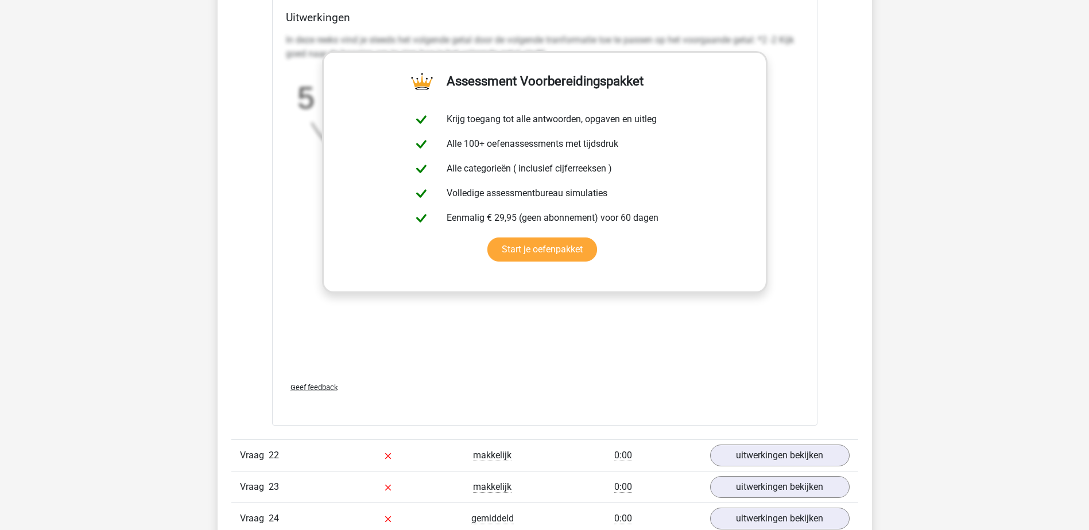
scroll to position [6257, 0]
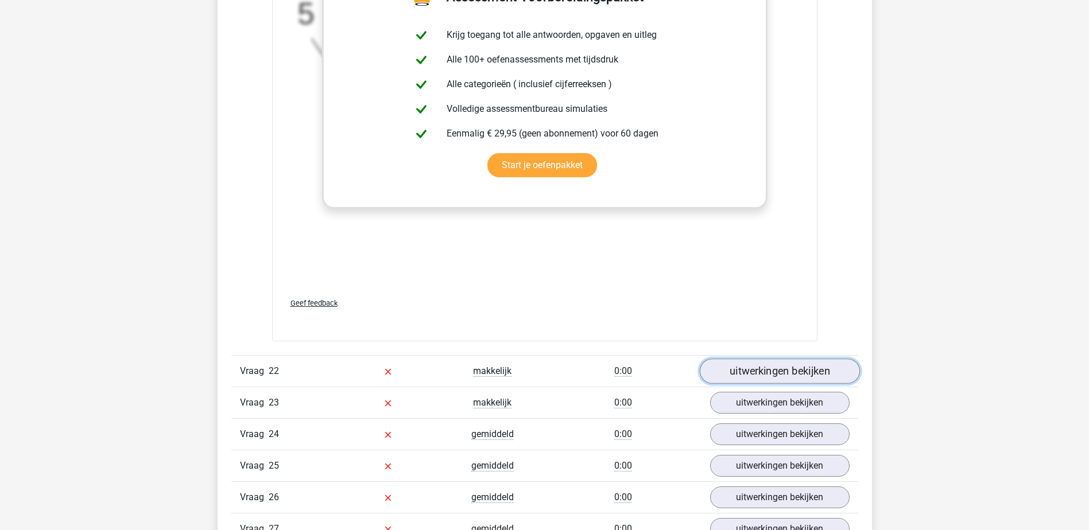
click at [734, 367] on link "uitwerkingen bekijken" at bounding box center [779, 371] width 160 height 25
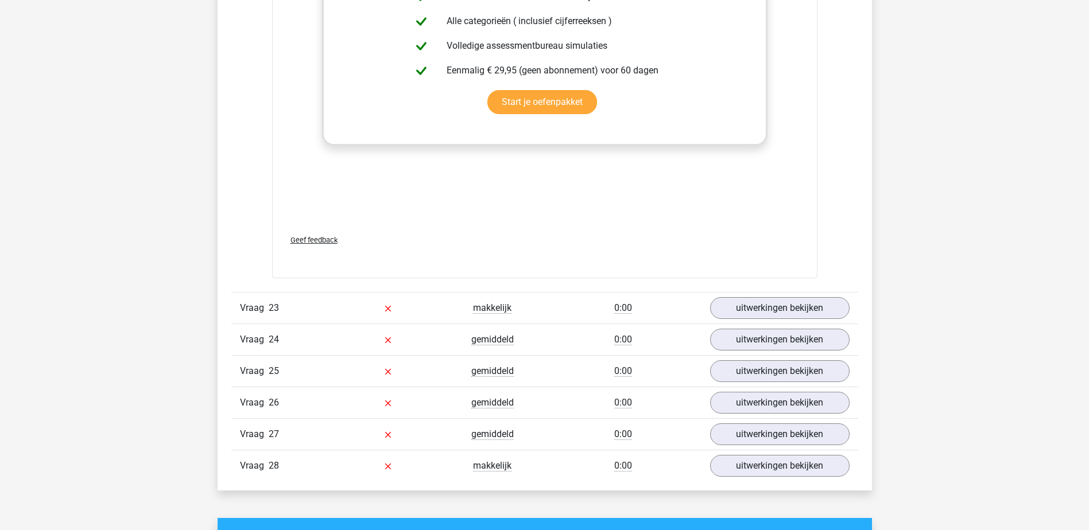
scroll to position [7061, 0]
click at [750, 311] on link "uitwerkingen bekijken" at bounding box center [779, 307] width 160 height 25
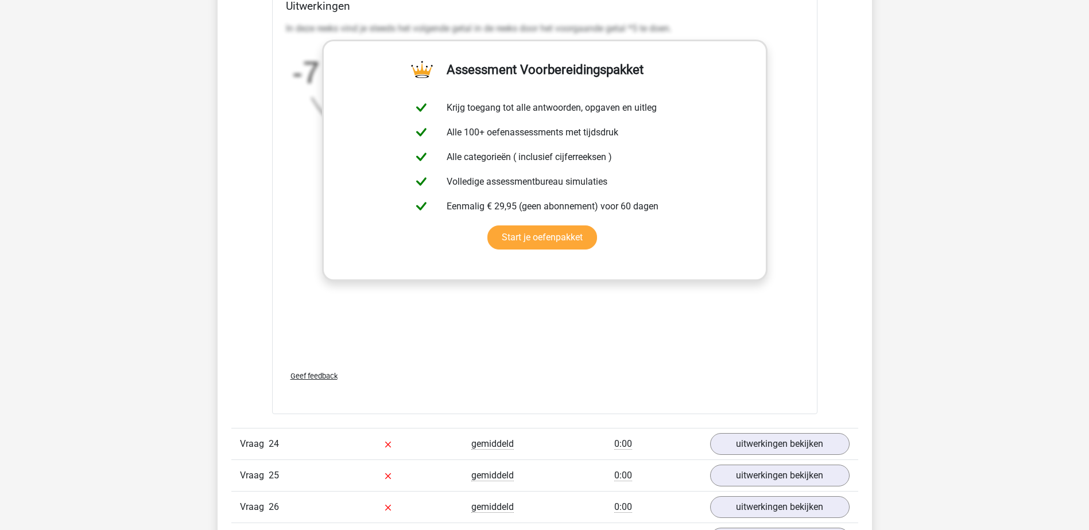
scroll to position [7692, 0]
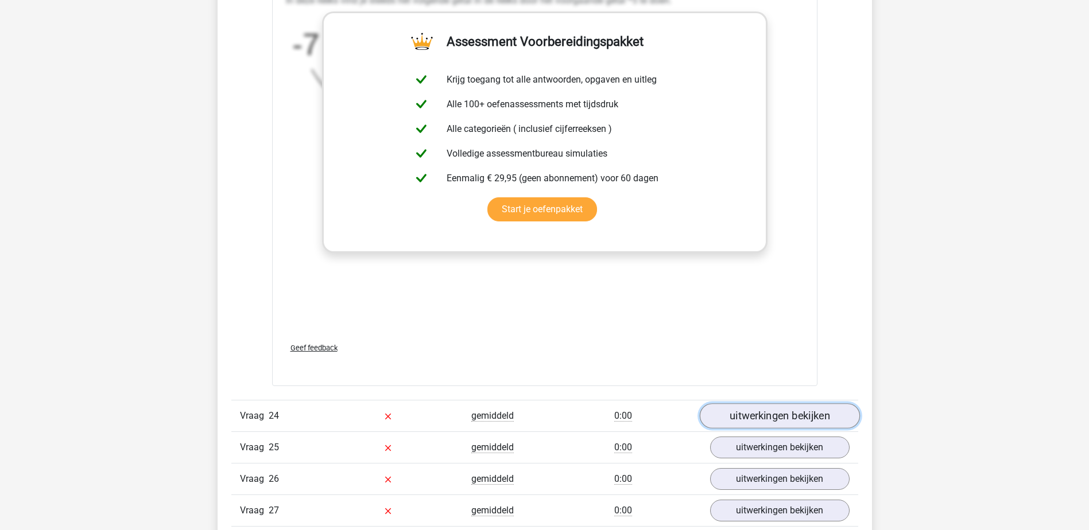
click at [790, 412] on link "uitwerkingen bekijken" at bounding box center [779, 416] width 160 height 25
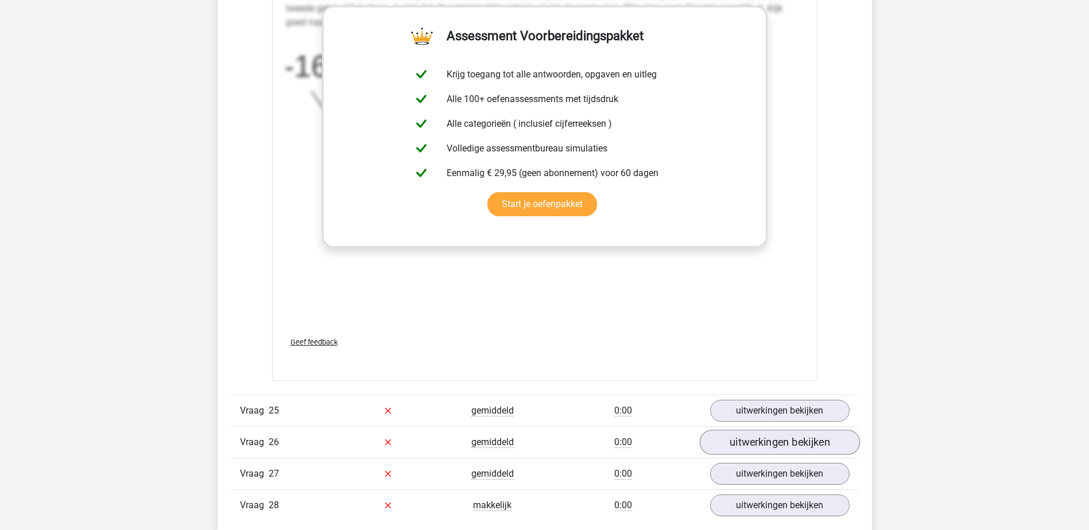
scroll to position [8439, 0]
click at [738, 413] on link "uitwerkingen bekijken" at bounding box center [779, 409] width 160 height 25
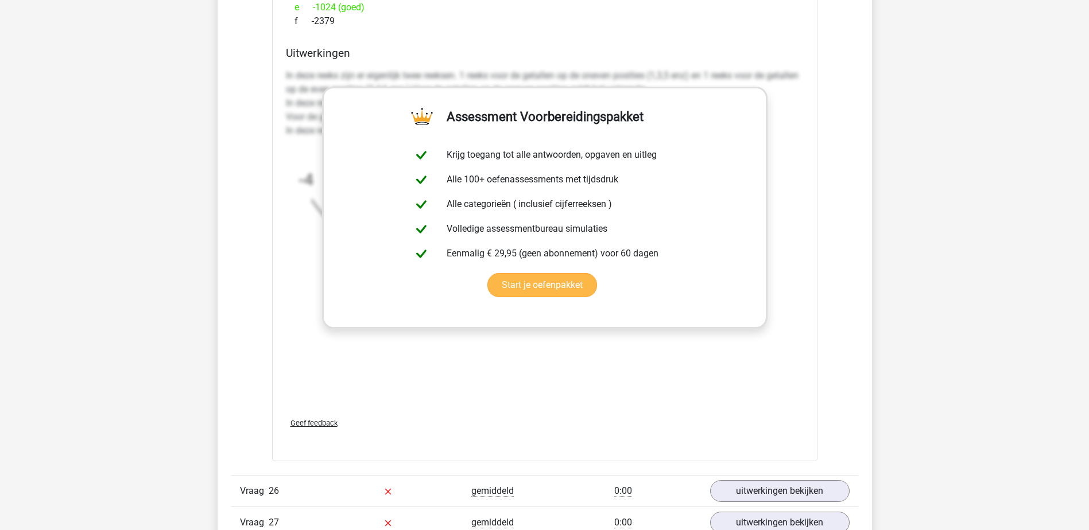
scroll to position [9185, 0]
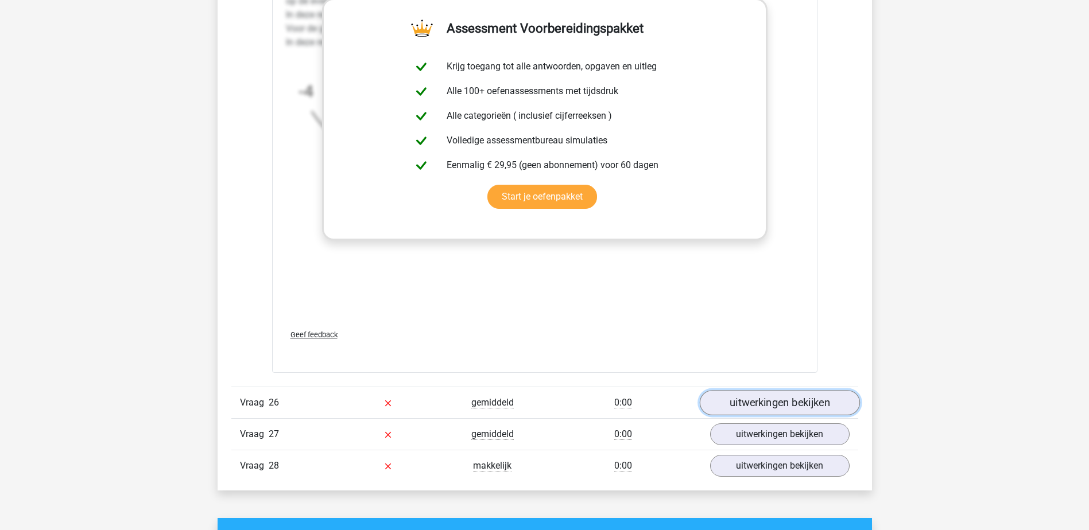
click at [726, 405] on link "uitwerkingen bekijken" at bounding box center [779, 402] width 160 height 25
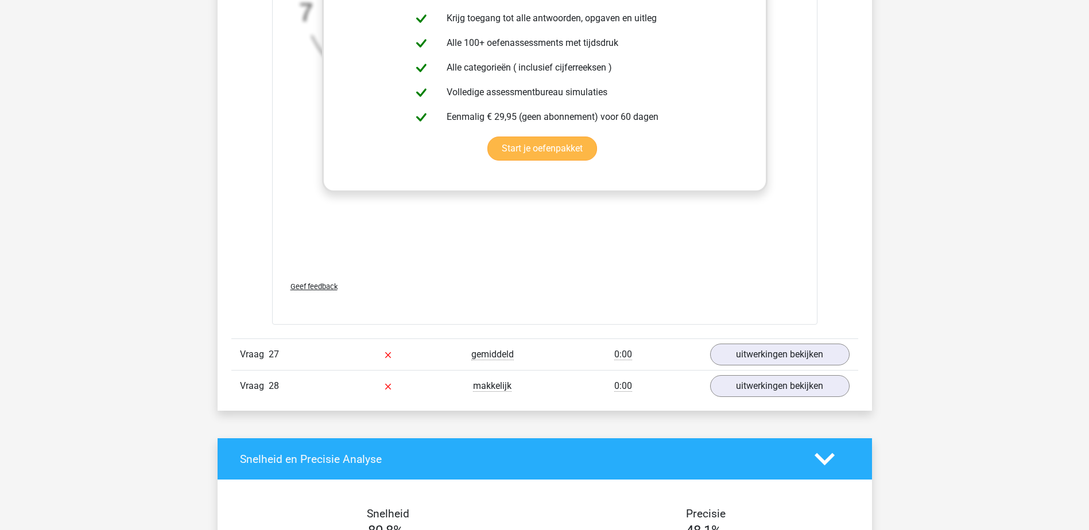
scroll to position [9989, 0]
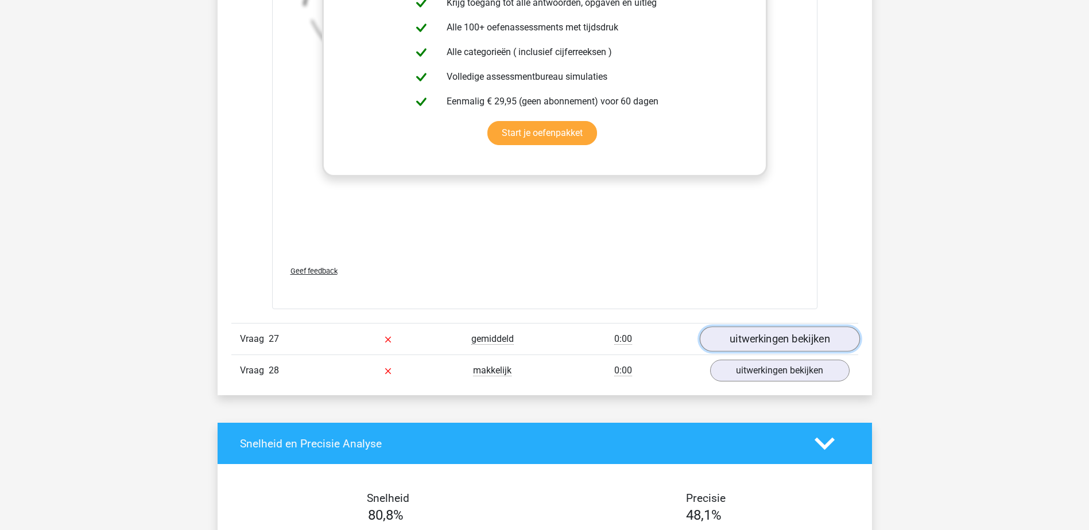
click at [731, 344] on link "uitwerkingen bekijken" at bounding box center [779, 339] width 160 height 25
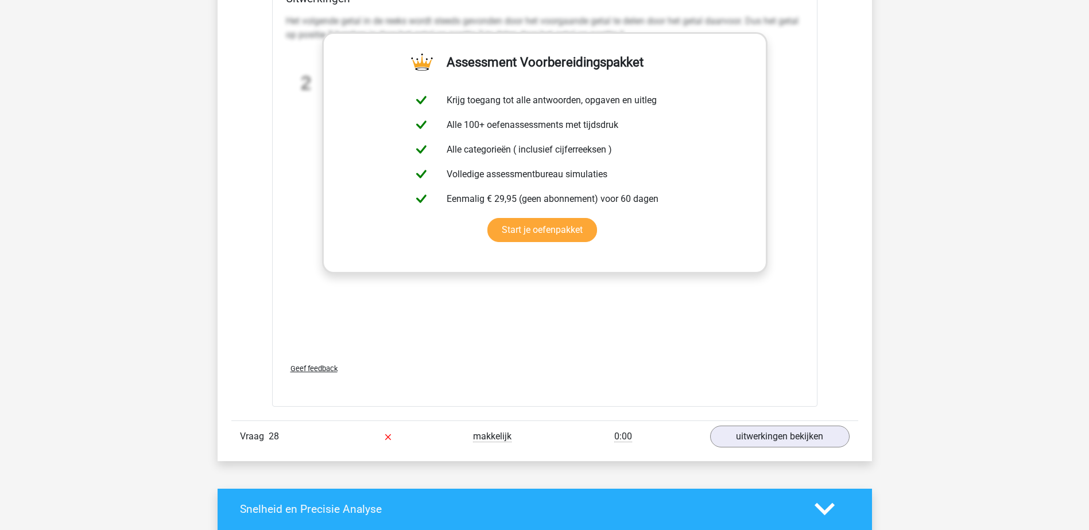
scroll to position [10792, 0]
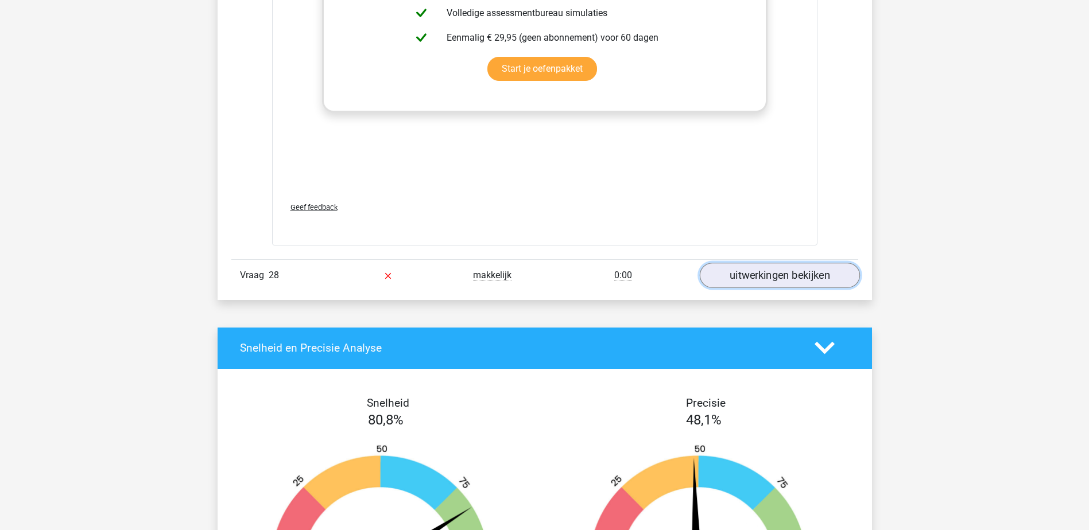
click at [806, 269] on link "uitwerkingen bekijken" at bounding box center [779, 275] width 160 height 25
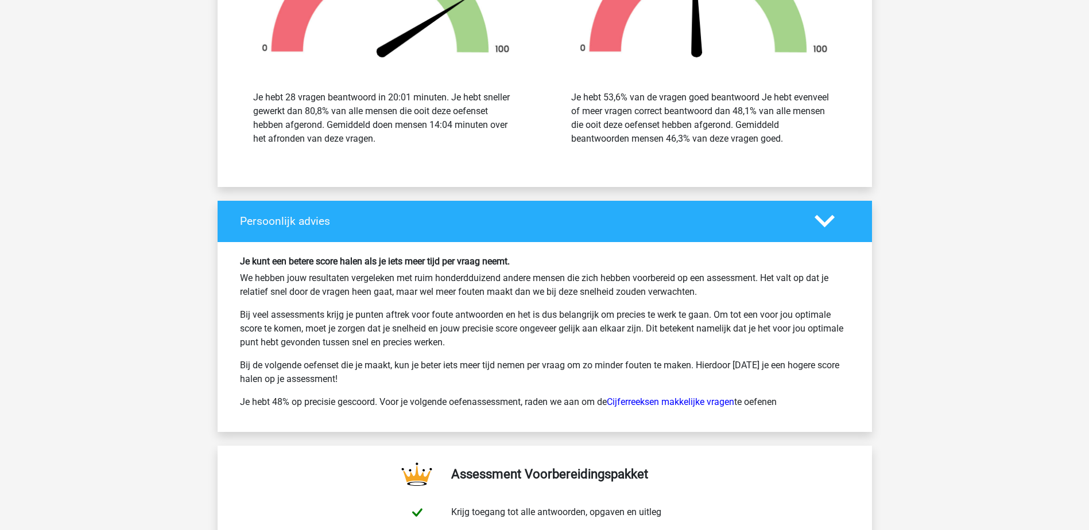
scroll to position [12112, 0]
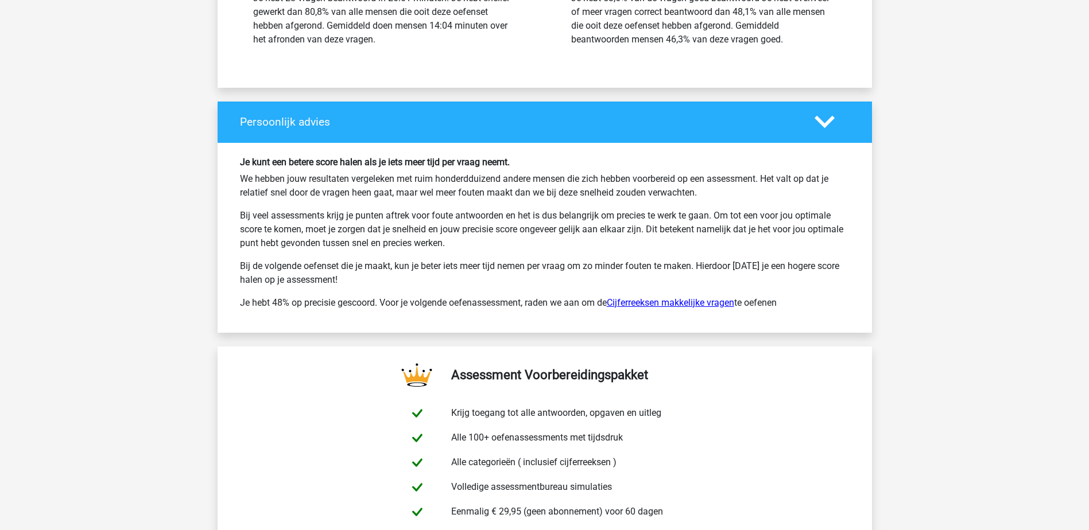
click at [635, 300] on link "Cijferreeksen makkelijke vragen" at bounding box center [670, 302] width 127 height 11
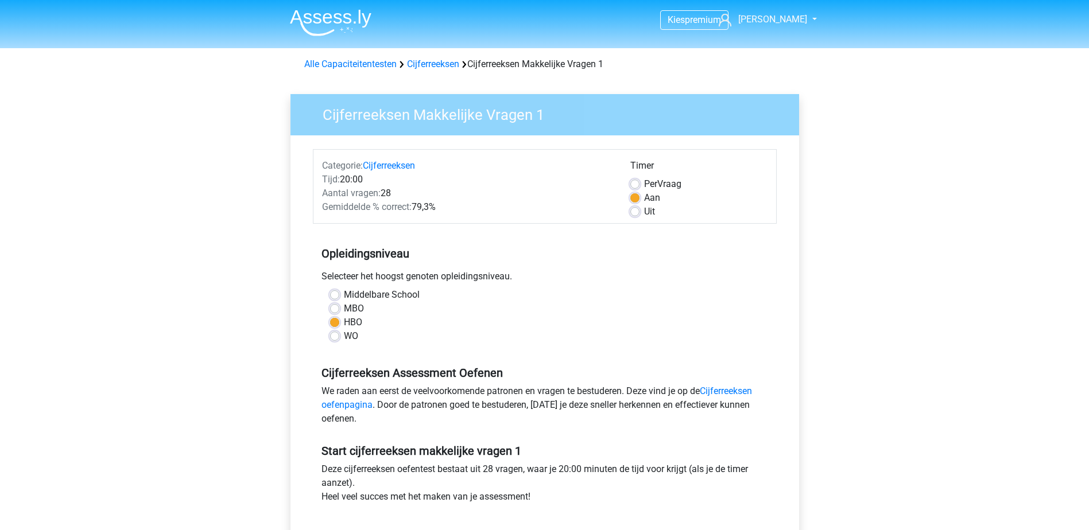
click at [344, 304] on label "MBO" at bounding box center [354, 309] width 20 height 14
click at [339, 304] on input "MBO" at bounding box center [334, 307] width 9 height 11
radio input "true"
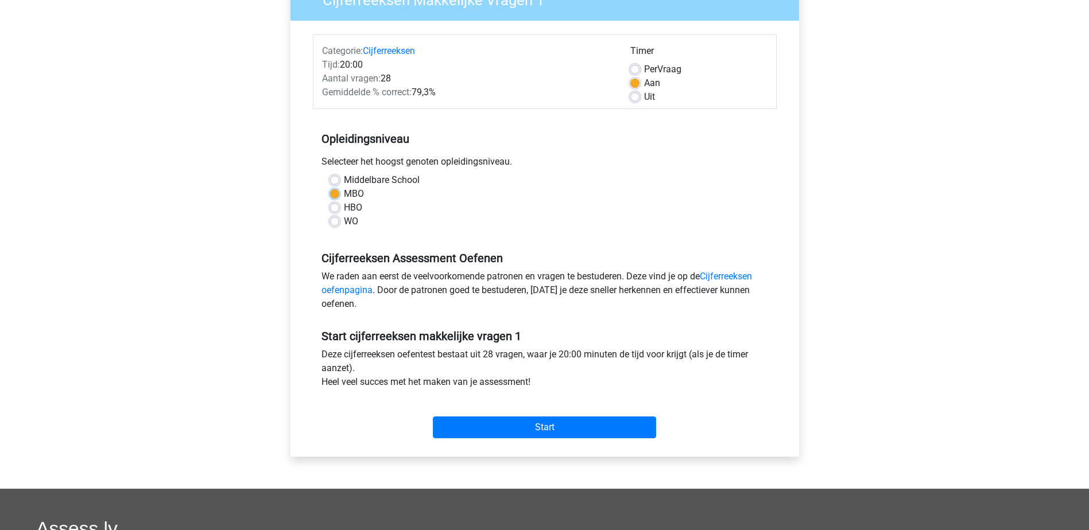
scroll to position [172, 0]
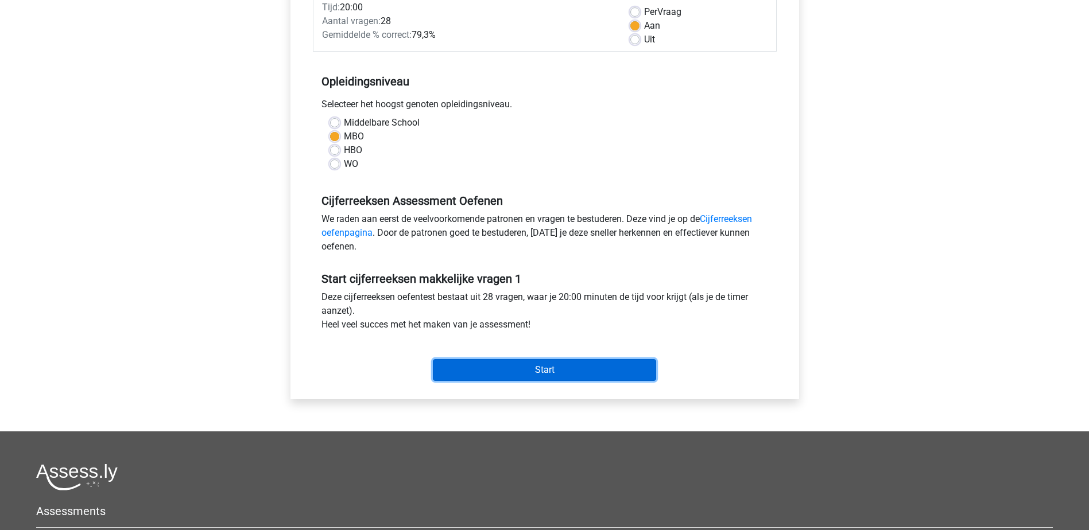
click at [544, 363] on input "Start" at bounding box center [544, 370] width 223 height 22
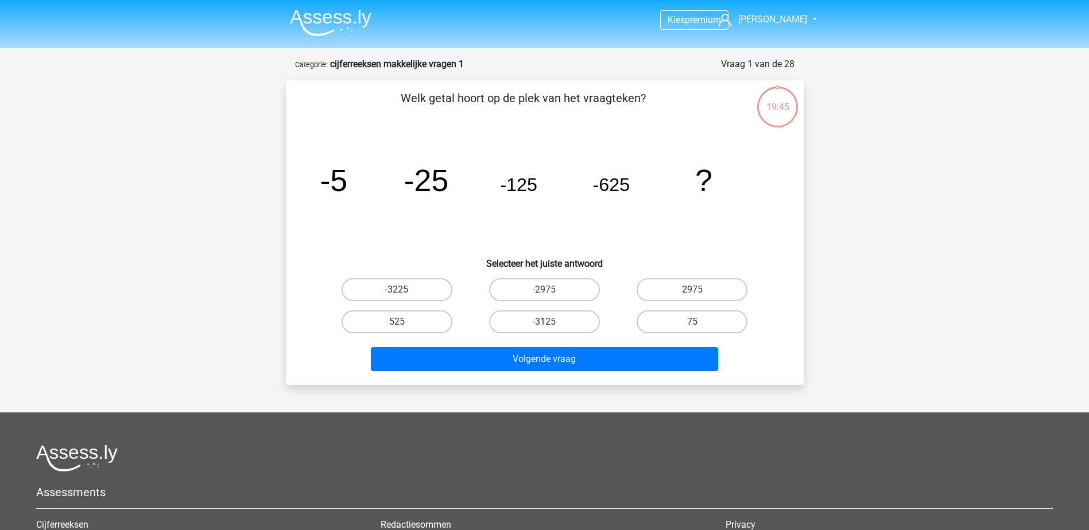
scroll to position [172, 0]
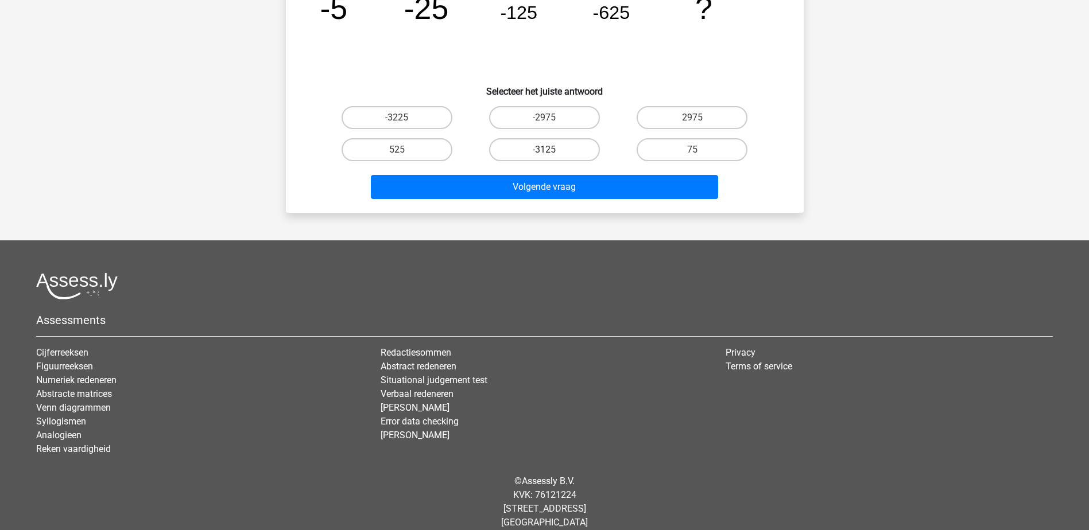
click at [554, 156] on label "-3125" at bounding box center [544, 149] width 111 height 23
click at [552, 156] on input "-3125" at bounding box center [547, 153] width 7 height 7
radio input "true"
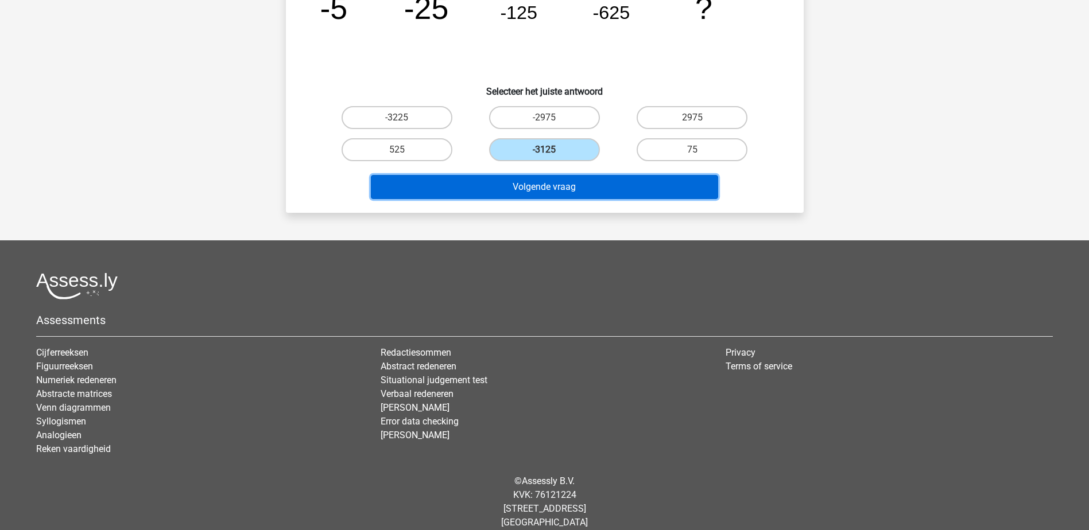
click at [555, 189] on button "Volgende vraag" at bounding box center [544, 187] width 347 height 24
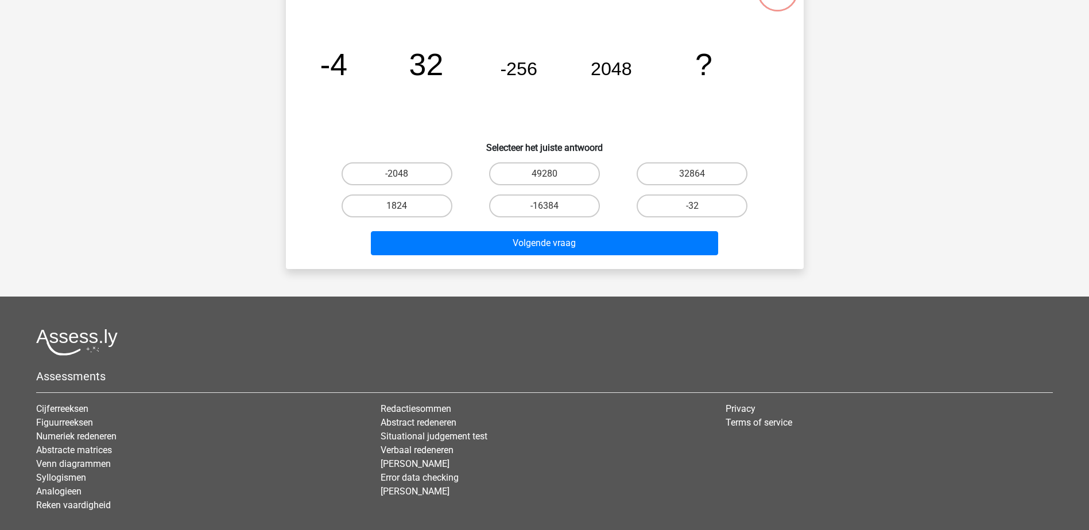
scroll to position [57, 0]
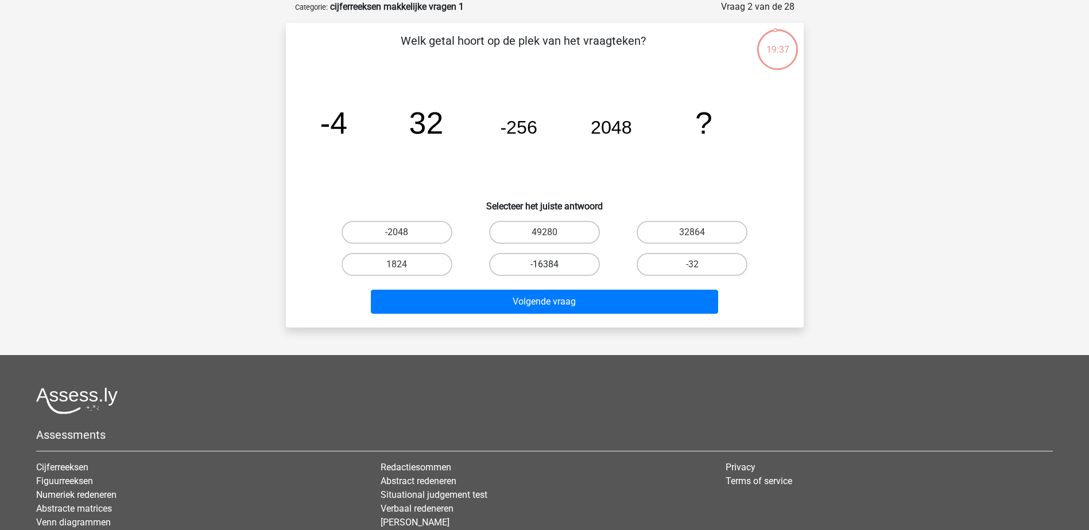
click at [568, 265] on label "-16384" at bounding box center [544, 264] width 111 height 23
click at [552, 265] on input "-16384" at bounding box center [547, 268] width 7 height 7
radio input "true"
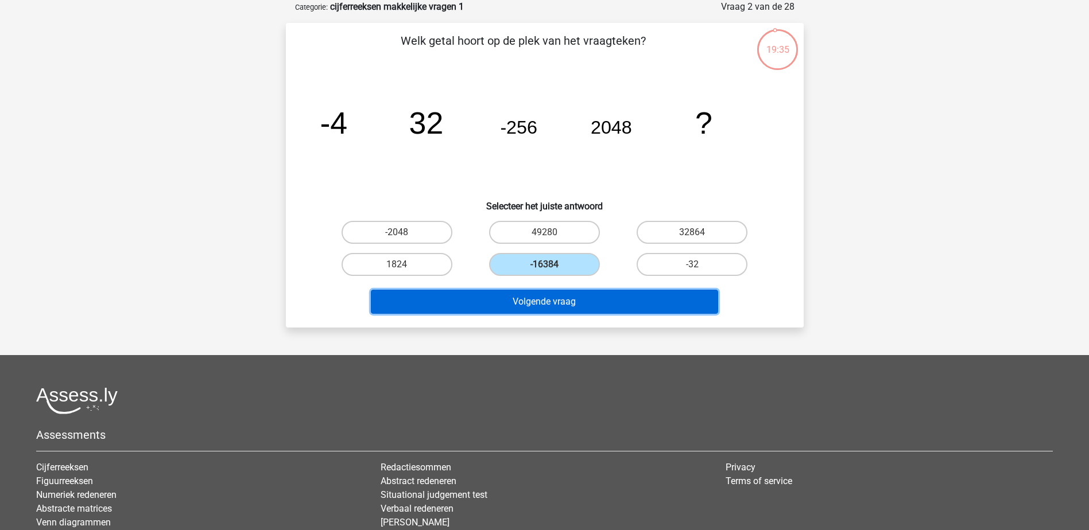
click at [565, 306] on button "Volgende vraag" at bounding box center [544, 302] width 347 height 24
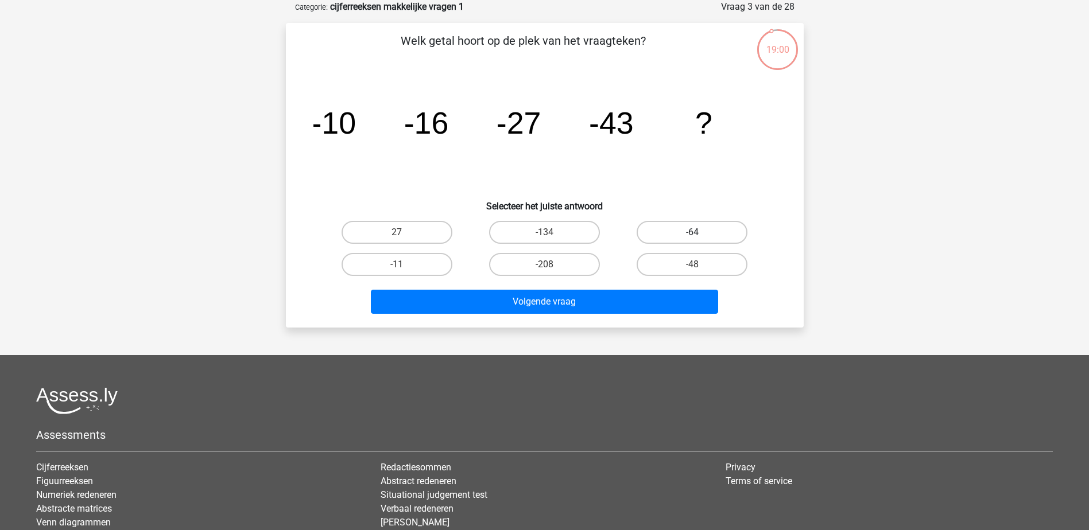
click at [665, 230] on label "-64" at bounding box center [692, 232] width 111 height 23
click at [692, 232] on input "-64" at bounding box center [695, 235] width 7 height 7
radio input "true"
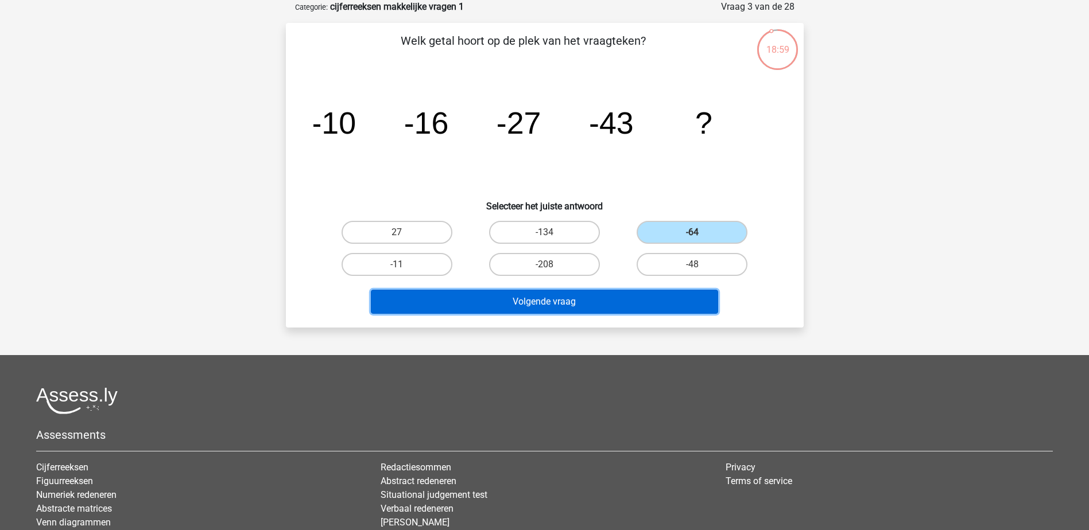
click at [611, 299] on button "Volgende vraag" at bounding box center [544, 302] width 347 height 24
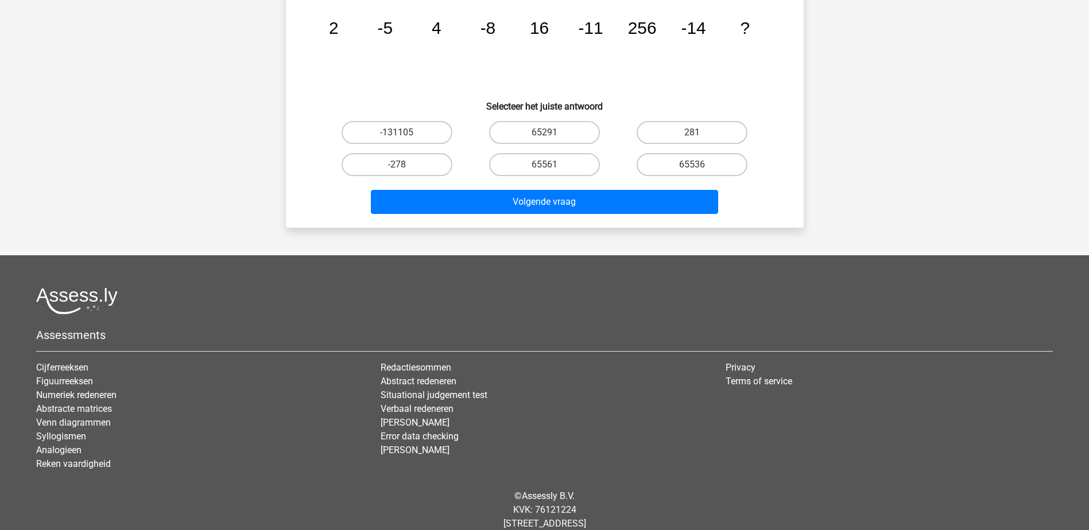
scroll to position [172, 0]
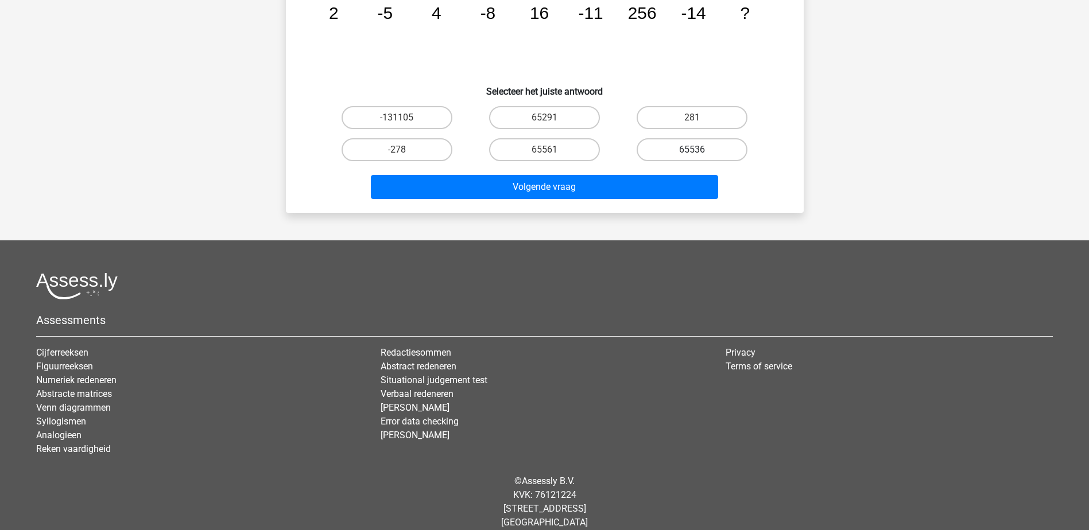
click at [661, 150] on label "65536" at bounding box center [692, 149] width 111 height 23
click at [692, 150] on input "65536" at bounding box center [695, 153] width 7 height 7
radio input "true"
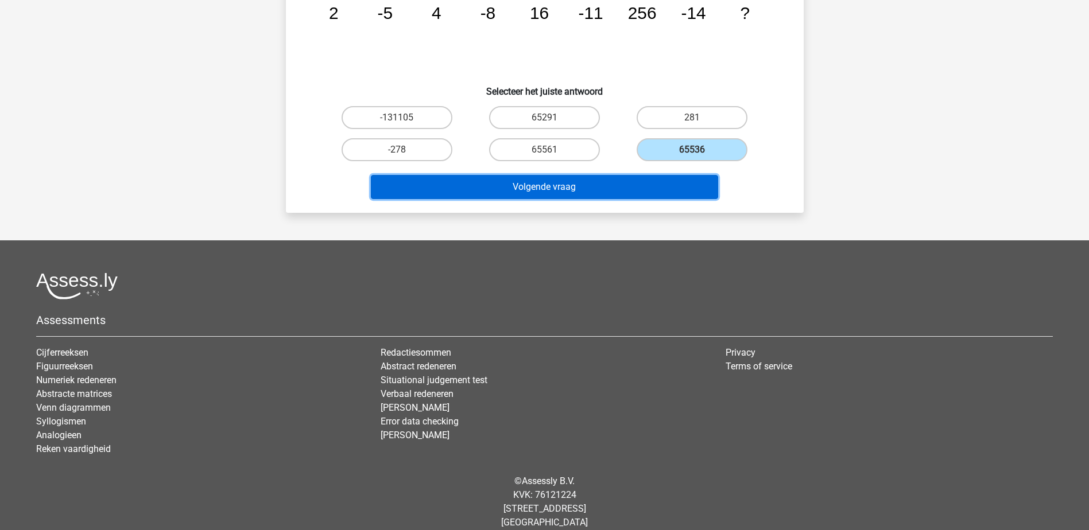
click at [576, 190] on button "Volgende vraag" at bounding box center [544, 187] width 347 height 24
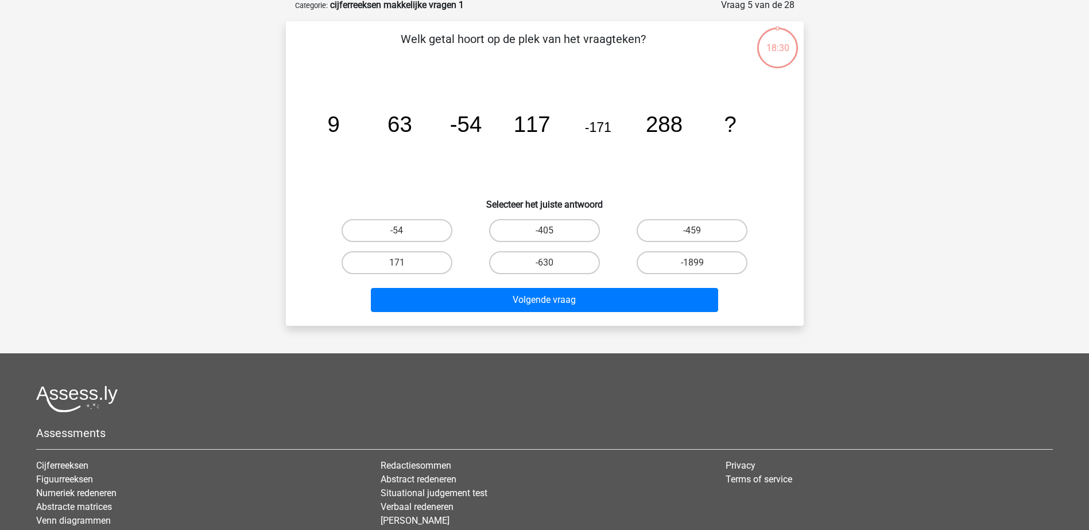
scroll to position [57, 0]
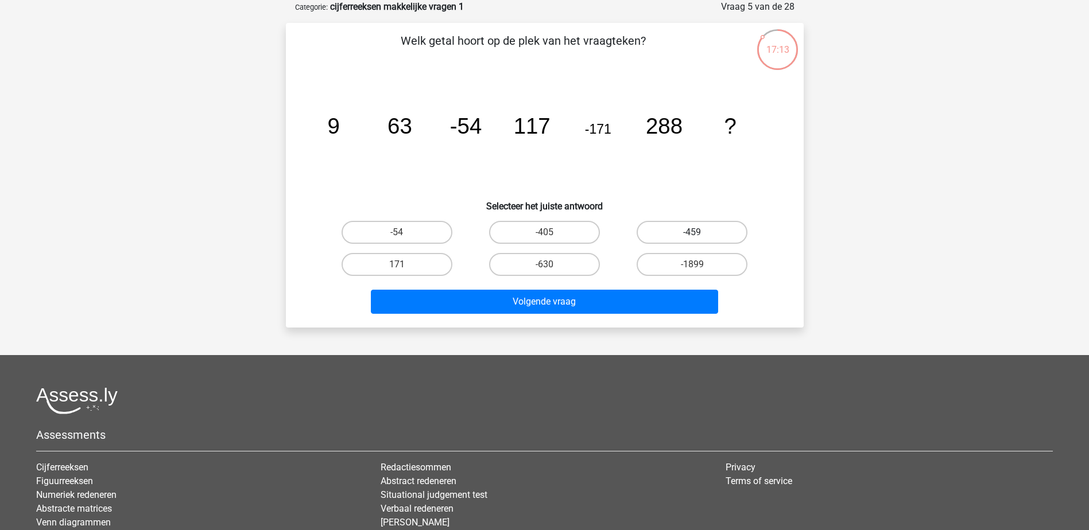
click at [686, 224] on label "-459" at bounding box center [692, 232] width 111 height 23
click at [692, 232] on input "-459" at bounding box center [695, 235] width 7 height 7
radio input "true"
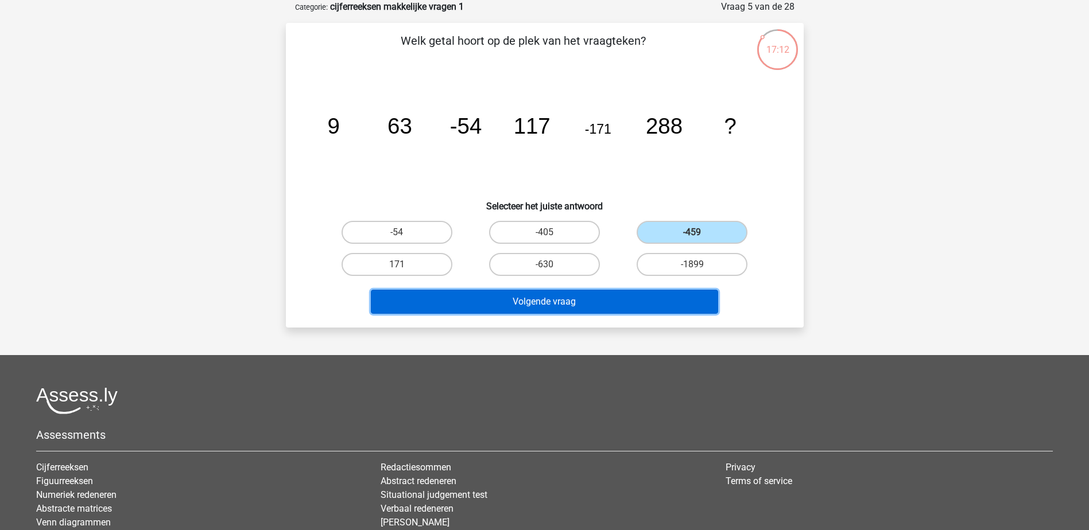
click at [581, 294] on button "Volgende vraag" at bounding box center [544, 302] width 347 height 24
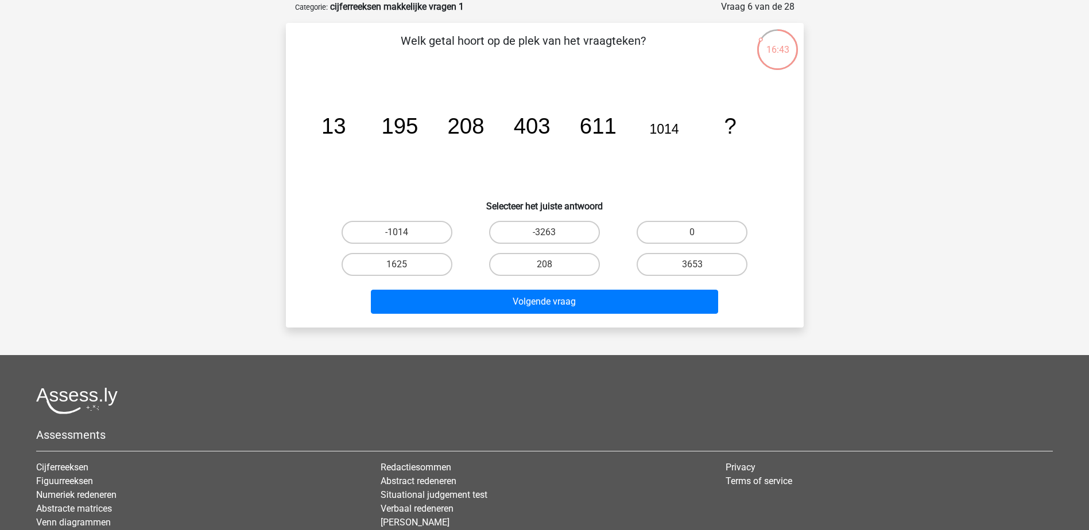
click at [404, 269] on input "1625" at bounding box center [400, 268] width 7 height 7
radio input "true"
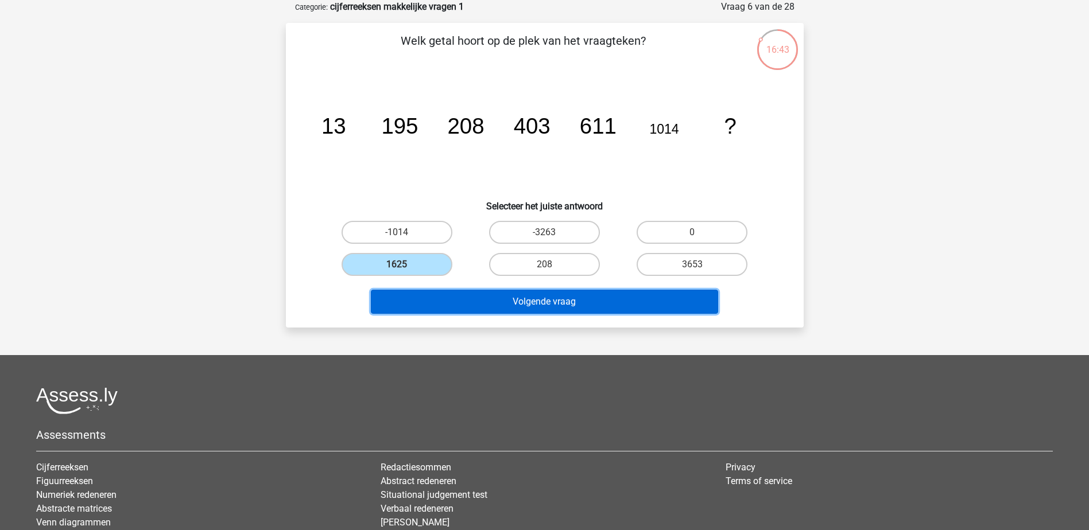
click at [468, 300] on button "Volgende vraag" at bounding box center [544, 302] width 347 height 24
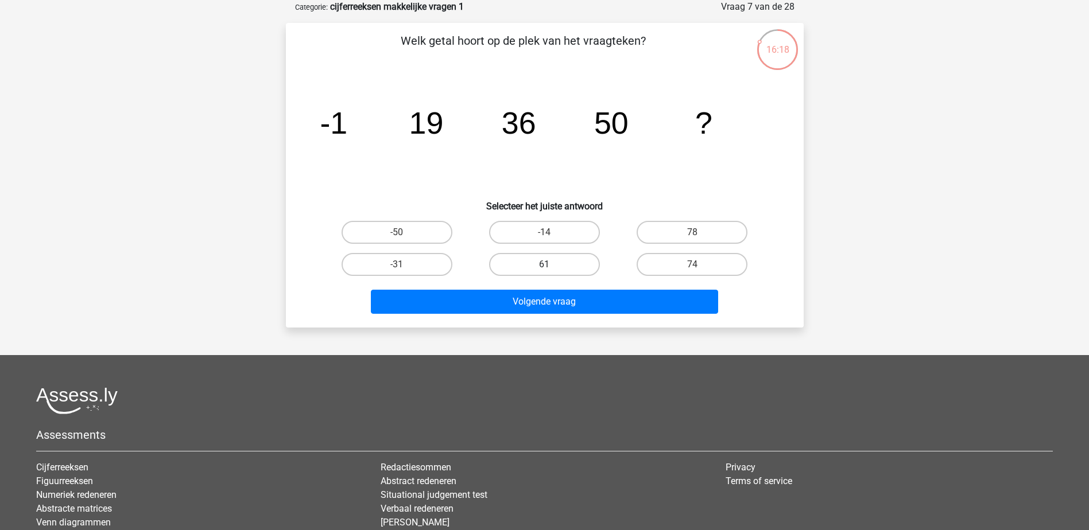
click at [566, 259] on label "61" at bounding box center [544, 264] width 111 height 23
click at [552, 265] on input "61" at bounding box center [547, 268] width 7 height 7
radio input "true"
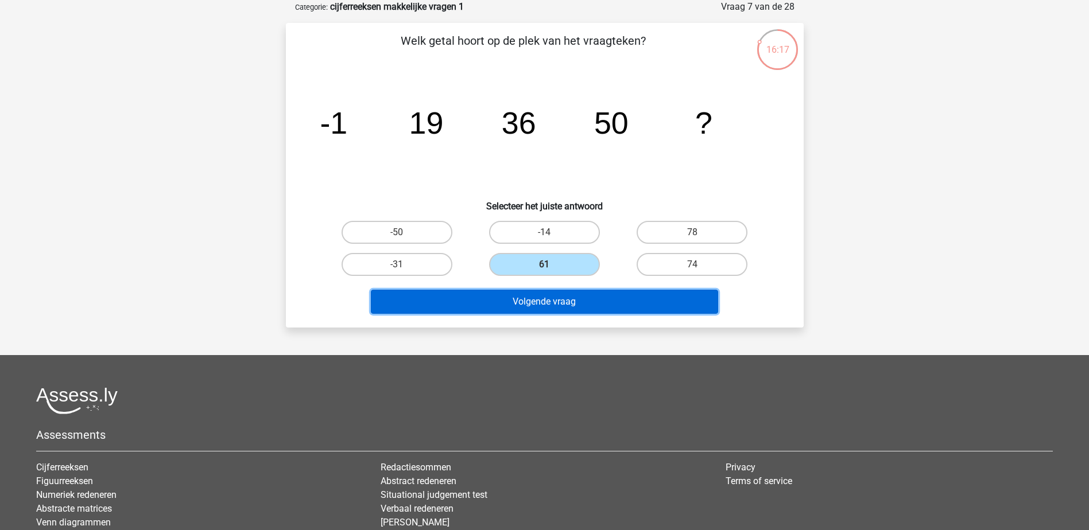
click at [549, 310] on button "Volgende vraag" at bounding box center [544, 302] width 347 height 24
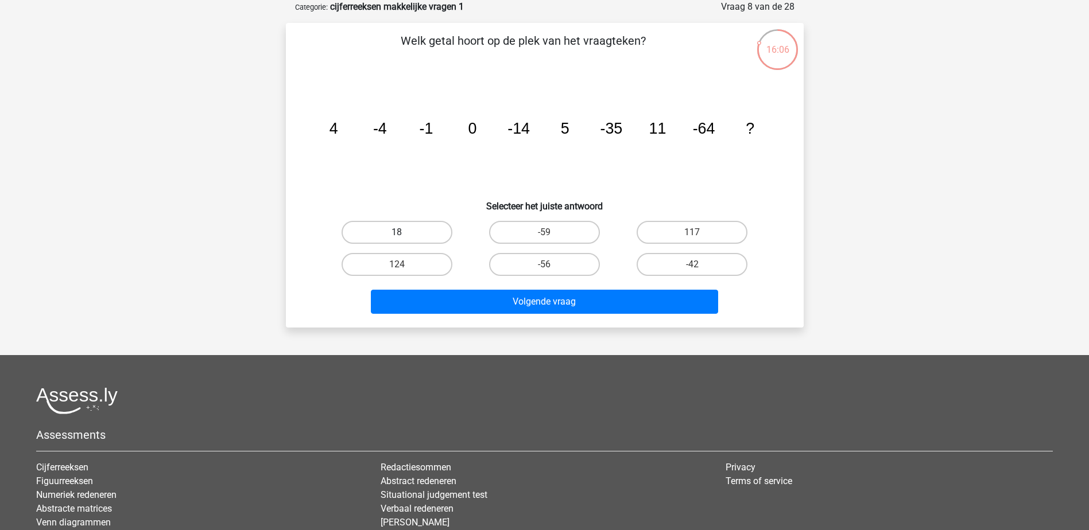
click at [396, 231] on label "18" at bounding box center [397, 232] width 111 height 23
click at [397, 232] on input "18" at bounding box center [400, 235] width 7 height 7
radio input "true"
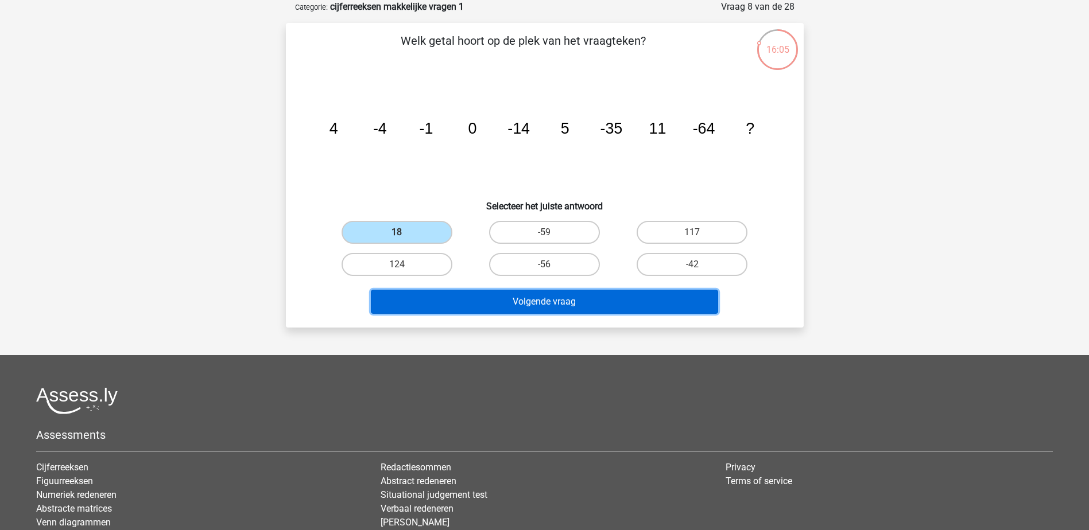
click at [454, 303] on button "Volgende vraag" at bounding box center [544, 302] width 347 height 24
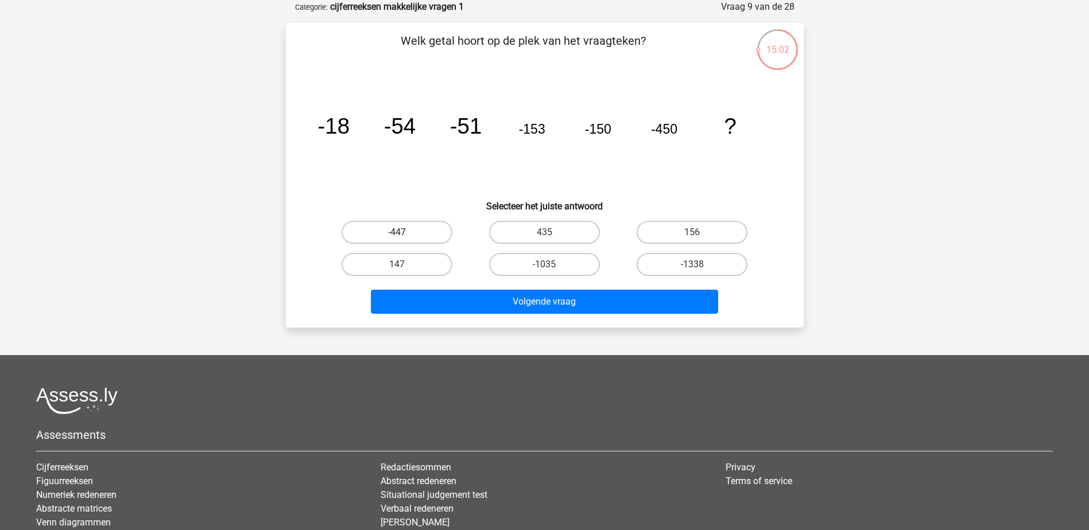
click at [408, 227] on label "-447" at bounding box center [397, 232] width 111 height 23
click at [404, 232] on input "-447" at bounding box center [400, 235] width 7 height 7
radio input "true"
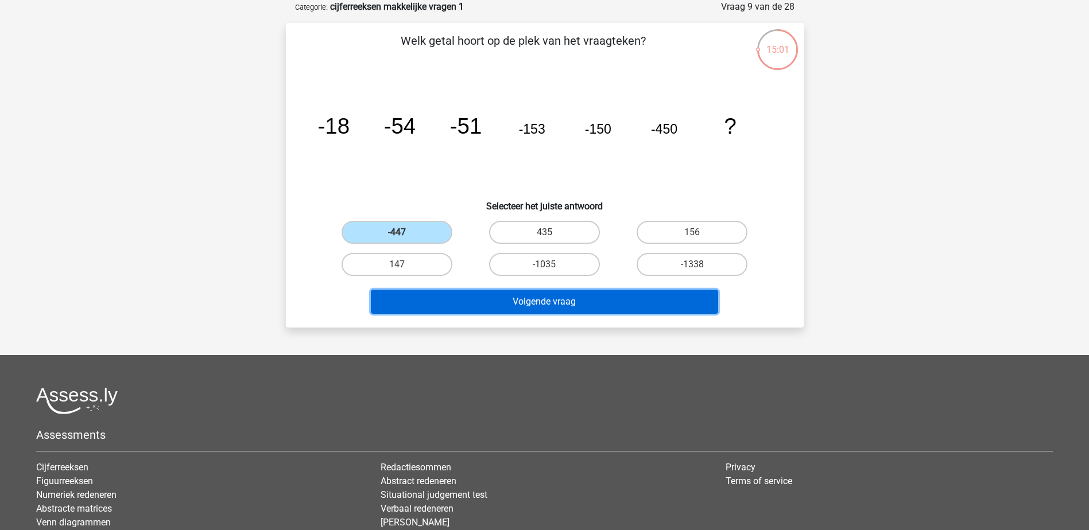
click at [458, 301] on button "Volgende vraag" at bounding box center [544, 302] width 347 height 24
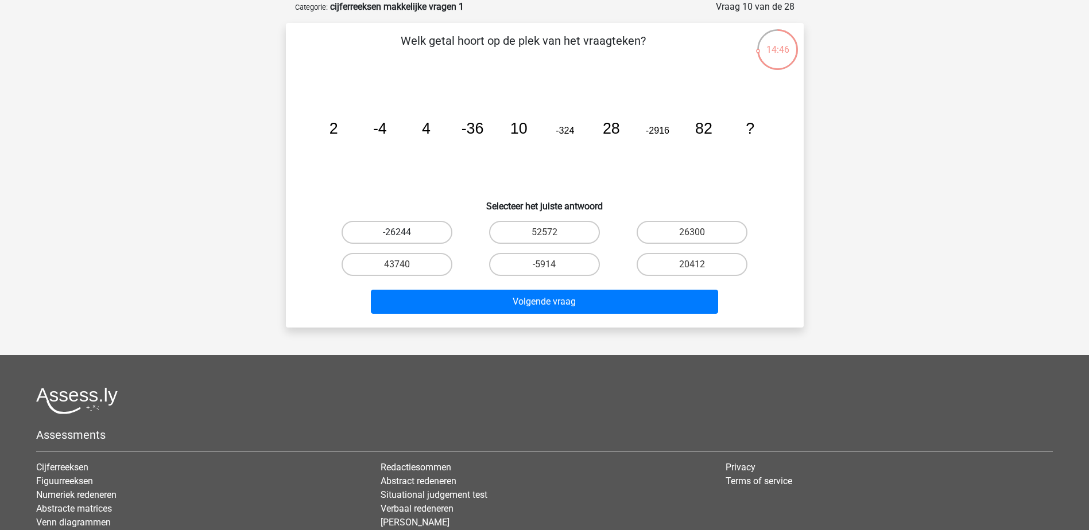
click at [427, 234] on label "-26244" at bounding box center [397, 232] width 111 height 23
click at [404, 234] on input "-26244" at bounding box center [400, 235] width 7 height 7
radio input "true"
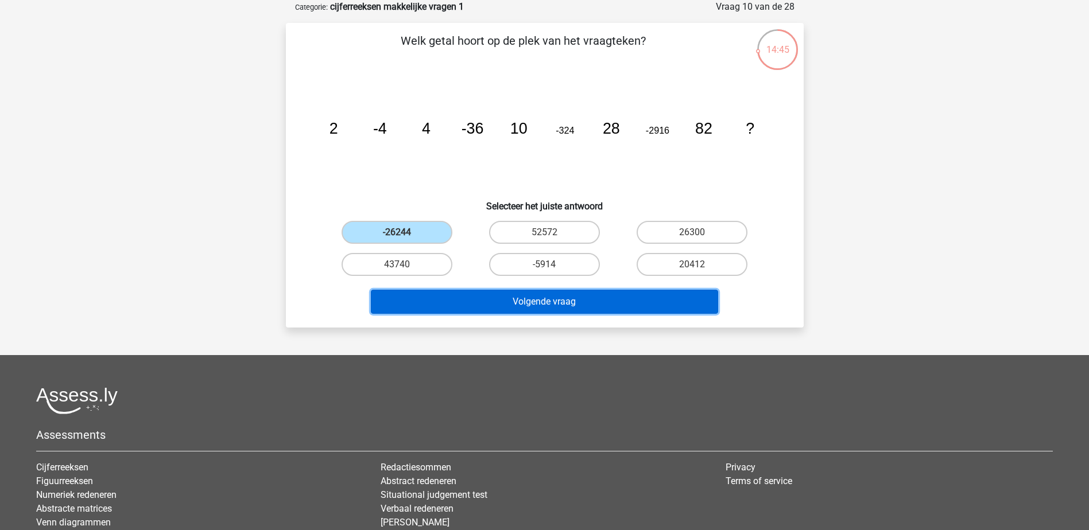
click at [534, 300] on button "Volgende vraag" at bounding box center [544, 302] width 347 height 24
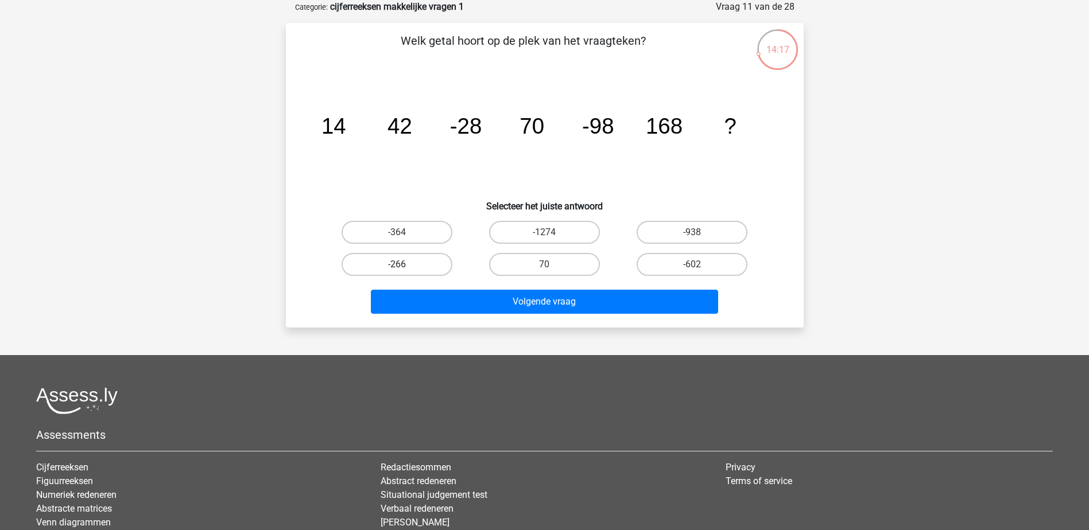
click at [421, 255] on label "-266" at bounding box center [397, 264] width 111 height 23
click at [404, 265] on input "-266" at bounding box center [400, 268] width 7 height 7
radio input "true"
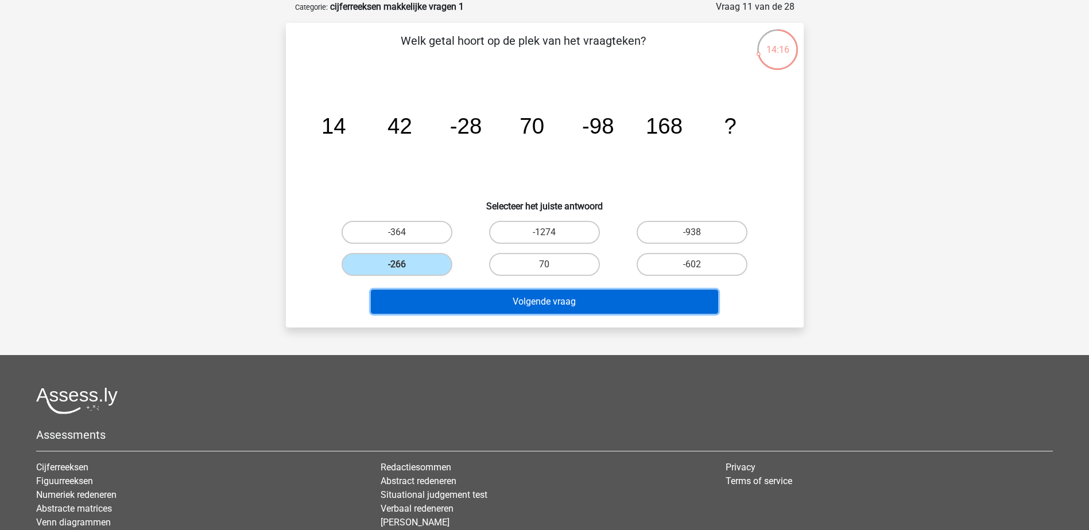
click at [464, 301] on button "Volgende vraag" at bounding box center [544, 302] width 347 height 24
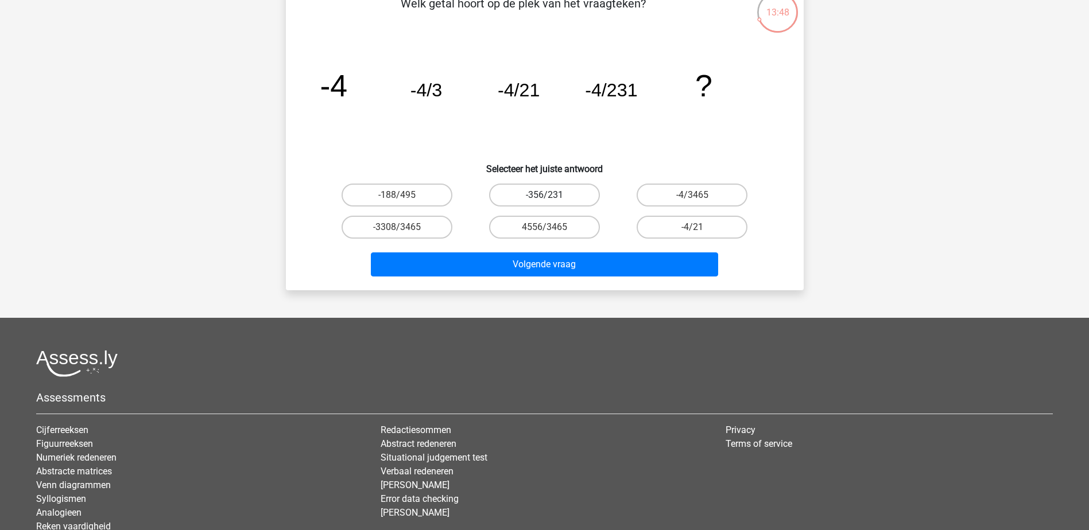
scroll to position [115, 0]
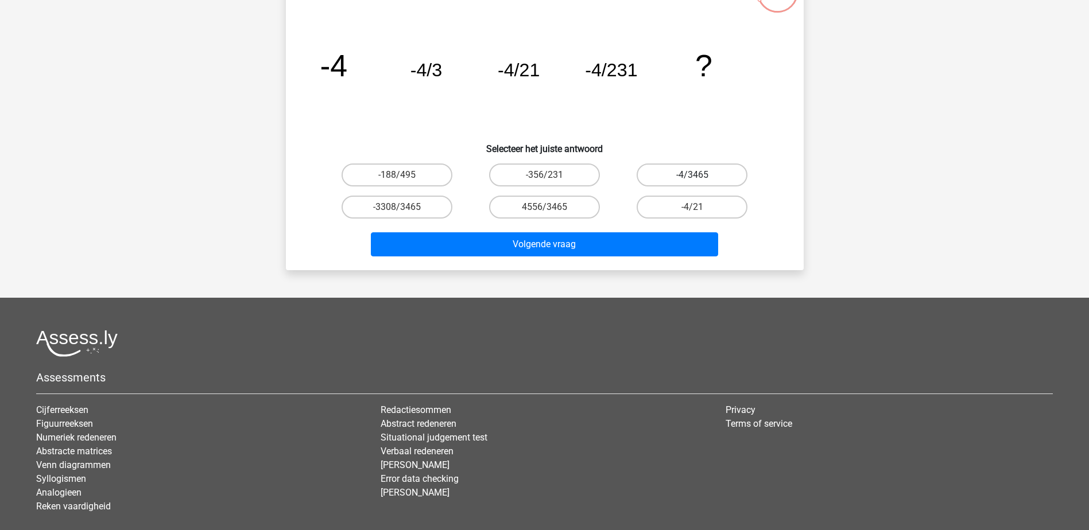
click at [658, 178] on label "-4/3465" at bounding box center [692, 175] width 111 height 23
click at [692, 178] on input "-4/3465" at bounding box center [695, 178] width 7 height 7
radio input "true"
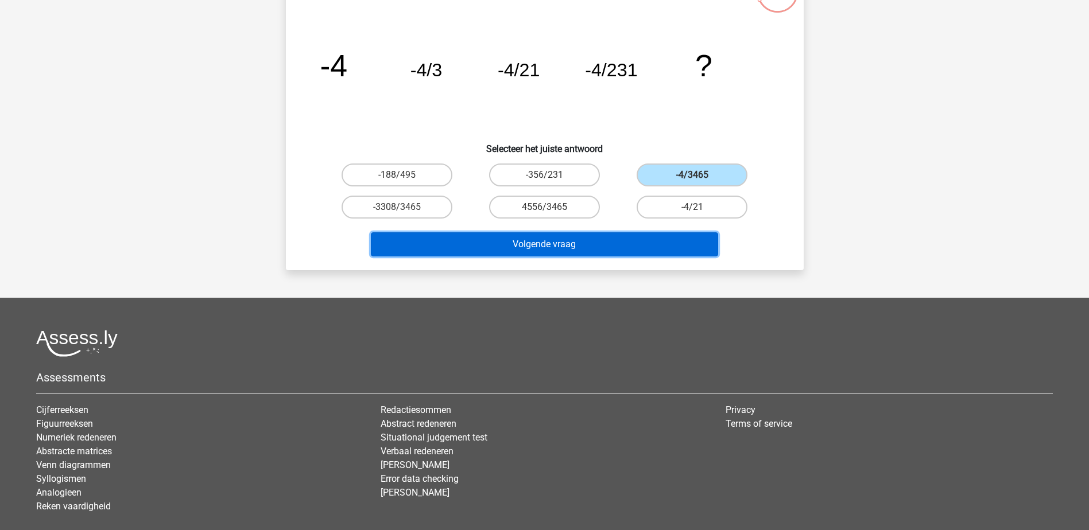
click at [588, 243] on button "Volgende vraag" at bounding box center [544, 244] width 347 height 24
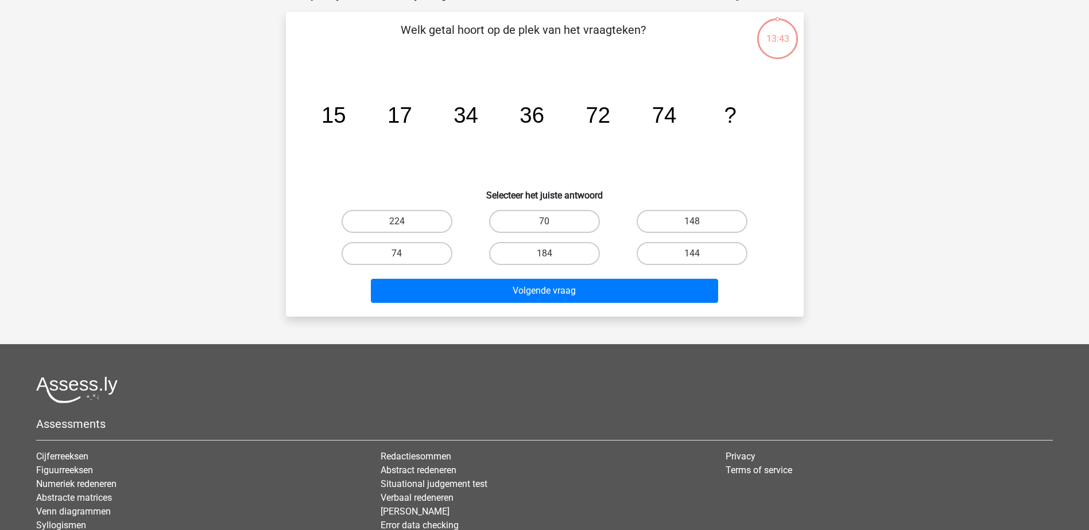
scroll to position [57, 0]
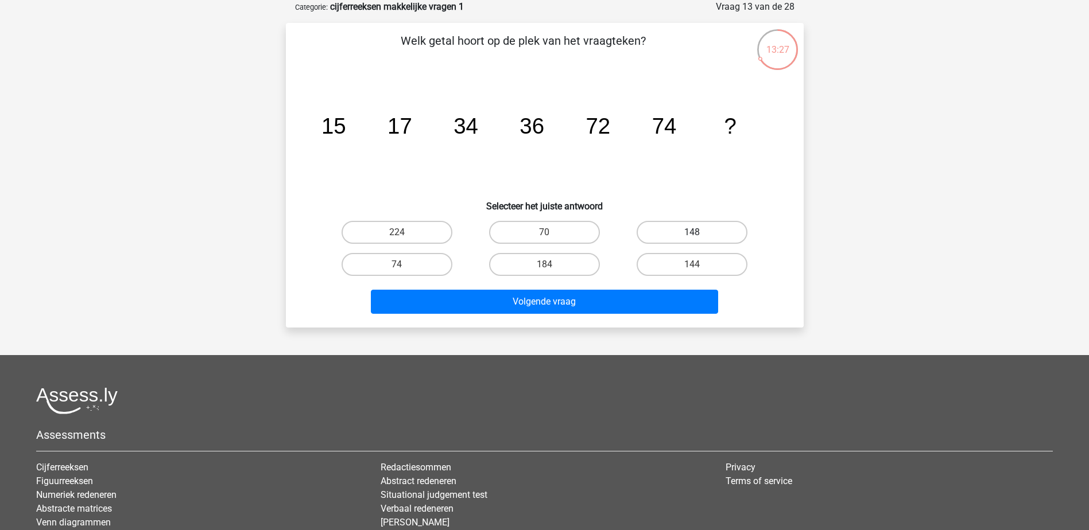
click at [669, 238] on label "148" at bounding box center [692, 232] width 111 height 23
click at [692, 238] on input "148" at bounding box center [695, 235] width 7 height 7
radio input "true"
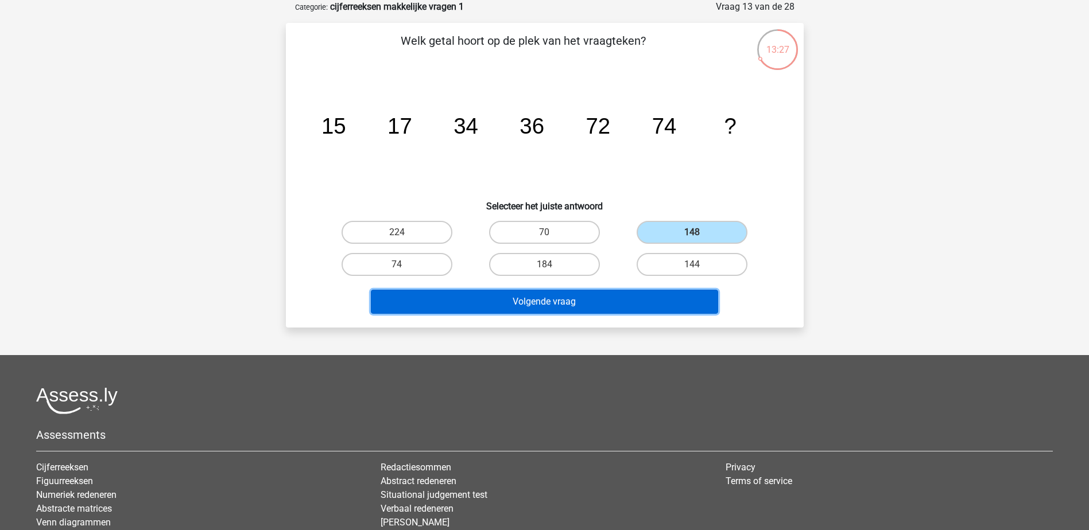
click at [626, 299] on button "Volgende vraag" at bounding box center [544, 302] width 347 height 24
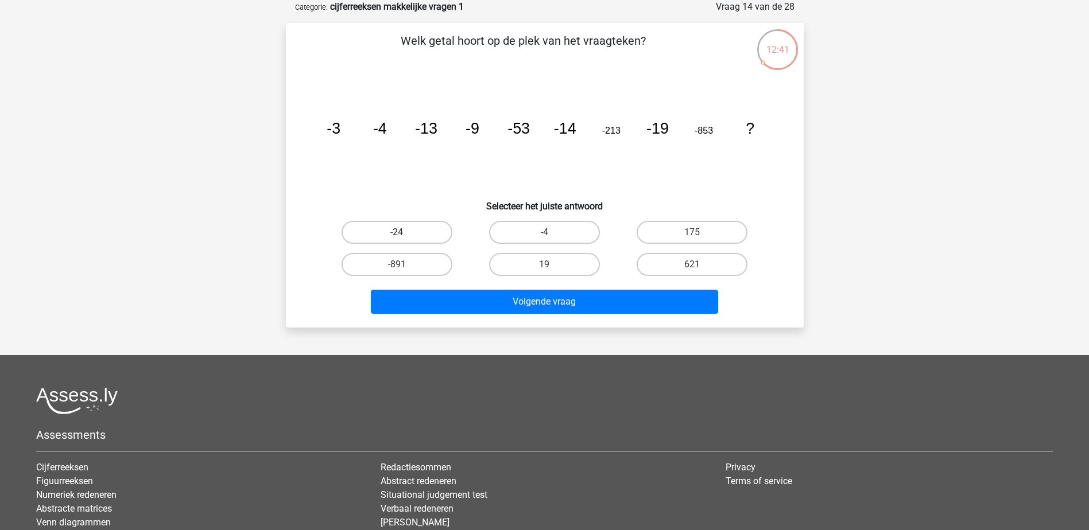
click at [423, 232] on label "-24" at bounding box center [397, 232] width 111 height 23
click at [404, 232] on input "-24" at bounding box center [400, 235] width 7 height 7
radio input "true"
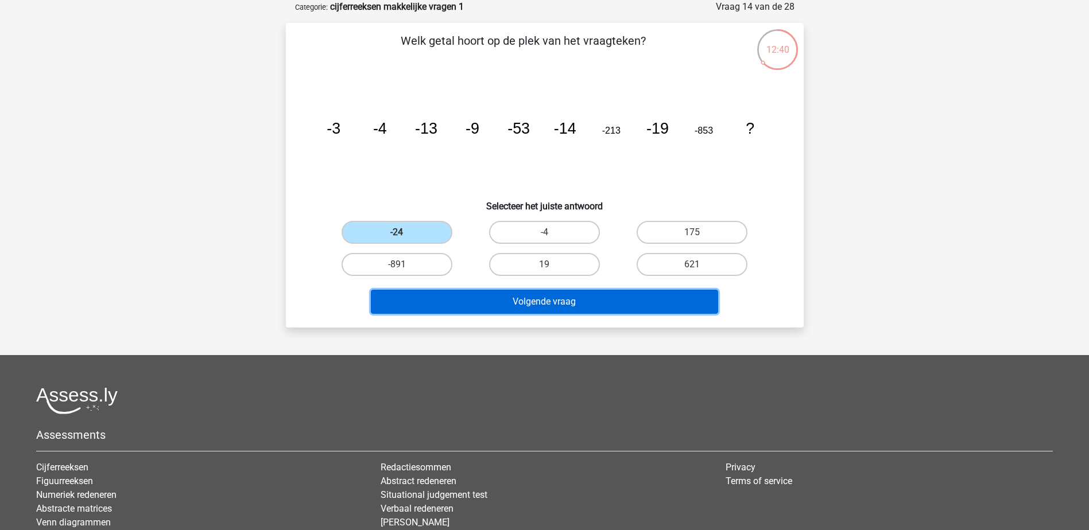
click at [480, 301] on button "Volgende vraag" at bounding box center [544, 302] width 347 height 24
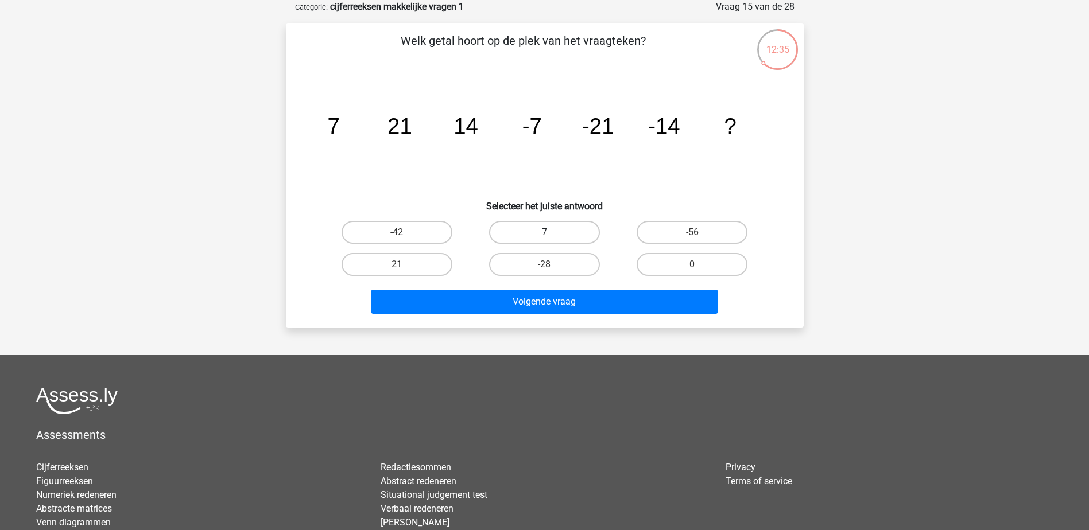
click at [521, 238] on label "7" at bounding box center [544, 232] width 111 height 23
click at [544, 238] on input "7" at bounding box center [547, 235] width 7 height 7
radio input "true"
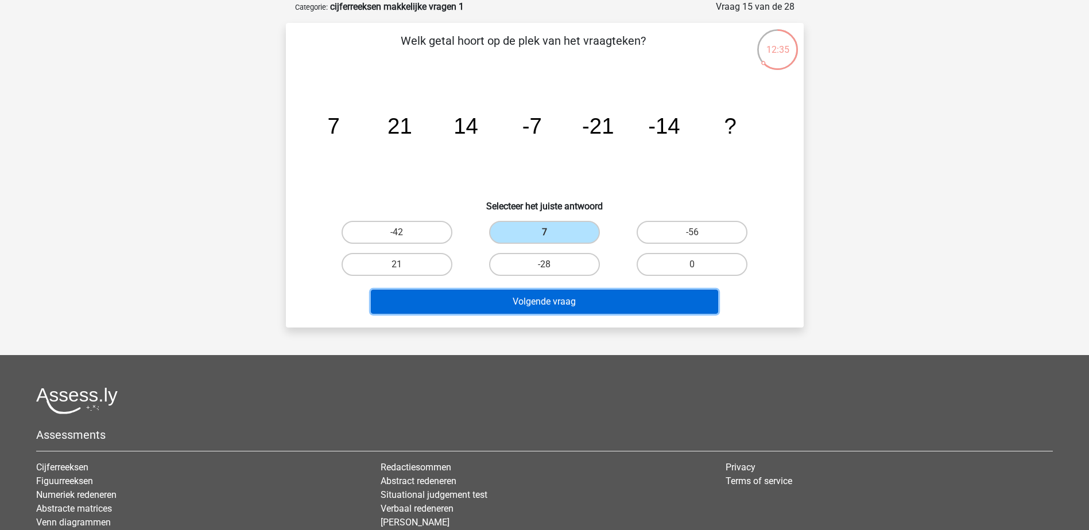
click at [519, 304] on button "Volgende vraag" at bounding box center [544, 302] width 347 height 24
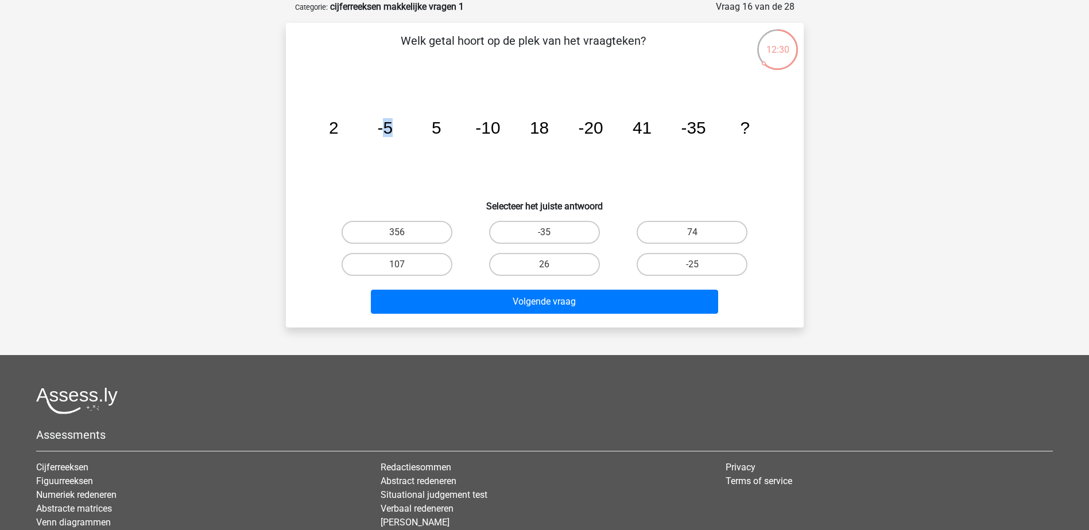
drag, startPoint x: 382, startPoint y: 138, endPoint x: 414, endPoint y: 155, distance: 36.7
click at [414, 155] on icon "image/svg+xml 2 -5 5 -10 18 -20 41 -35 ?" at bounding box center [544, 134] width 463 height 116
drag, startPoint x: 414, startPoint y: 155, endPoint x: 472, endPoint y: 148, distance: 57.9
click at [472, 148] on icon "image/svg+xml 2 -5 5 -10 18 -20 41 -35 ?" at bounding box center [544, 134] width 463 height 116
click at [668, 231] on label "74" at bounding box center [692, 232] width 111 height 23
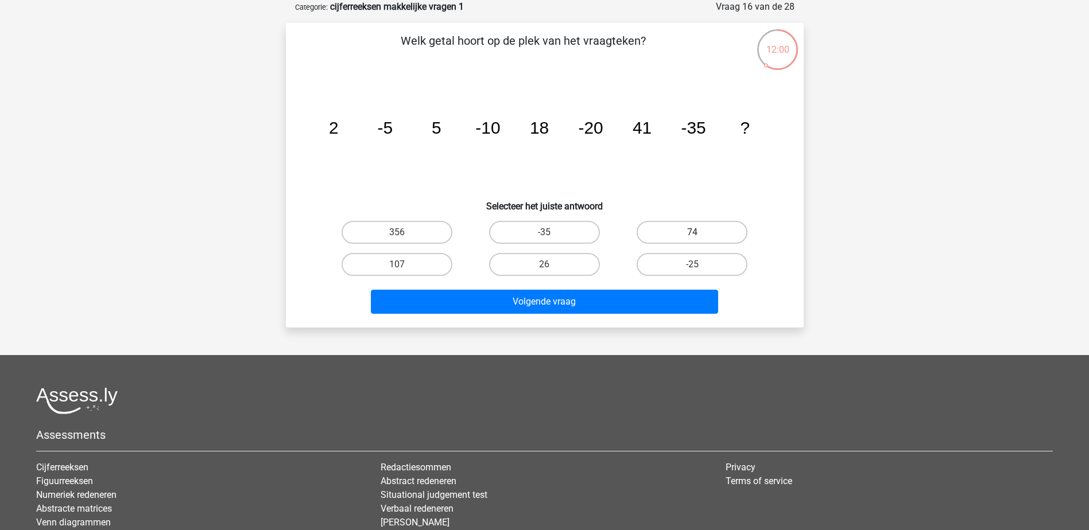
click at [692, 232] on input "74" at bounding box center [695, 235] width 7 height 7
radio input "true"
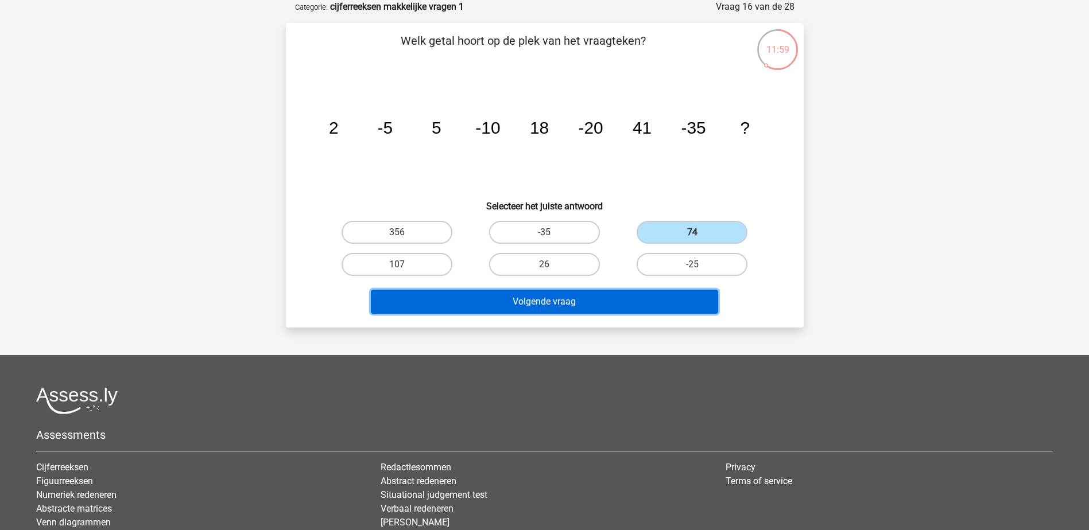
click at [613, 301] on button "Volgende vraag" at bounding box center [544, 302] width 347 height 24
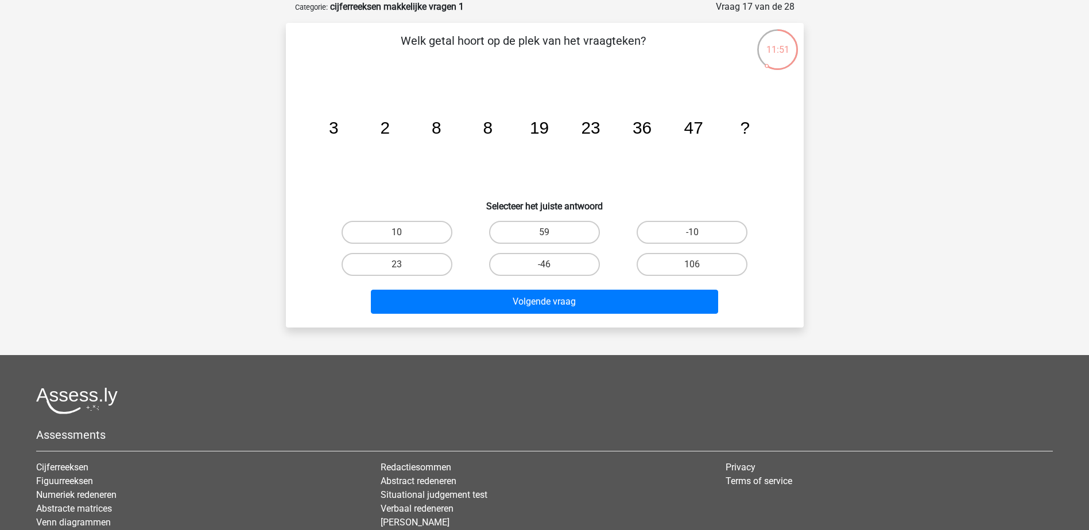
drag, startPoint x: 644, startPoint y: 141, endPoint x: 622, endPoint y: 161, distance: 29.7
click at [639, 150] on icon "image/svg+xml 3 2 8 8 19 23 36 47 ?" at bounding box center [544, 134] width 463 height 116
click at [541, 232] on label "59" at bounding box center [544, 232] width 111 height 23
click at [544, 232] on input "59" at bounding box center [547, 235] width 7 height 7
radio input "true"
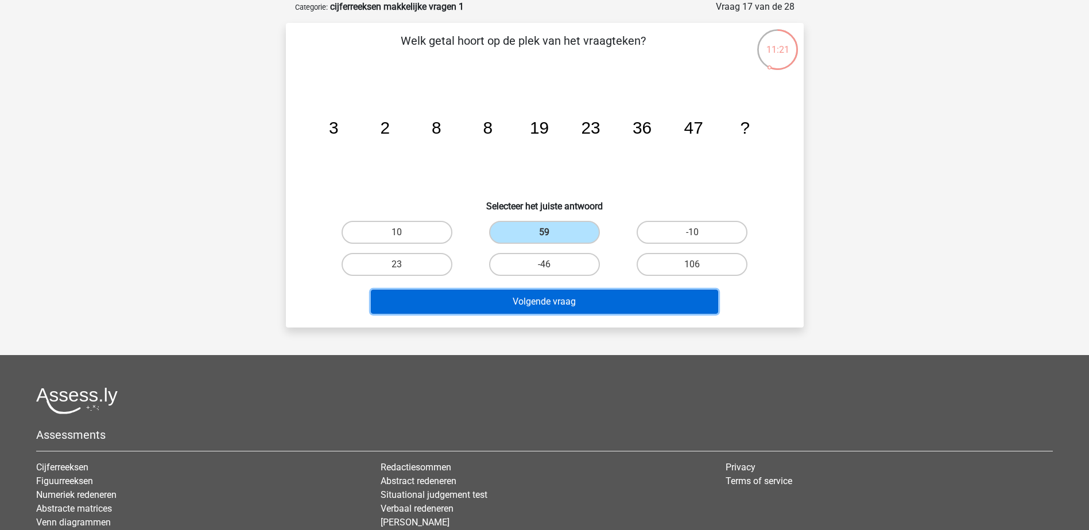
click at [545, 312] on button "Volgende vraag" at bounding box center [544, 302] width 347 height 24
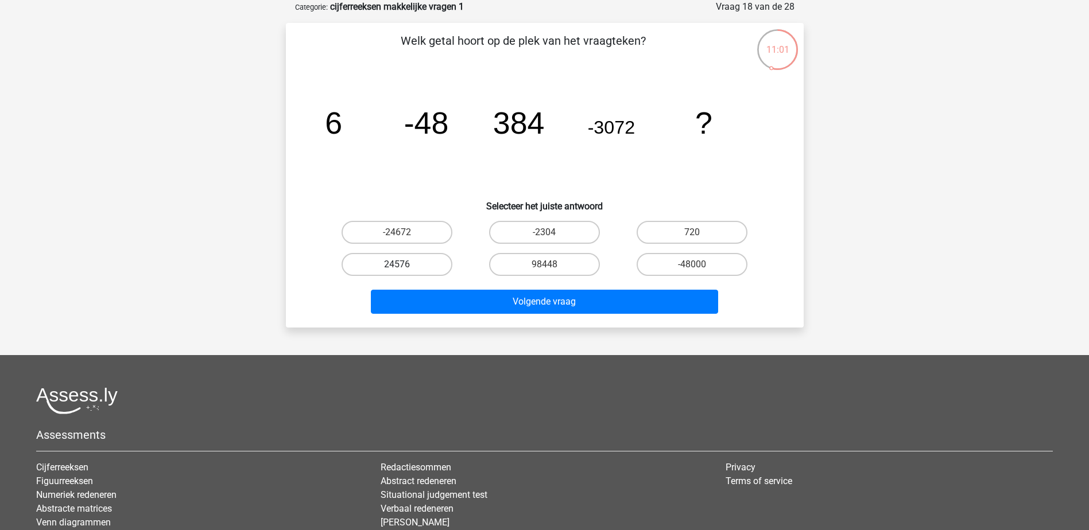
click at [425, 267] on label "24576" at bounding box center [397, 264] width 111 height 23
click at [404, 267] on input "24576" at bounding box center [400, 268] width 7 height 7
radio input "true"
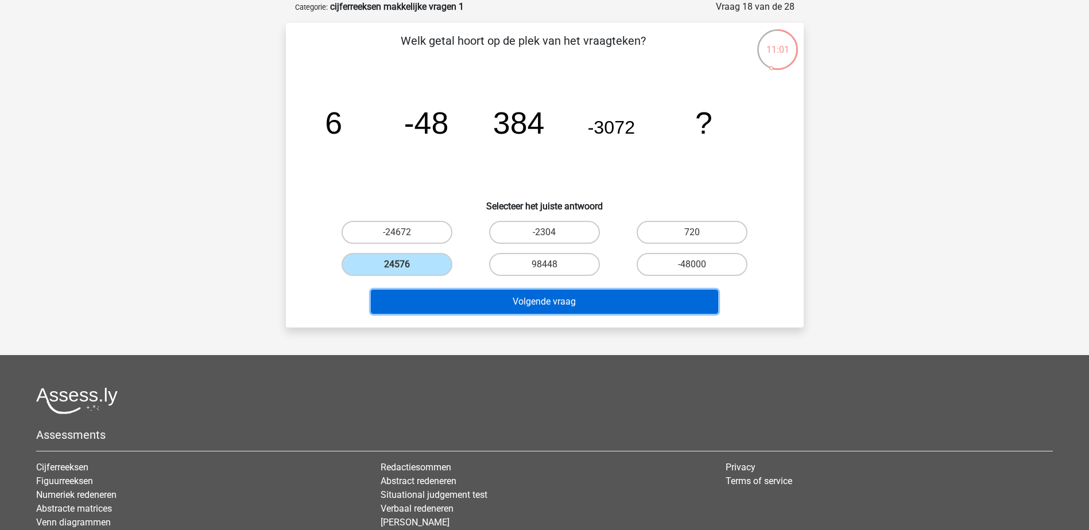
click at [511, 298] on button "Volgende vraag" at bounding box center [544, 302] width 347 height 24
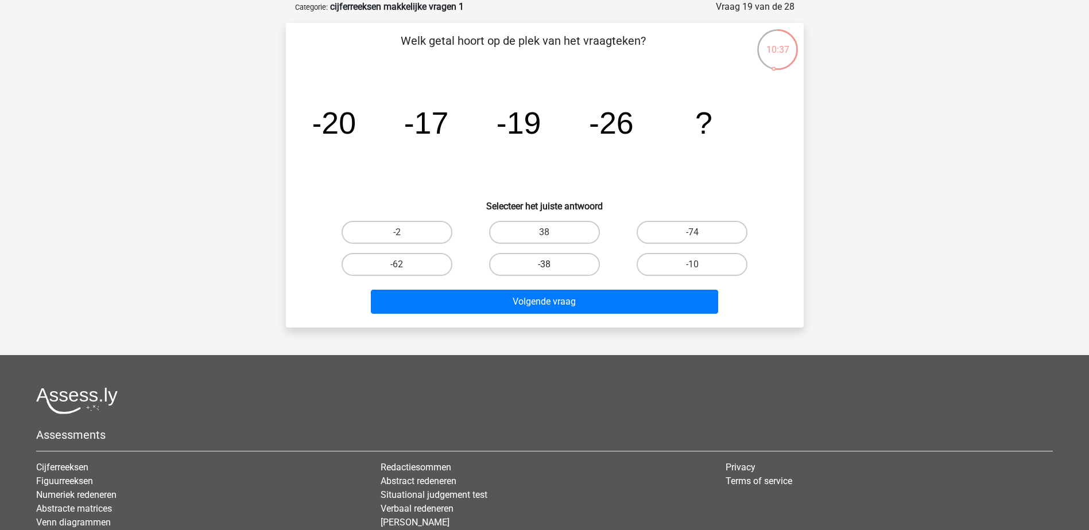
click at [543, 270] on label "-38" at bounding box center [544, 264] width 111 height 23
click at [544, 270] on input "-38" at bounding box center [547, 268] width 7 height 7
radio input "true"
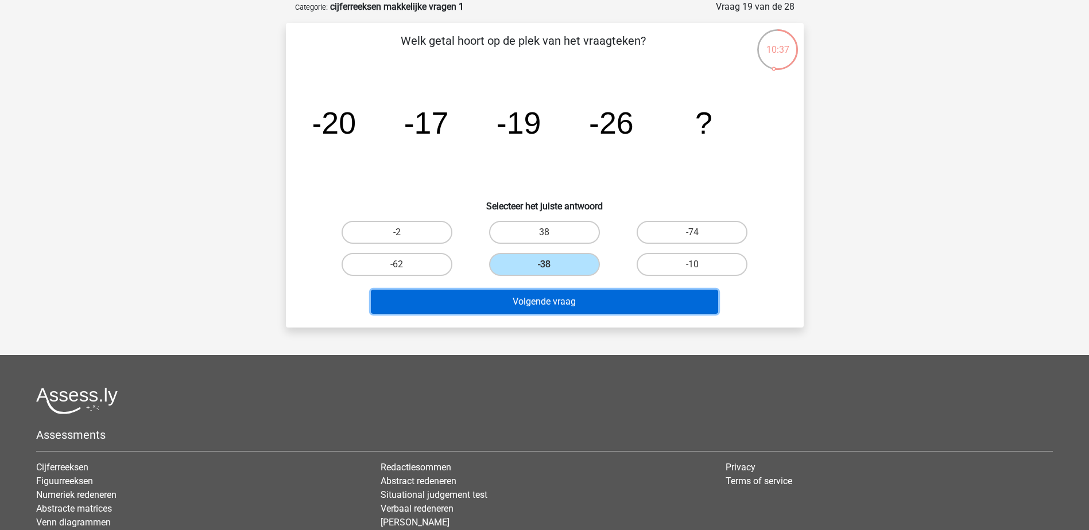
click at [537, 307] on button "Volgende vraag" at bounding box center [544, 302] width 347 height 24
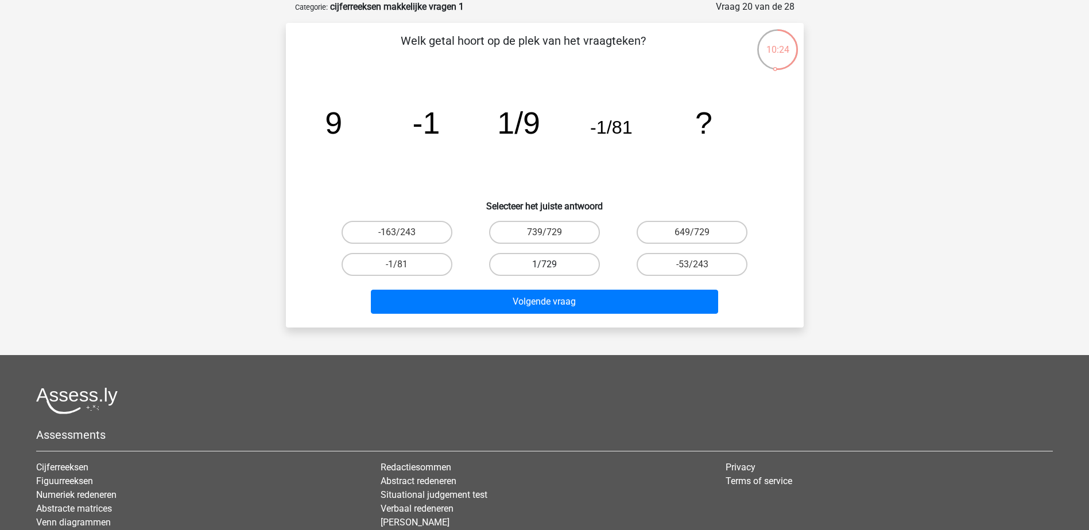
click at [568, 266] on label "1/729" at bounding box center [544, 264] width 111 height 23
click at [552, 266] on input "1/729" at bounding box center [547, 268] width 7 height 7
radio input "true"
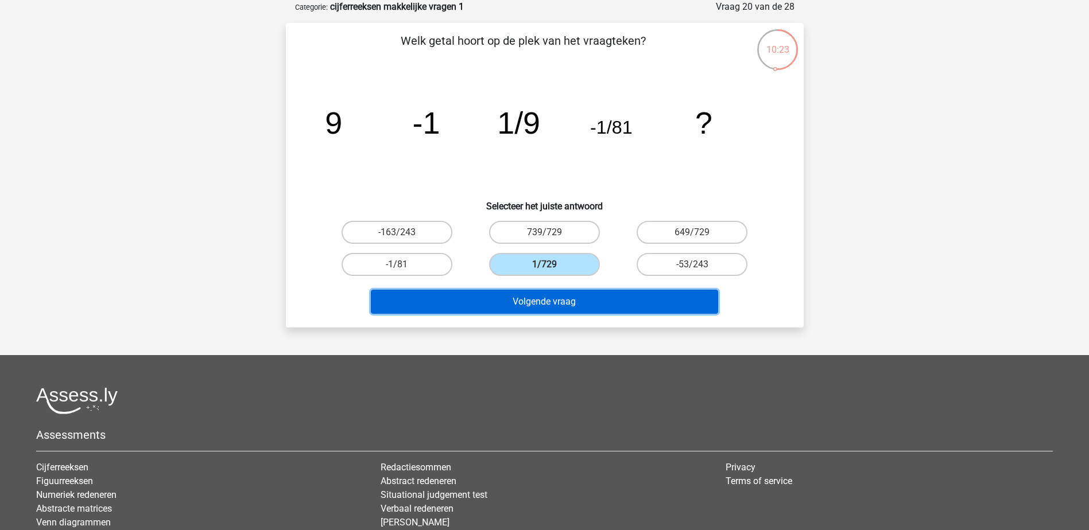
click at [565, 300] on button "Volgende vraag" at bounding box center [544, 302] width 347 height 24
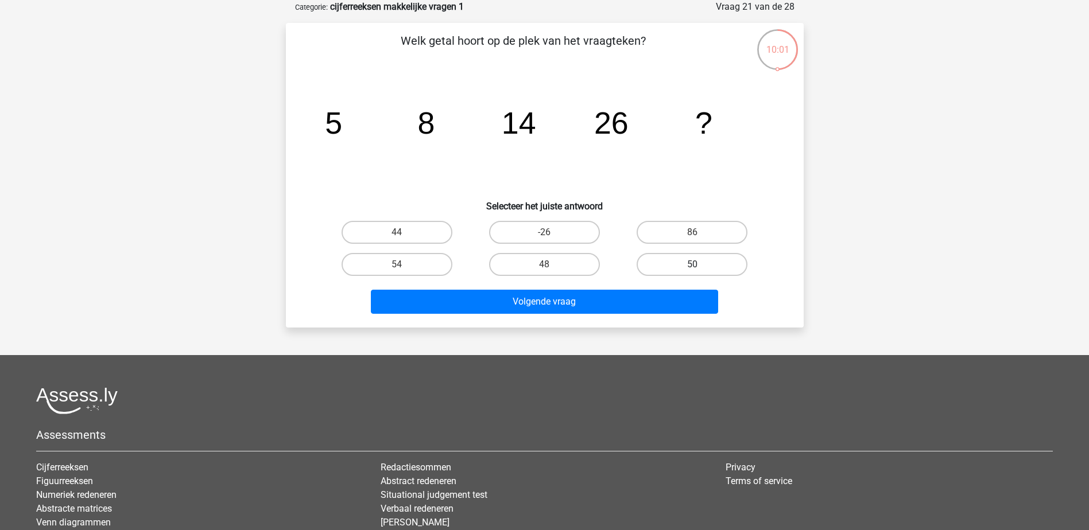
click at [675, 270] on label "50" at bounding box center [692, 264] width 111 height 23
click at [692, 270] on input "50" at bounding box center [695, 268] width 7 height 7
radio input "true"
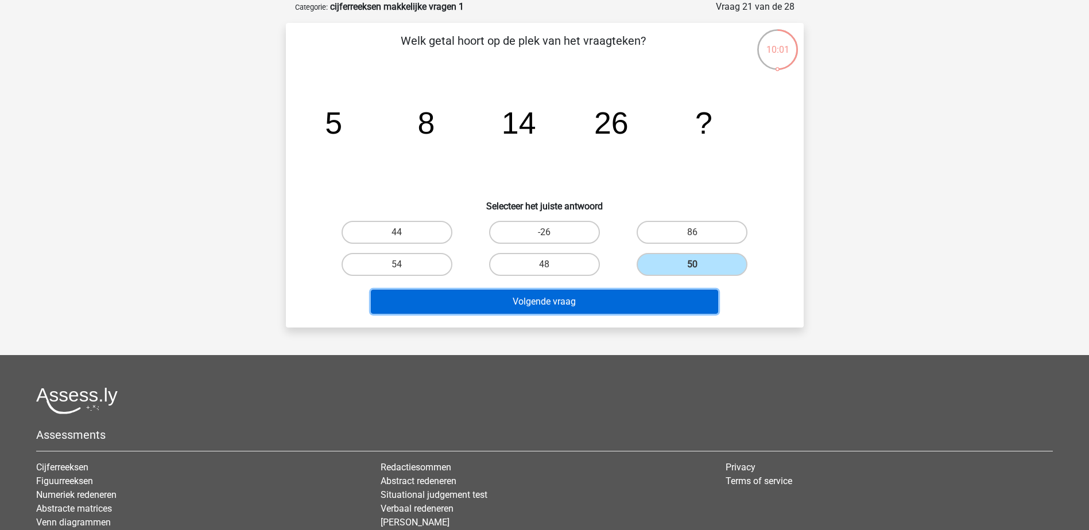
click at [658, 296] on button "Volgende vraag" at bounding box center [544, 302] width 347 height 24
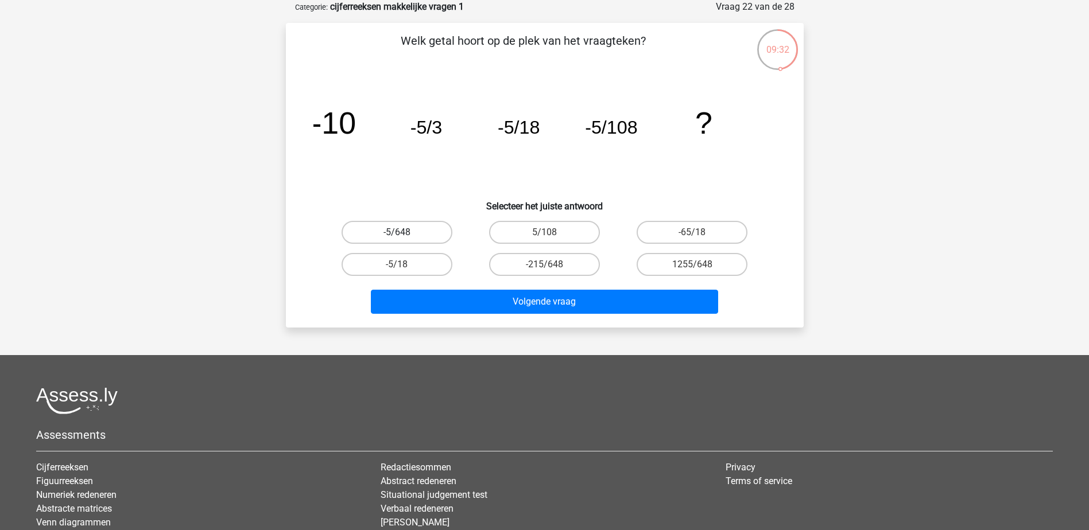
click at [436, 235] on label "-5/648" at bounding box center [397, 232] width 111 height 23
click at [404, 235] on input "-5/648" at bounding box center [400, 235] width 7 height 7
radio input "true"
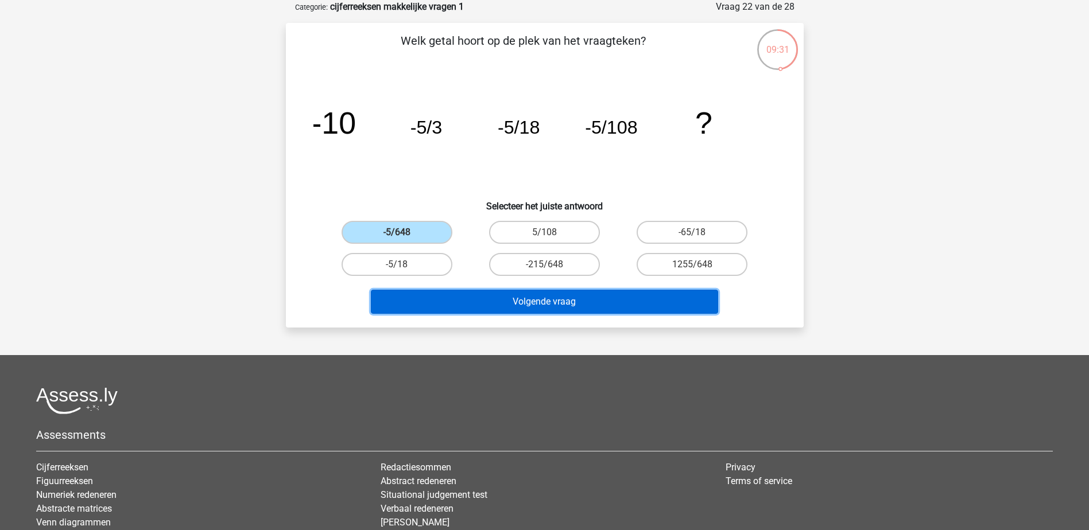
click at [492, 309] on button "Volgende vraag" at bounding box center [544, 302] width 347 height 24
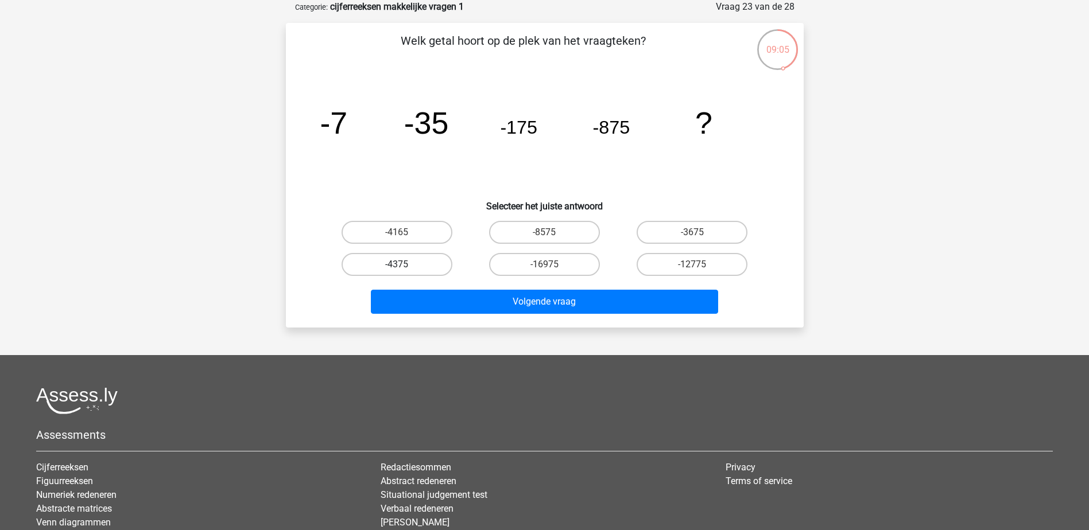
click at [424, 269] on label "-4375" at bounding box center [397, 264] width 111 height 23
click at [404, 269] on input "-4375" at bounding box center [400, 268] width 7 height 7
radio input "true"
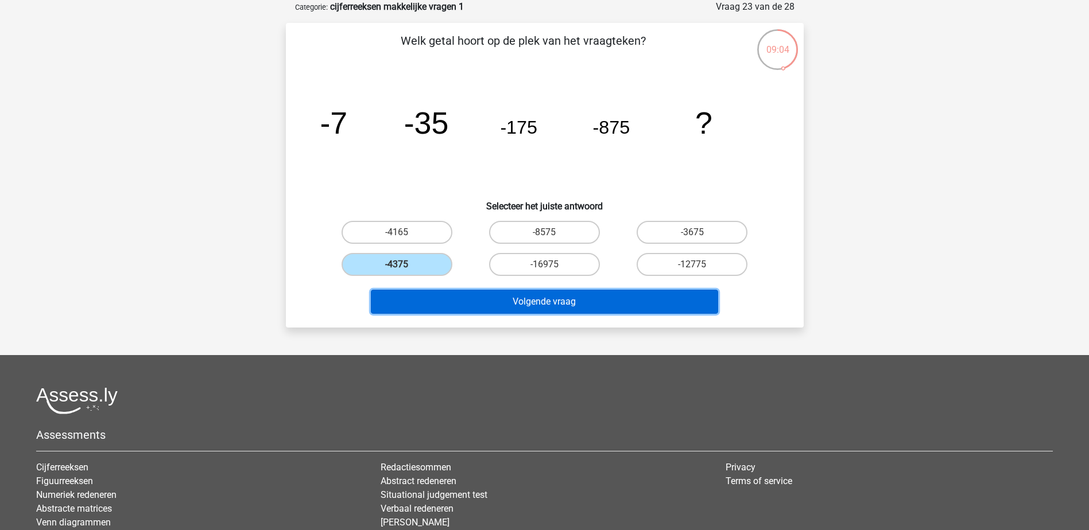
click at [532, 309] on button "Volgende vraag" at bounding box center [544, 302] width 347 height 24
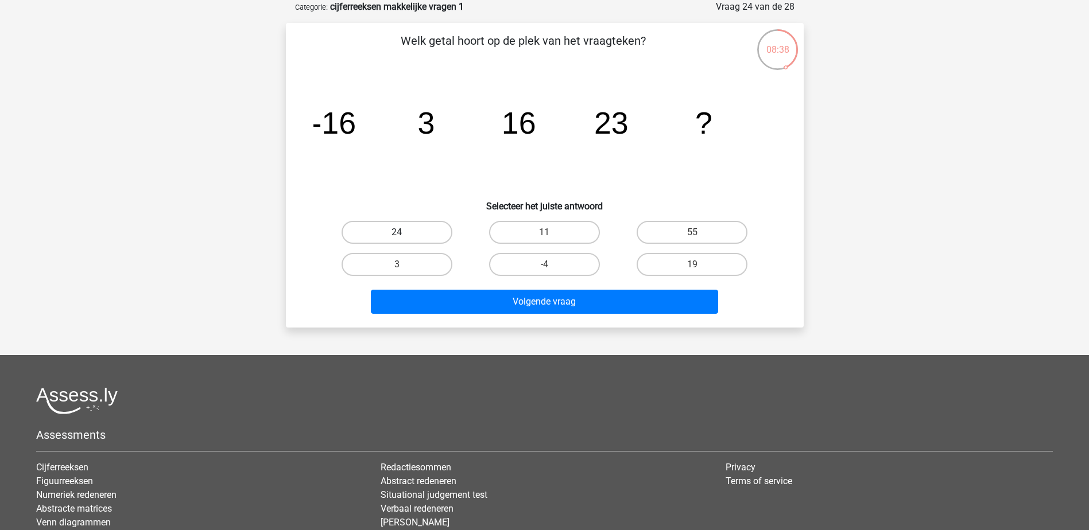
click at [416, 231] on label "24" at bounding box center [397, 232] width 111 height 23
click at [404, 232] on input "24" at bounding box center [400, 235] width 7 height 7
radio input "true"
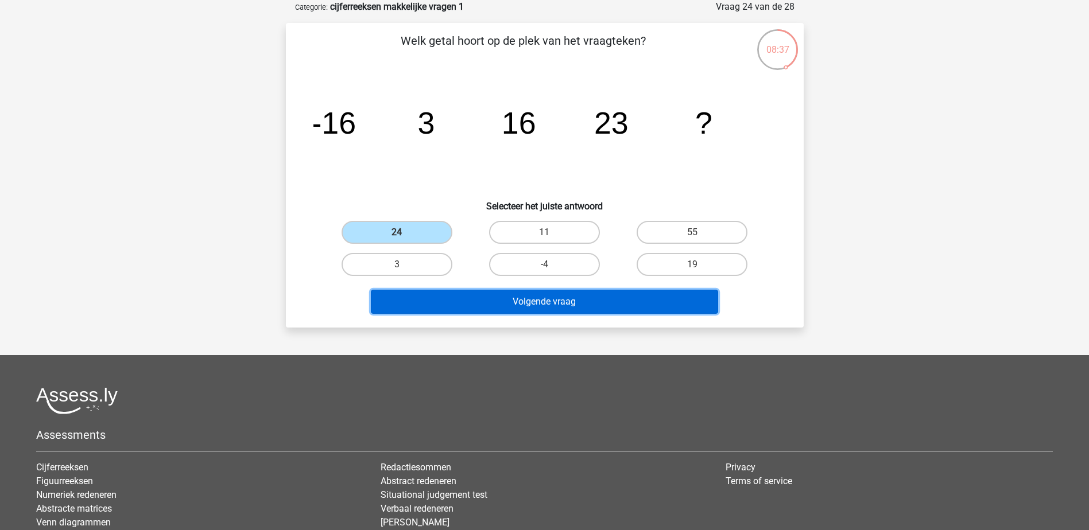
click at [467, 300] on button "Volgende vraag" at bounding box center [544, 302] width 347 height 24
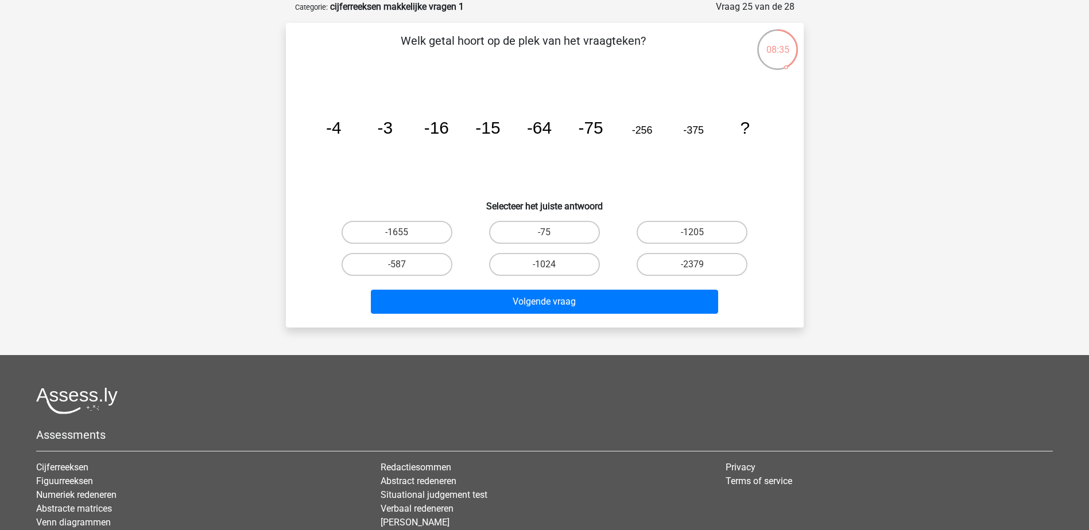
drag, startPoint x: 645, startPoint y: 134, endPoint x: 626, endPoint y: 148, distance: 22.6
click at [341, 135] on tspan "-256" at bounding box center [332, 127] width 15 height 19
click at [548, 267] on input "-1024" at bounding box center [547, 268] width 7 height 7
radio input "true"
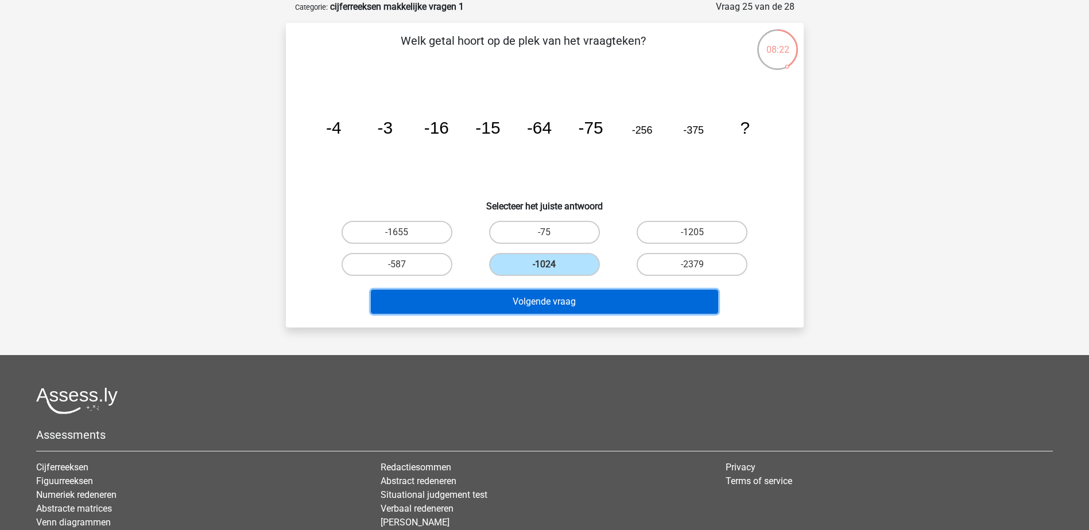
click at [542, 299] on button "Volgende vraag" at bounding box center [544, 302] width 347 height 24
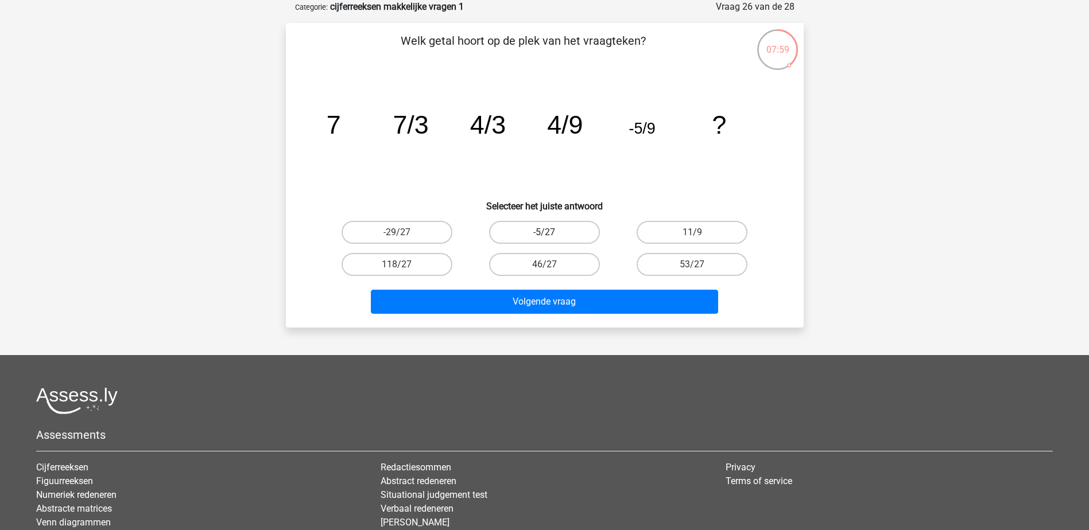
click at [533, 237] on label "-5/27" at bounding box center [544, 232] width 111 height 23
click at [544, 237] on input "-5/27" at bounding box center [547, 235] width 7 height 7
radio input "true"
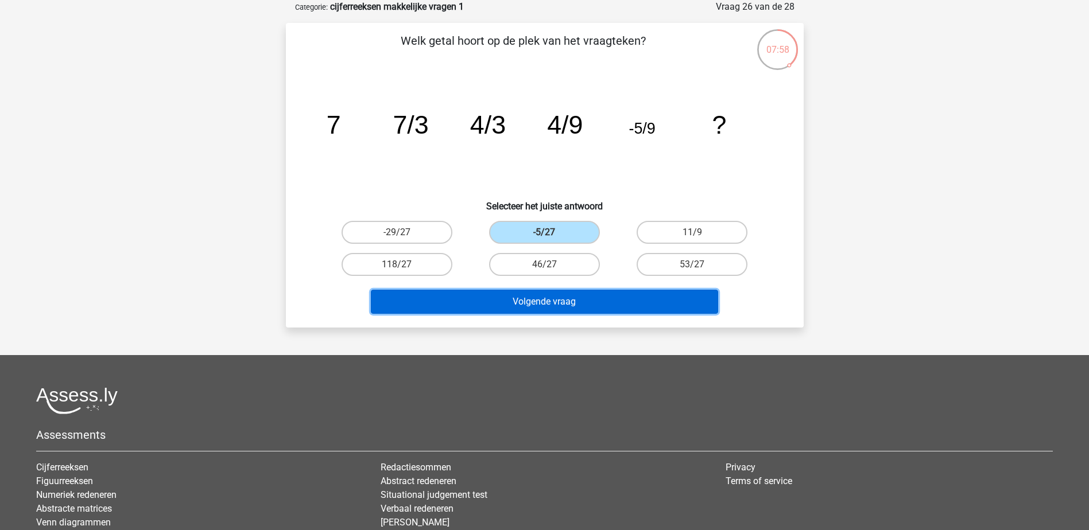
click at [542, 301] on button "Volgende vraag" at bounding box center [544, 302] width 347 height 24
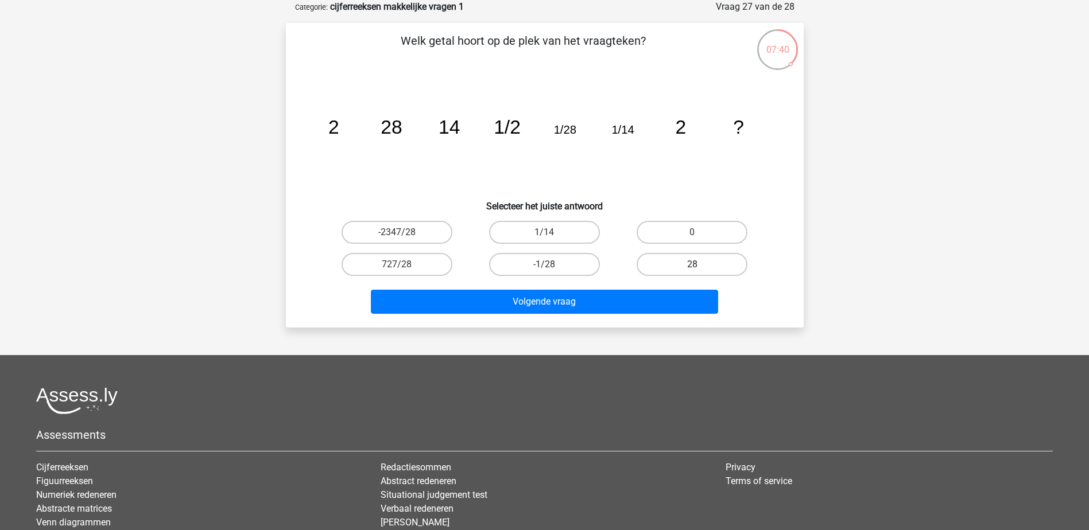
click at [657, 266] on label "28" at bounding box center [692, 264] width 111 height 23
click at [692, 266] on input "28" at bounding box center [695, 268] width 7 height 7
radio input "true"
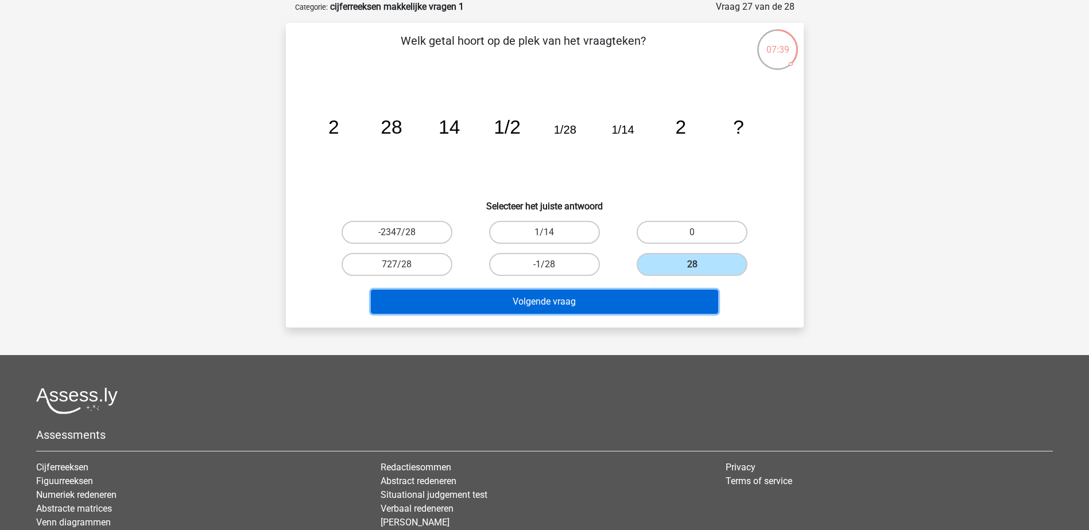
click at [627, 303] on button "Volgende vraag" at bounding box center [544, 302] width 347 height 24
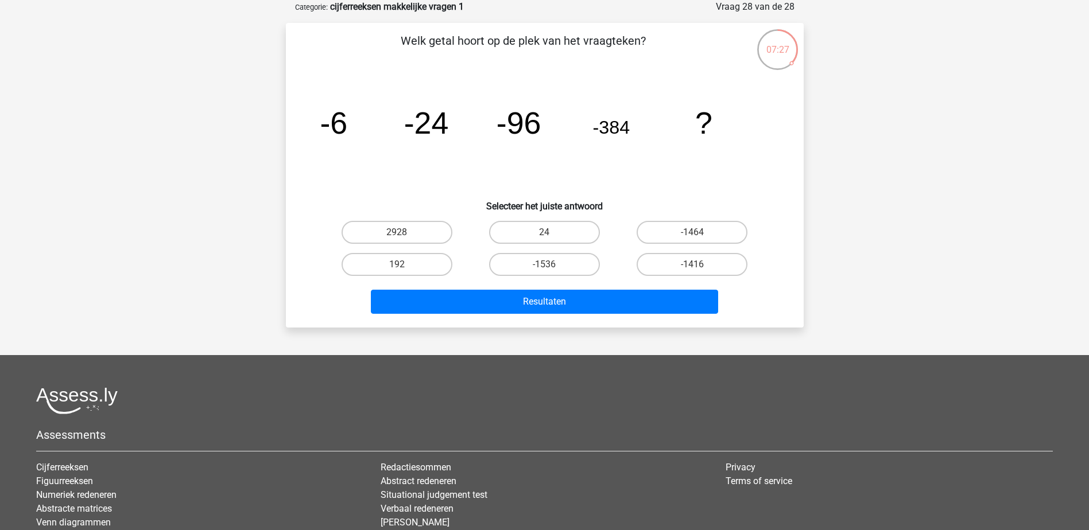
click at [548, 269] on input "-1536" at bounding box center [547, 268] width 7 height 7
radio input "true"
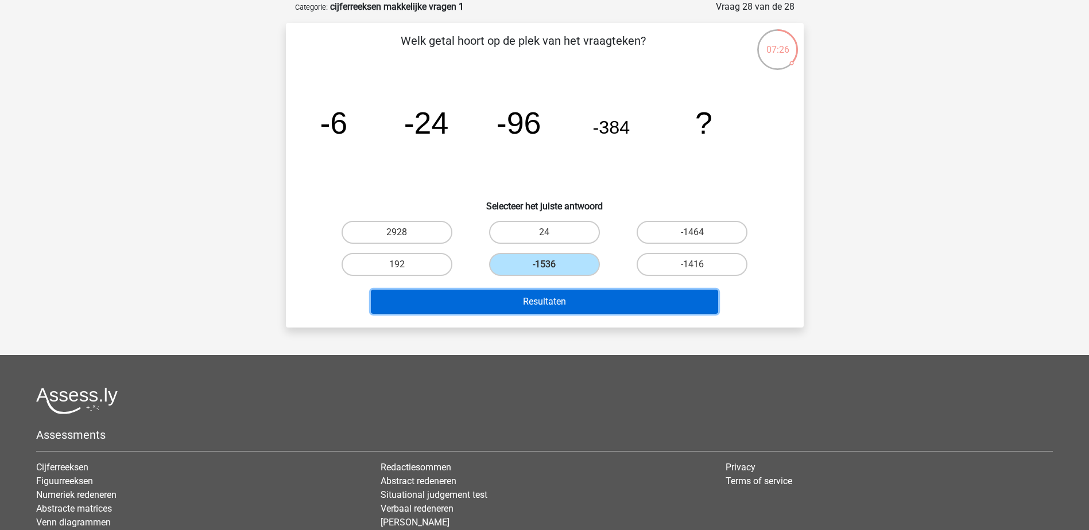
click at [551, 297] on button "Resultaten" at bounding box center [544, 302] width 347 height 24
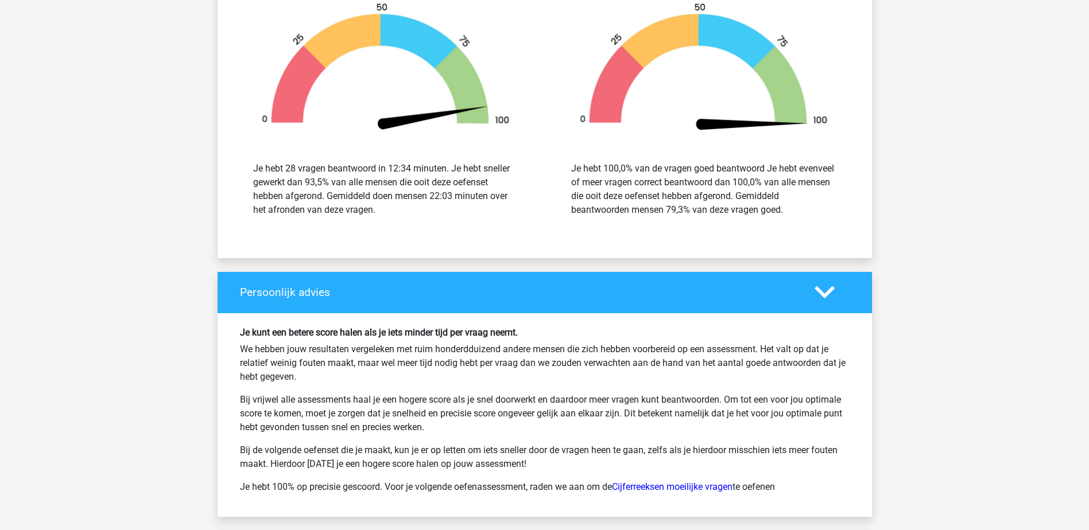
scroll to position [2181, 0]
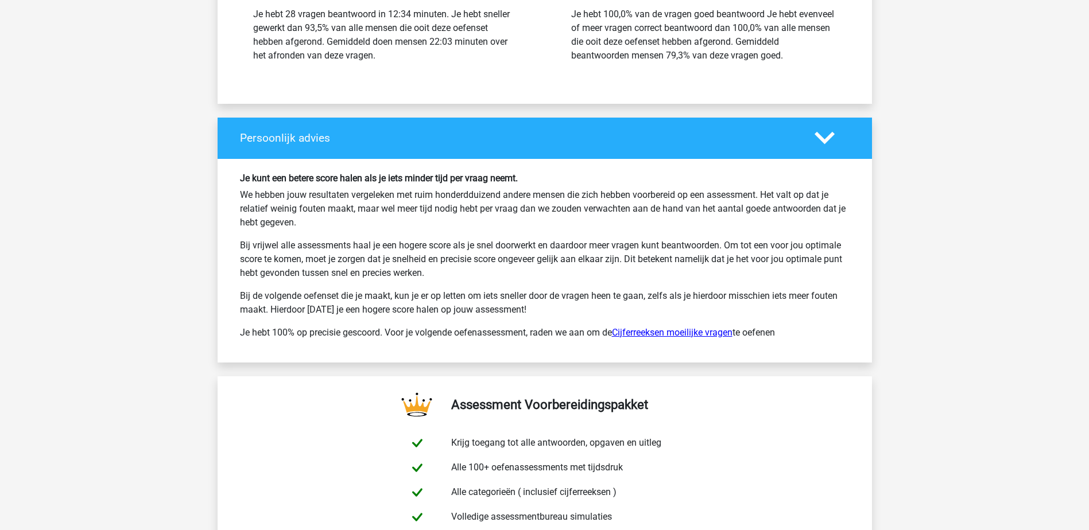
click at [666, 330] on link "Cijferreeksen moeilijke vragen" at bounding box center [672, 332] width 121 height 11
